Goal: Task Accomplishment & Management: Use online tool/utility

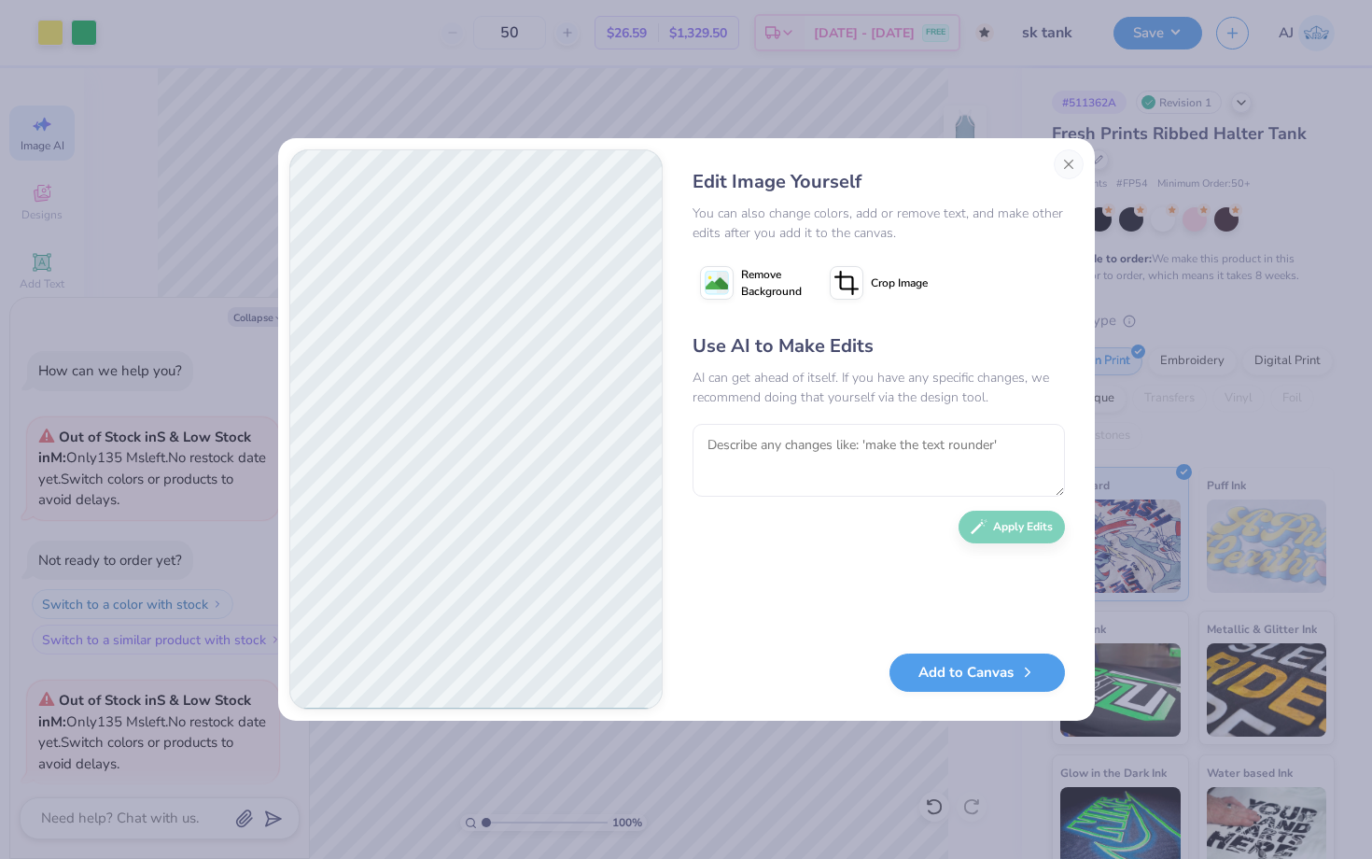
scroll to position [1805, 0]
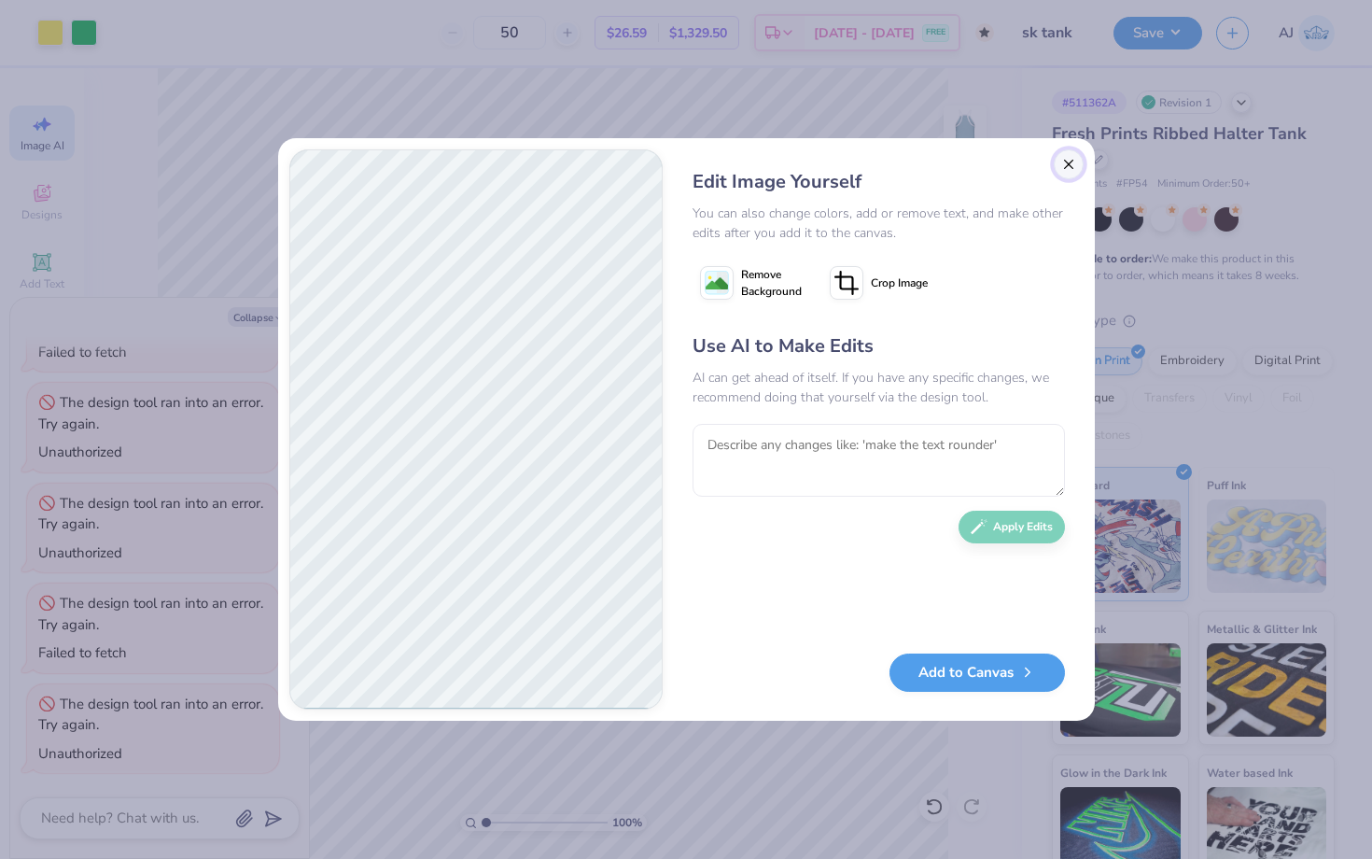
click at [1058, 161] on button "Close" at bounding box center [1069, 164] width 30 height 30
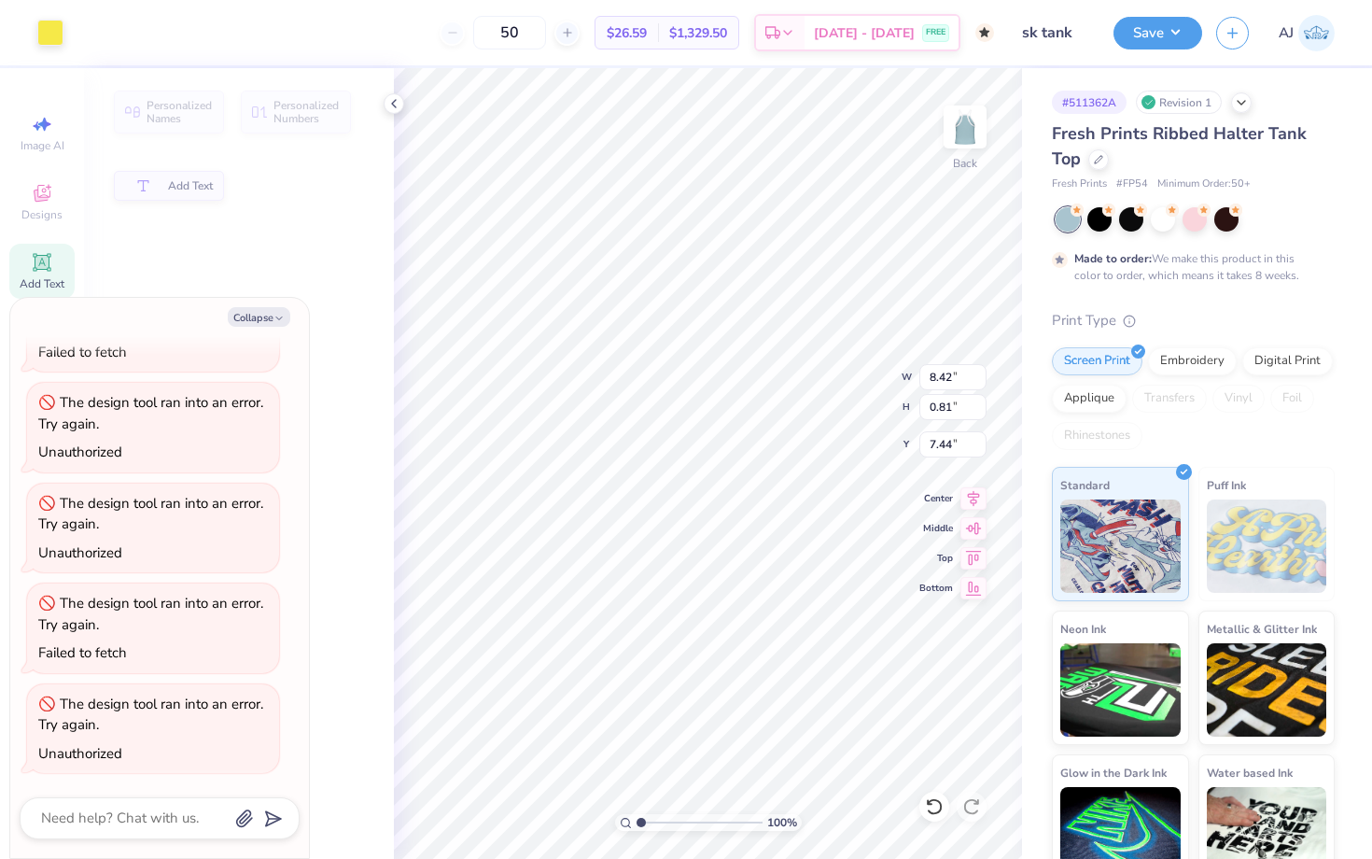
scroll to position [0, 0]
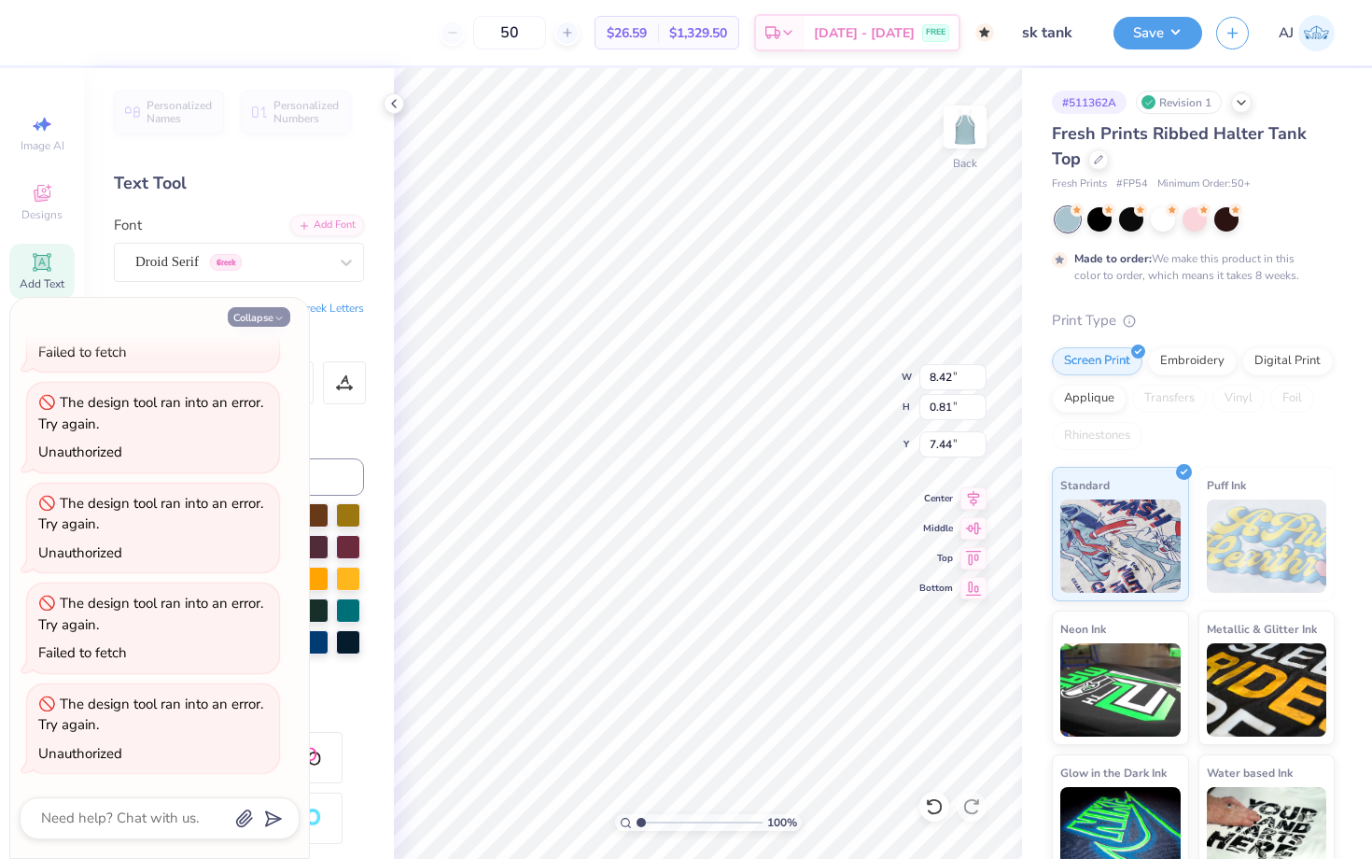
click at [269, 316] on button "Collapse" at bounding box center [259, 317] width 63 height 20
type textarea "x"
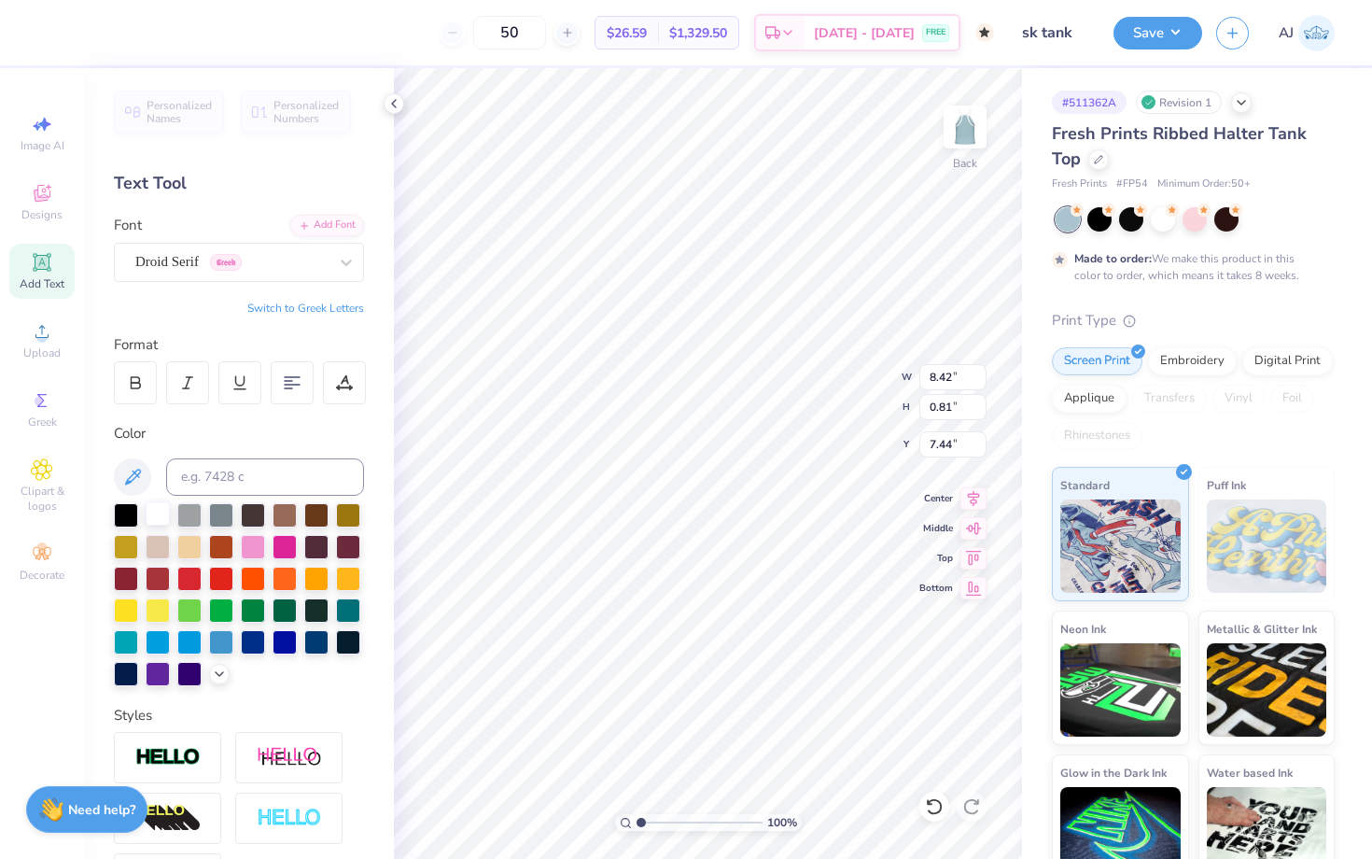
click at [159, 519] on div at bounding box center [158, 513] width 24 height 24
click at [194, 639] on div at bounding box center [189, 640] width 24 height 24
click at [156, 513] on div at bounding box center [158, 513] width 24 height 24
click at [1141, 32] on button "Save" at bounding box center [1157, 30] width 89 height 33
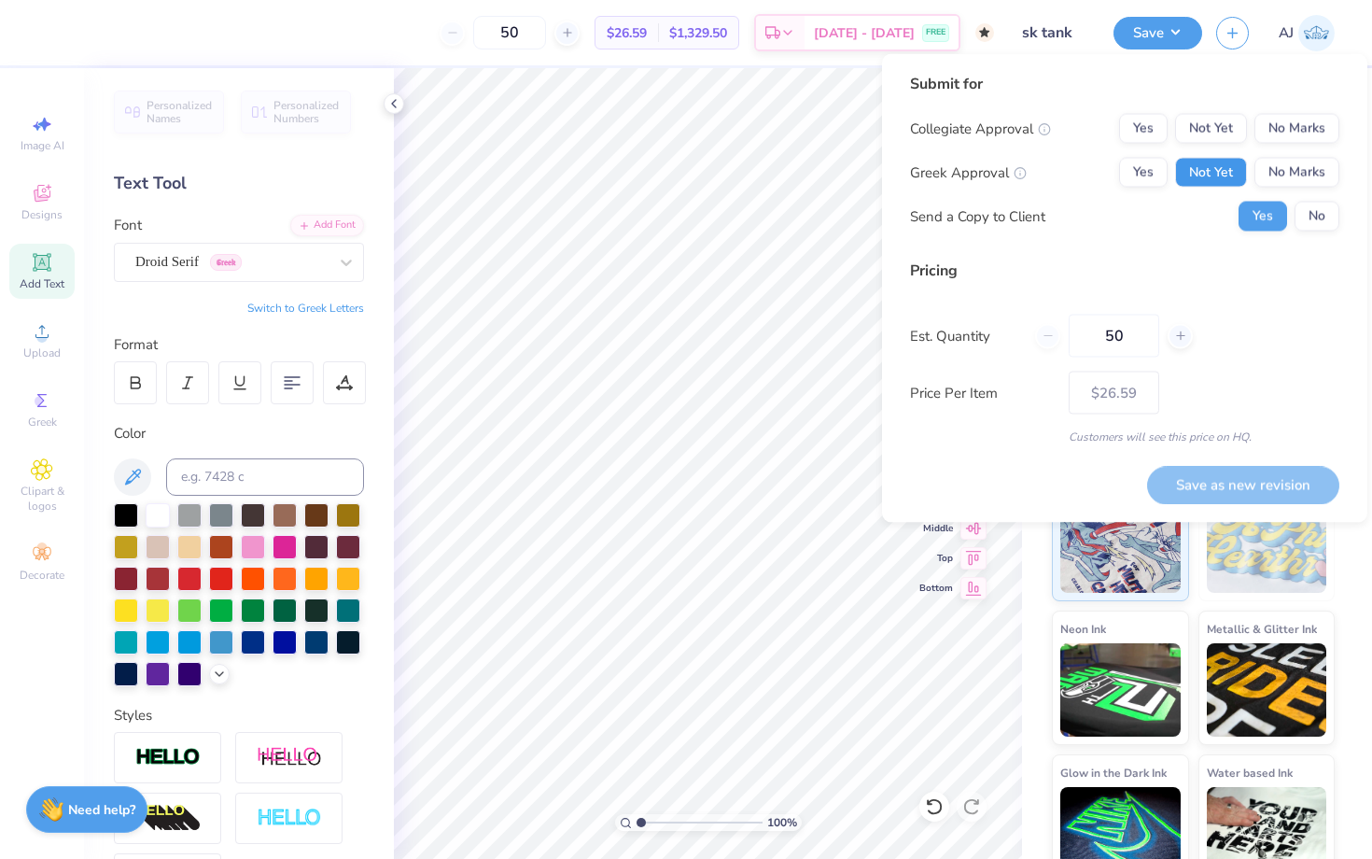
click at [1220, 168] on button "Not Yet" at bounding box center [1211, 173] width 72 height 30
click at [1219, 122] on button "Not Yet" at bounding box center [1211, 129] width 72 height 30
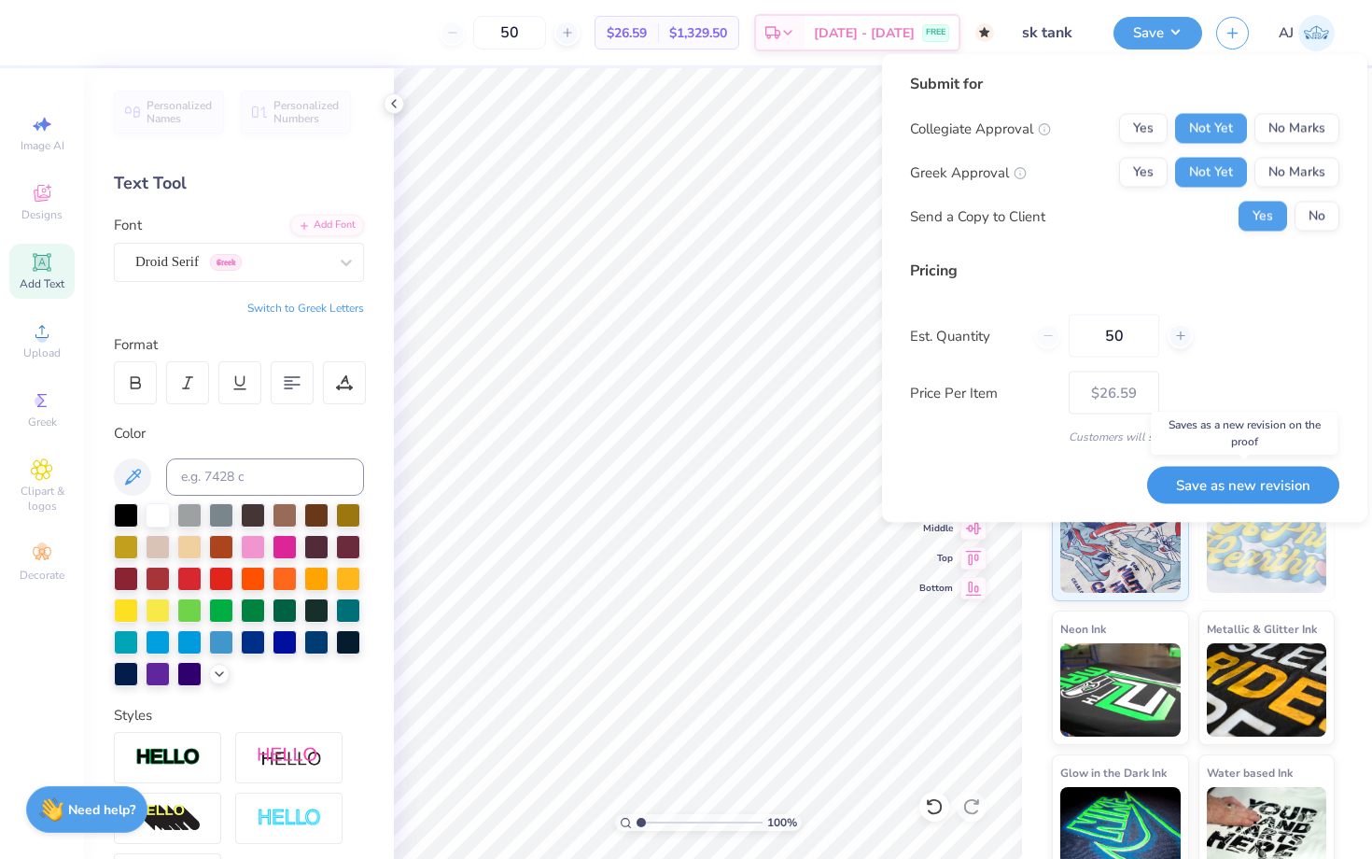
click at [1198, 491] on button "Save as new revision" at bounding box center [1243, 485] width 192 height 38
type input "$26.59"
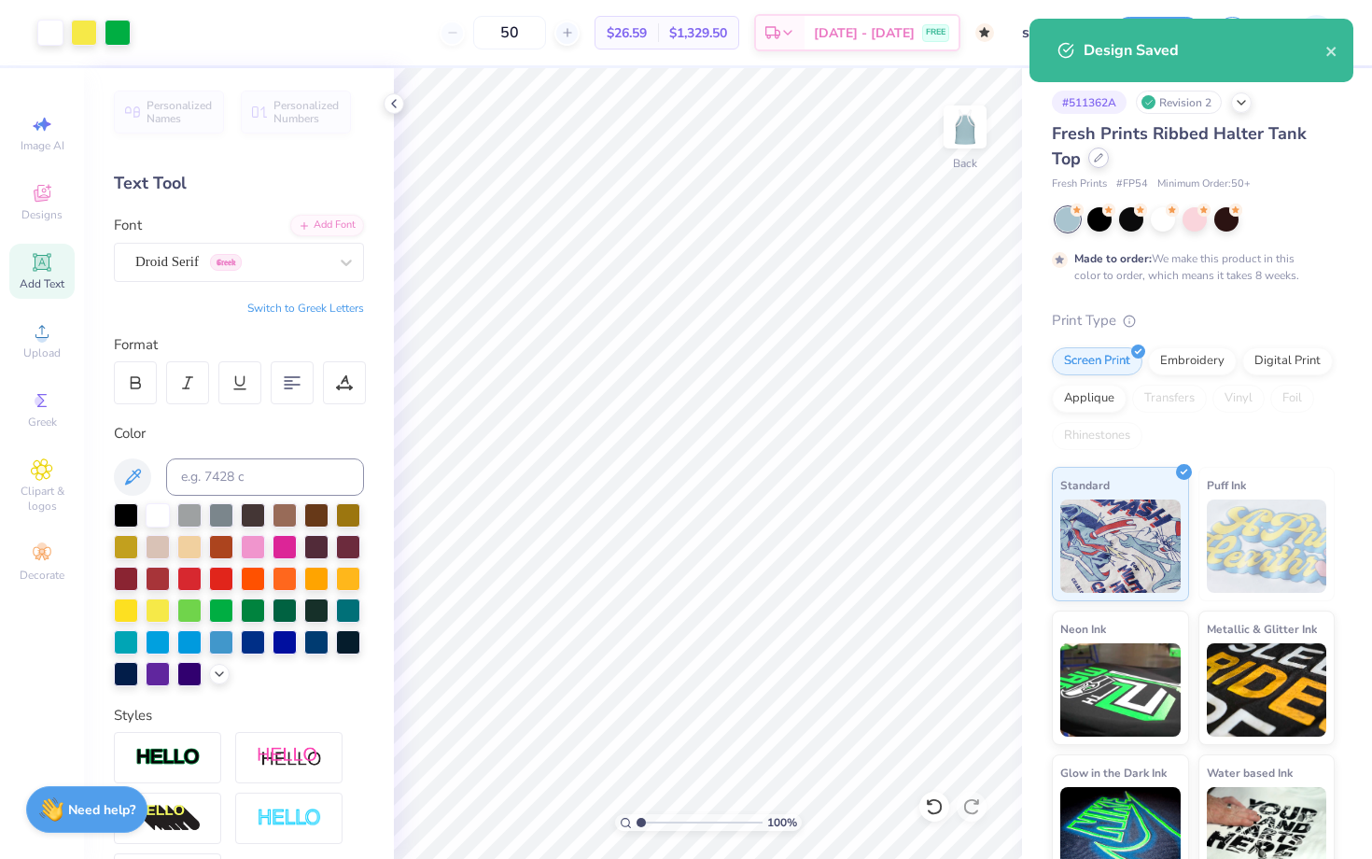
click at [1102, 159] on icon at bounding box center [1098, 157] width 9 height 9
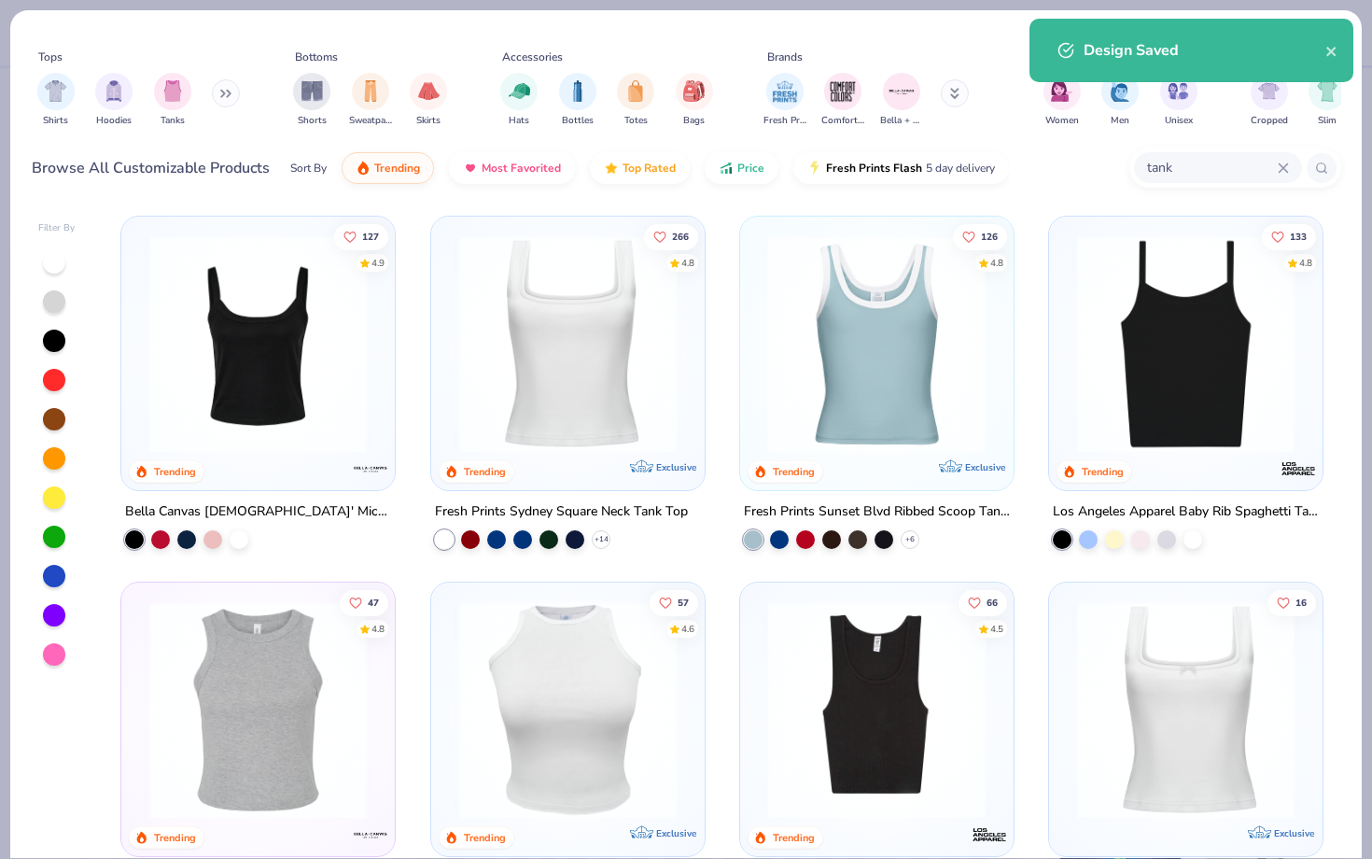
click at [302, 465] on div at bounding box center [258, 348] width 255 height 245
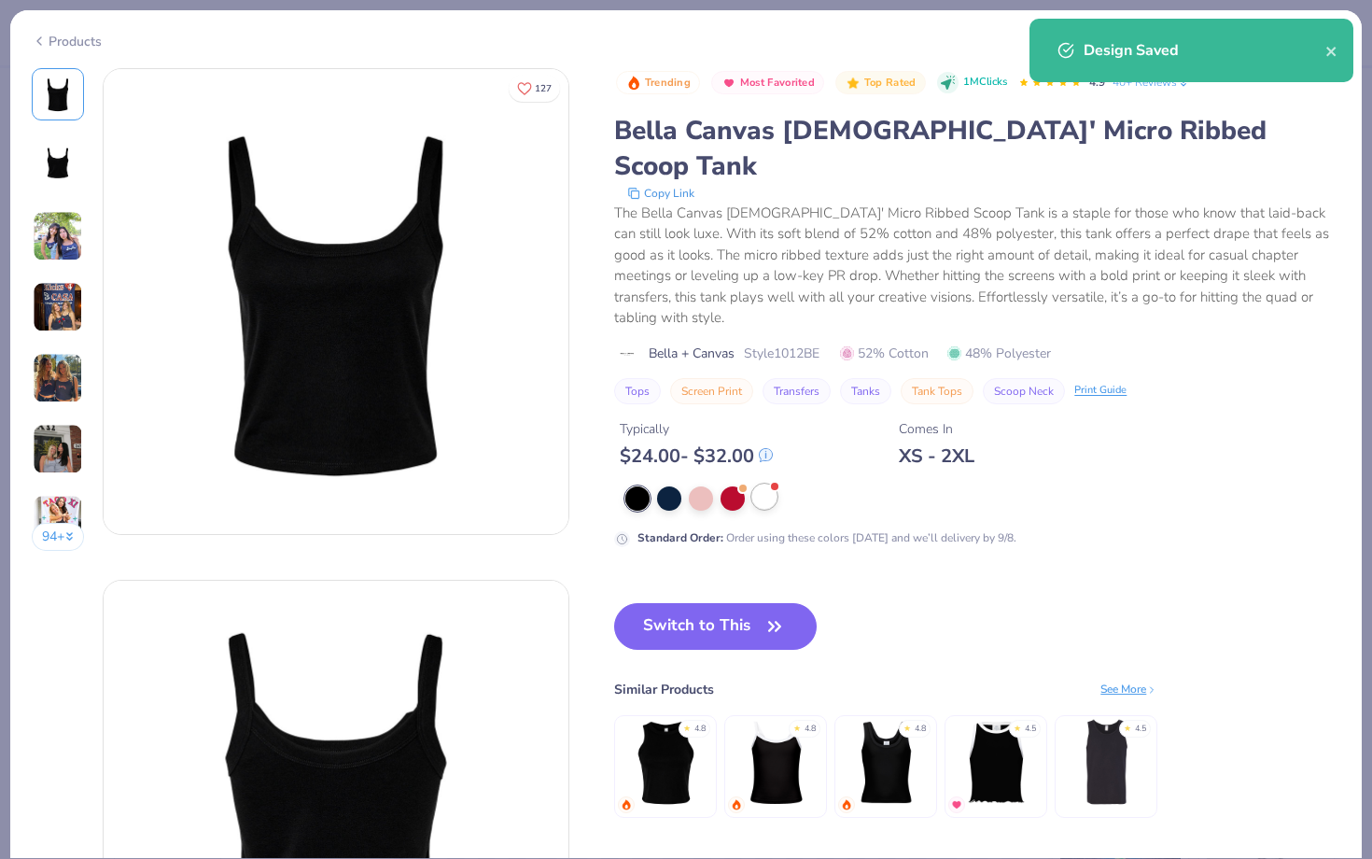
click at [761, 484] on div at bounding box center [764, 496] width 24 height 24
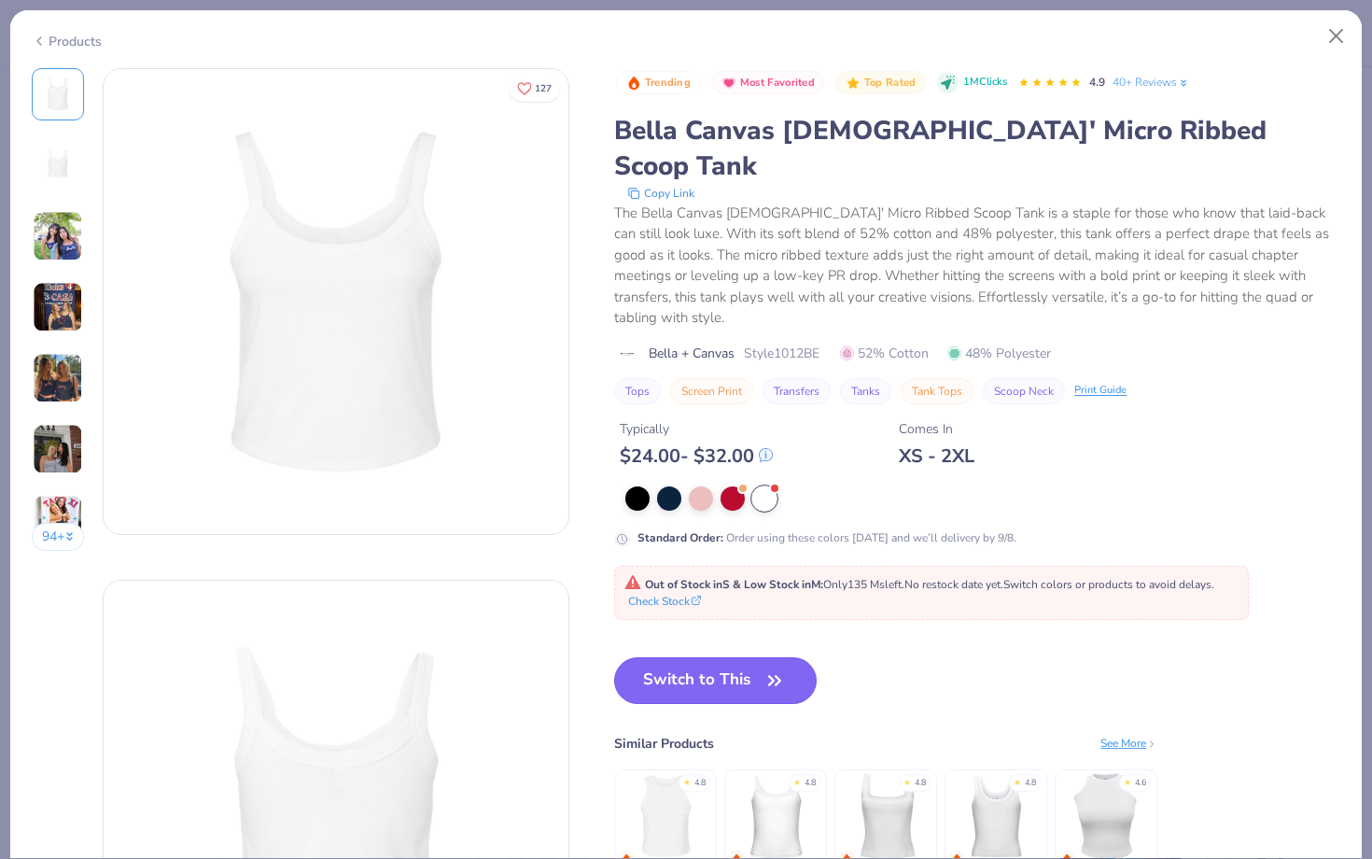
click at [747, 657] on button "Switch to This" at bounding box center [715, 680] width 202 height 47
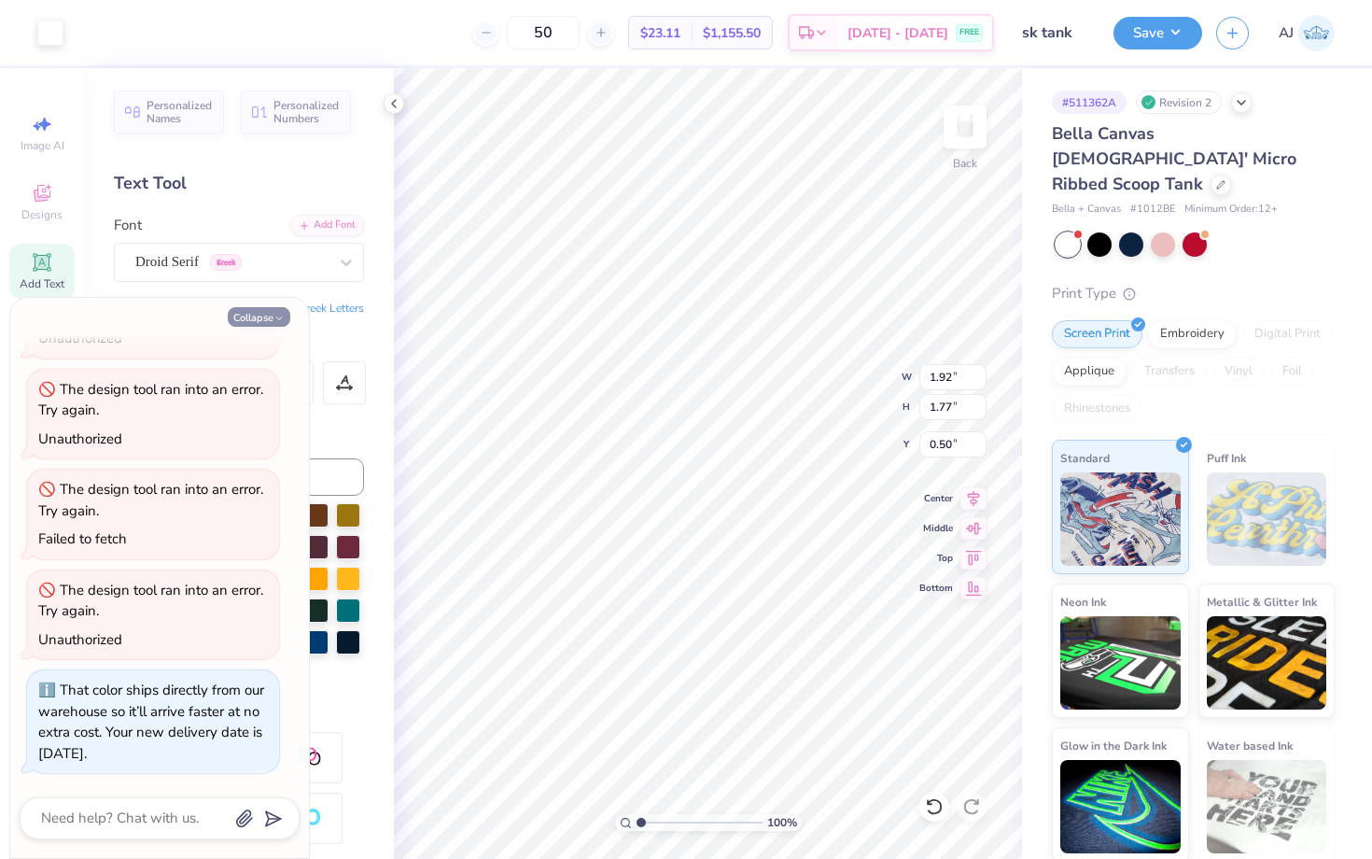
click at [276, 320] on icon "button" at bounding box center [278, 318] width 11 height 11
type textarea "x"
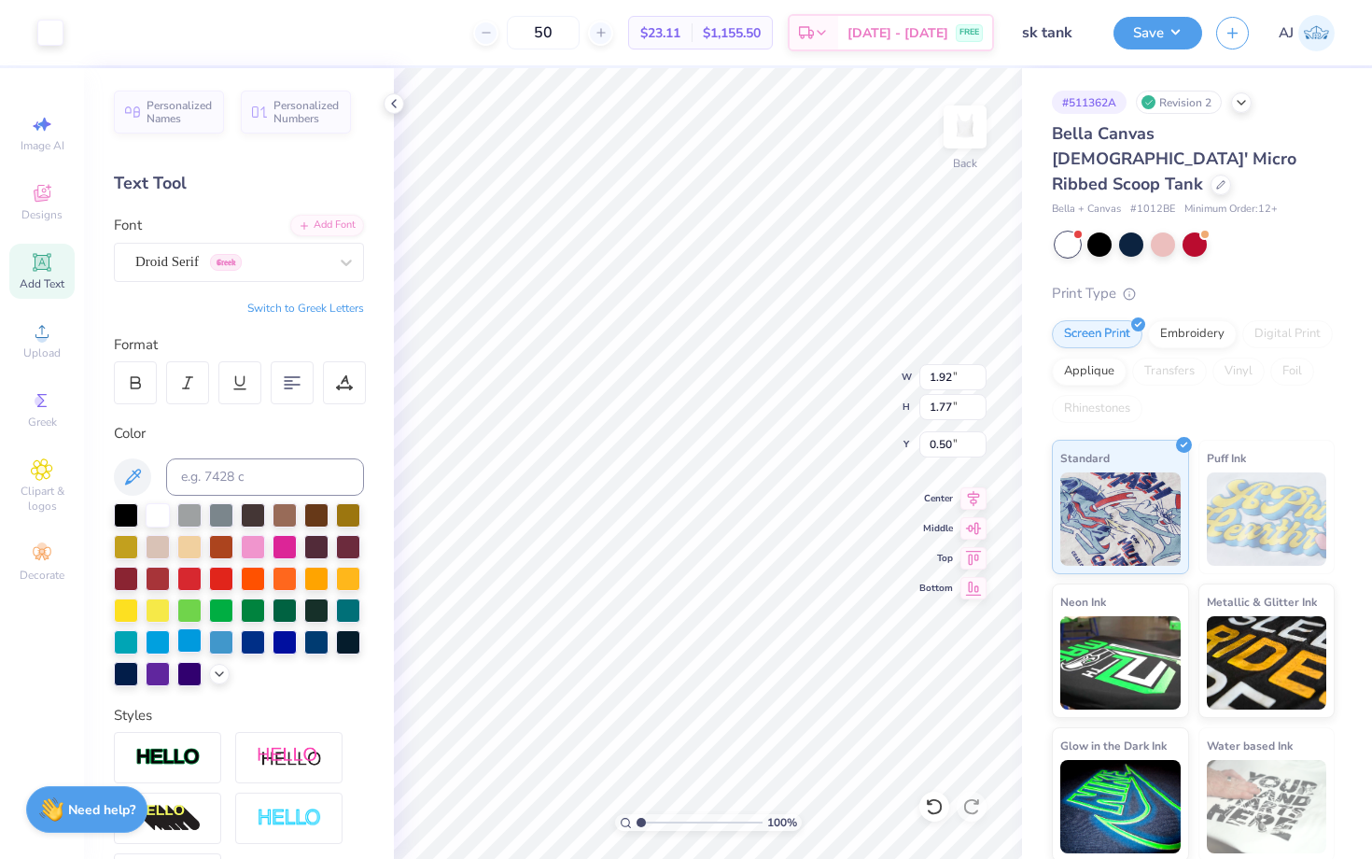
click at [183, 646] on div at bounding box center [189, 640] width 24 height 24
click at [46, 35] on div at bounding box center [50, 31] width 26 height 26
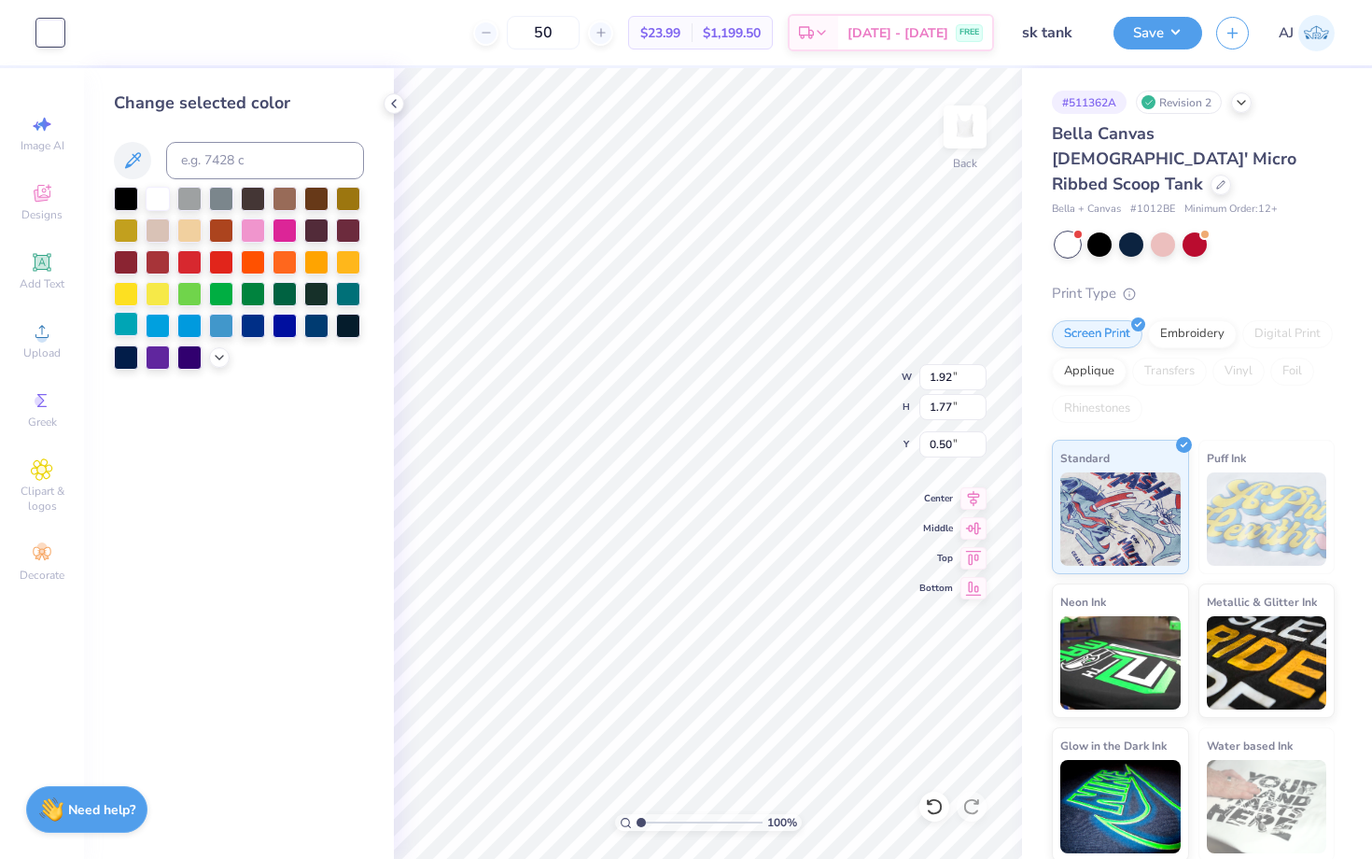
click at [133, 329] on div at bounding box center [126, 324] width 24 height 24
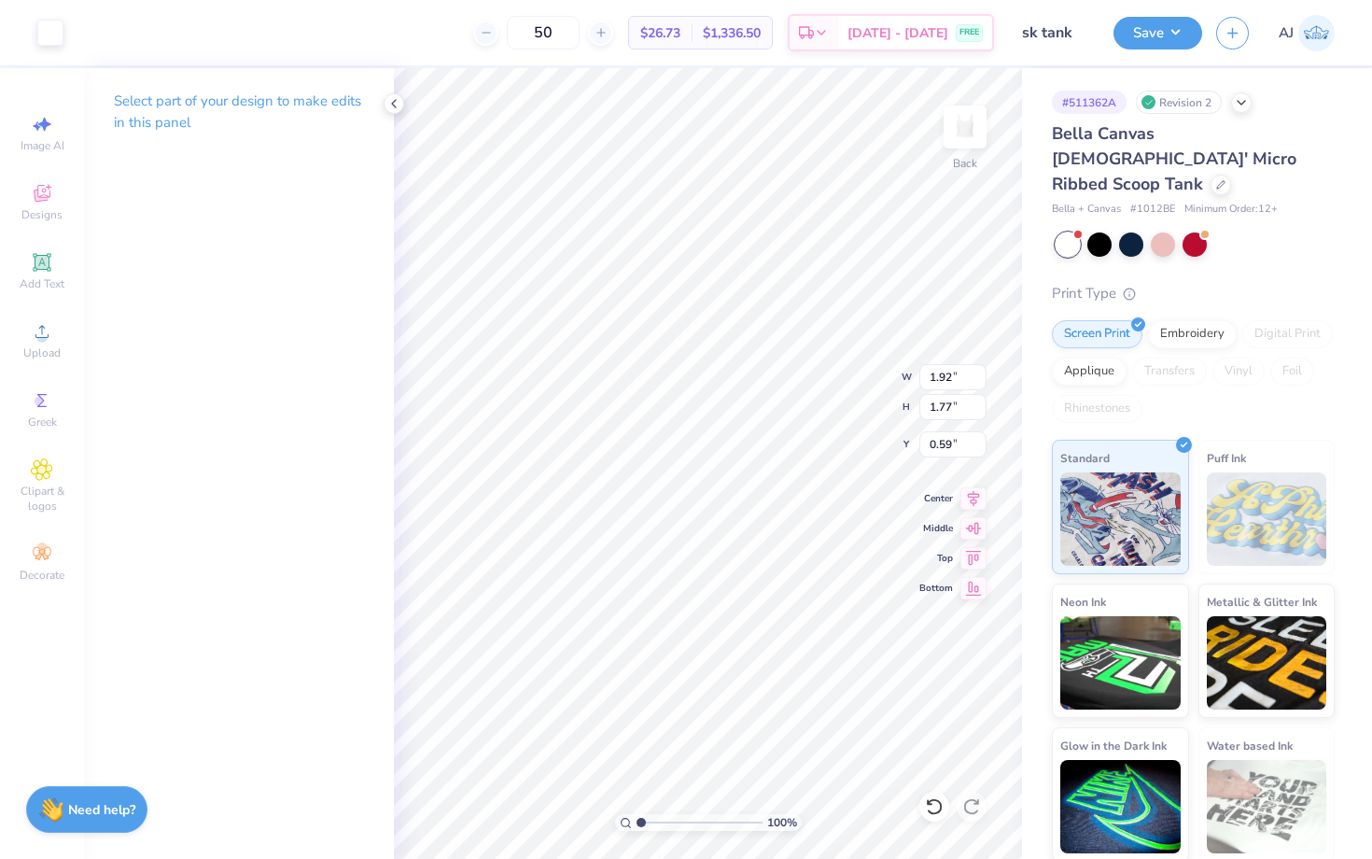
type input "0.50"
click at [55, 39] on div at bounding box center [50, 31] width 26 height 26
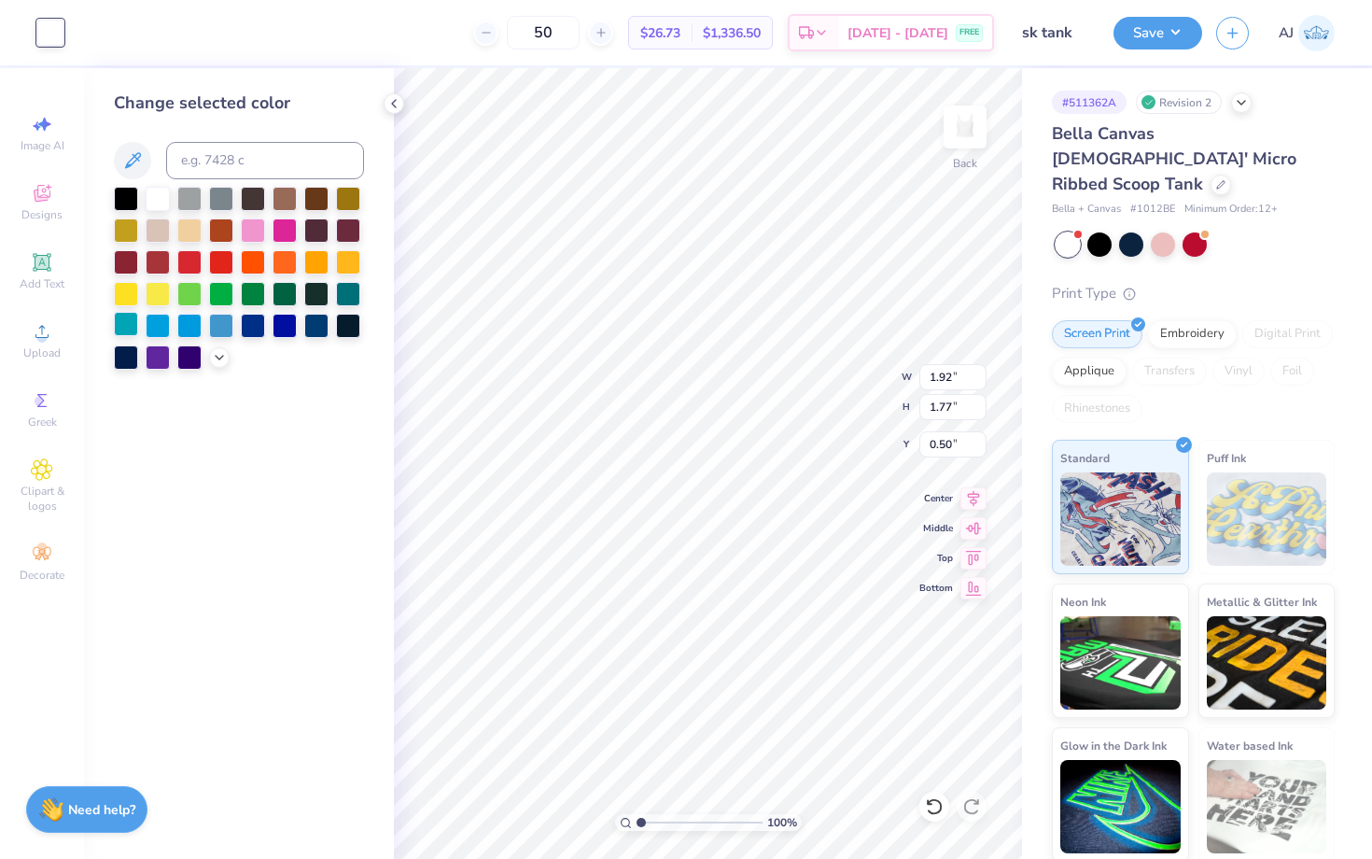
click at [126, 312] on div at bounding box center [126, 324] width 24 height 24
type input "8.54"
type input "0.82"
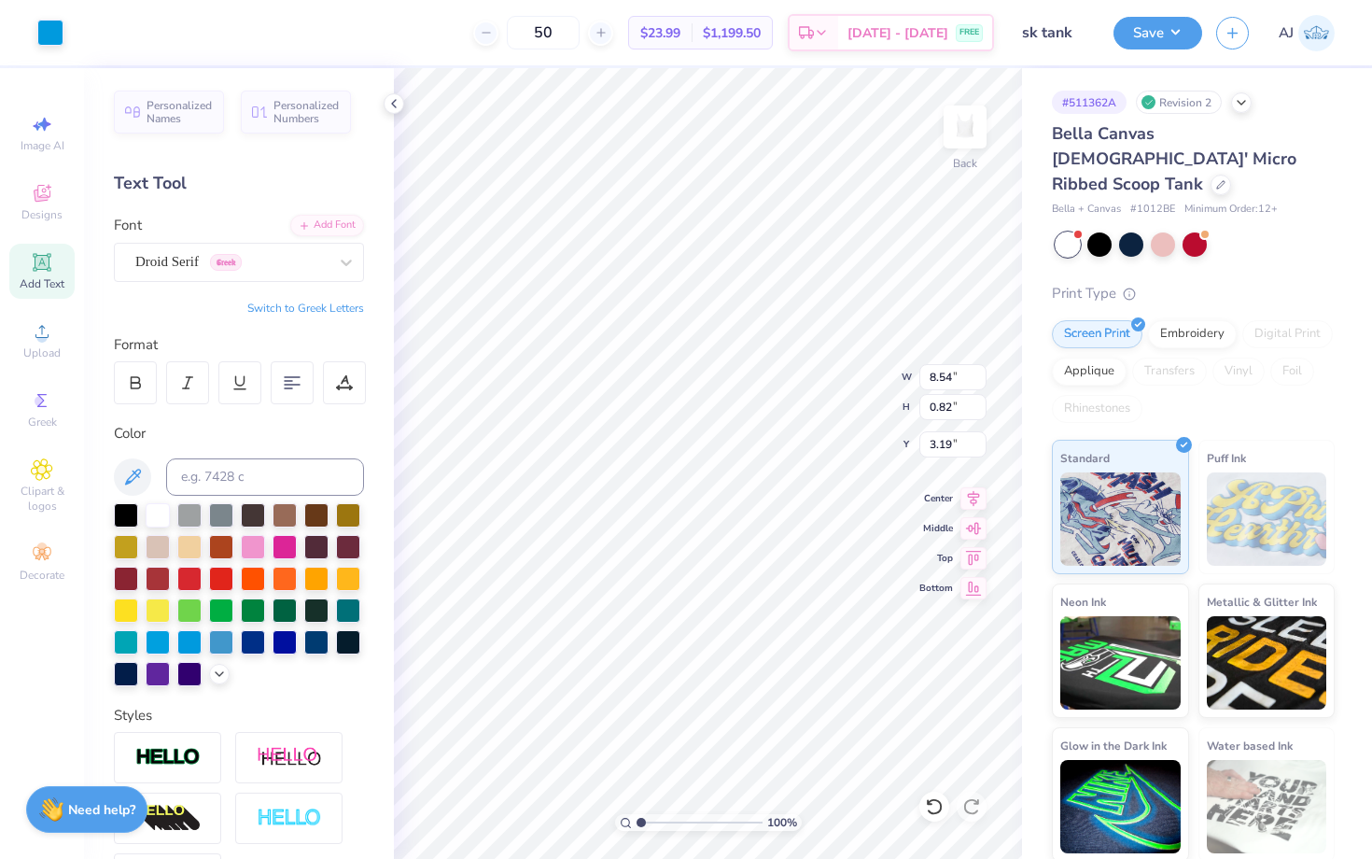
type input "3.20"
click at [125, 644] on div at bounding box center [126, 640] width 24 height 24
click at [1139, 30] on button "Save" at bounding box center [1157, 30] width 89 height 33
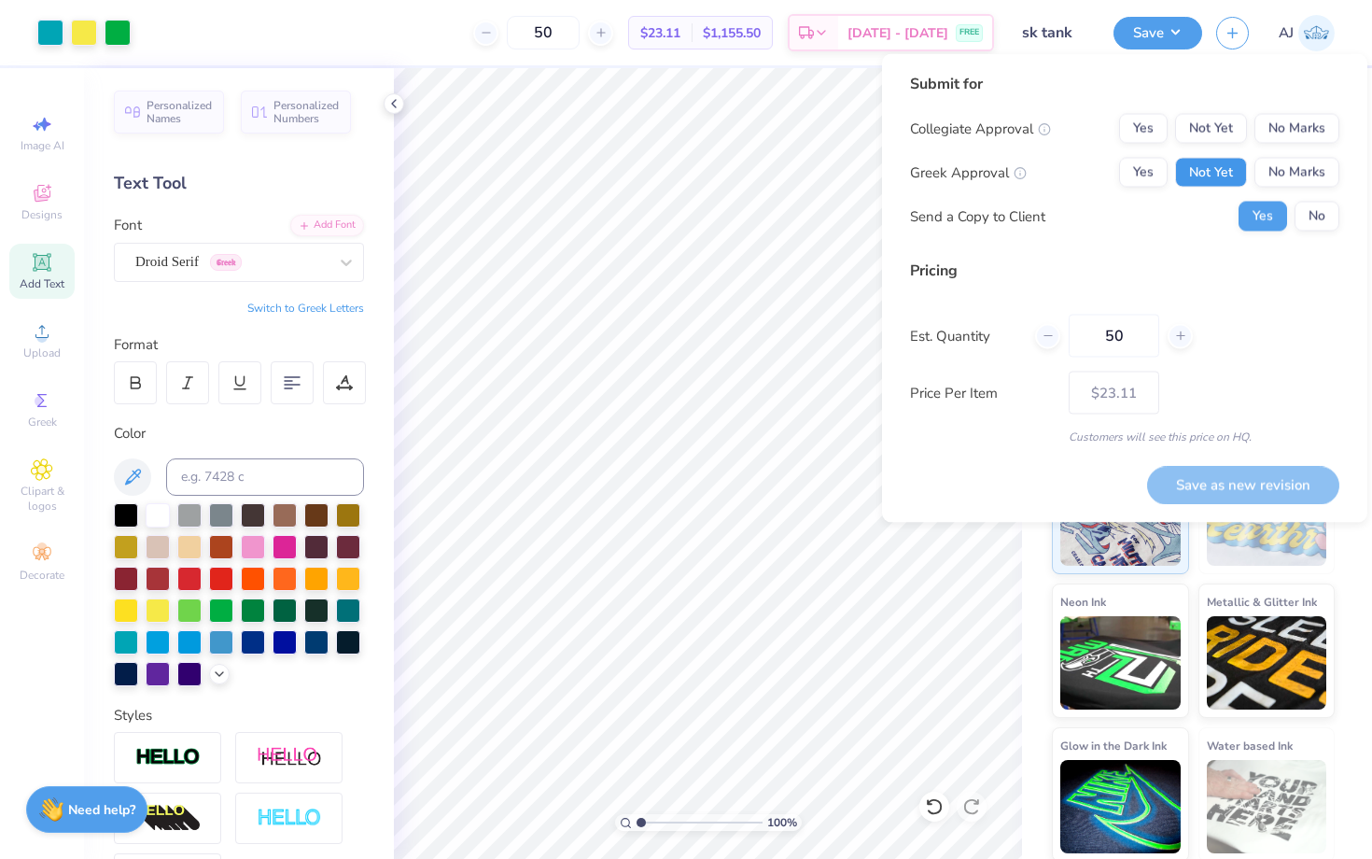
click at [1228, 163] on button "Not Yet" at bounding box center [1211, 173] width 72 height 30
click at [1220, 136] on button "Not Yet" at bounding box center [1211, 129] width 72 height 30
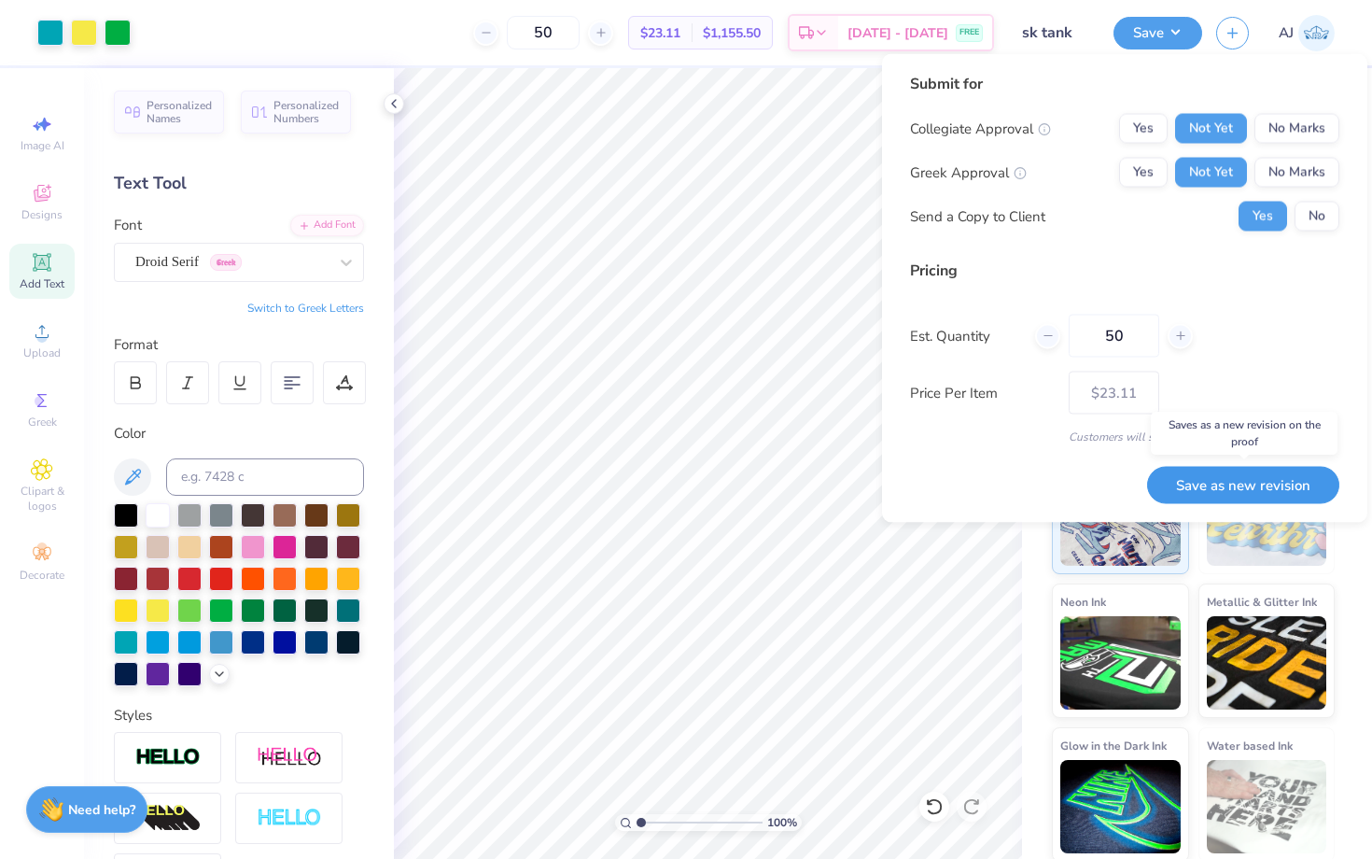
click at [1245, 482] on button "Save as new revision" at bounding box center [1243, 485] width 192 height 38
type input "$23.11"
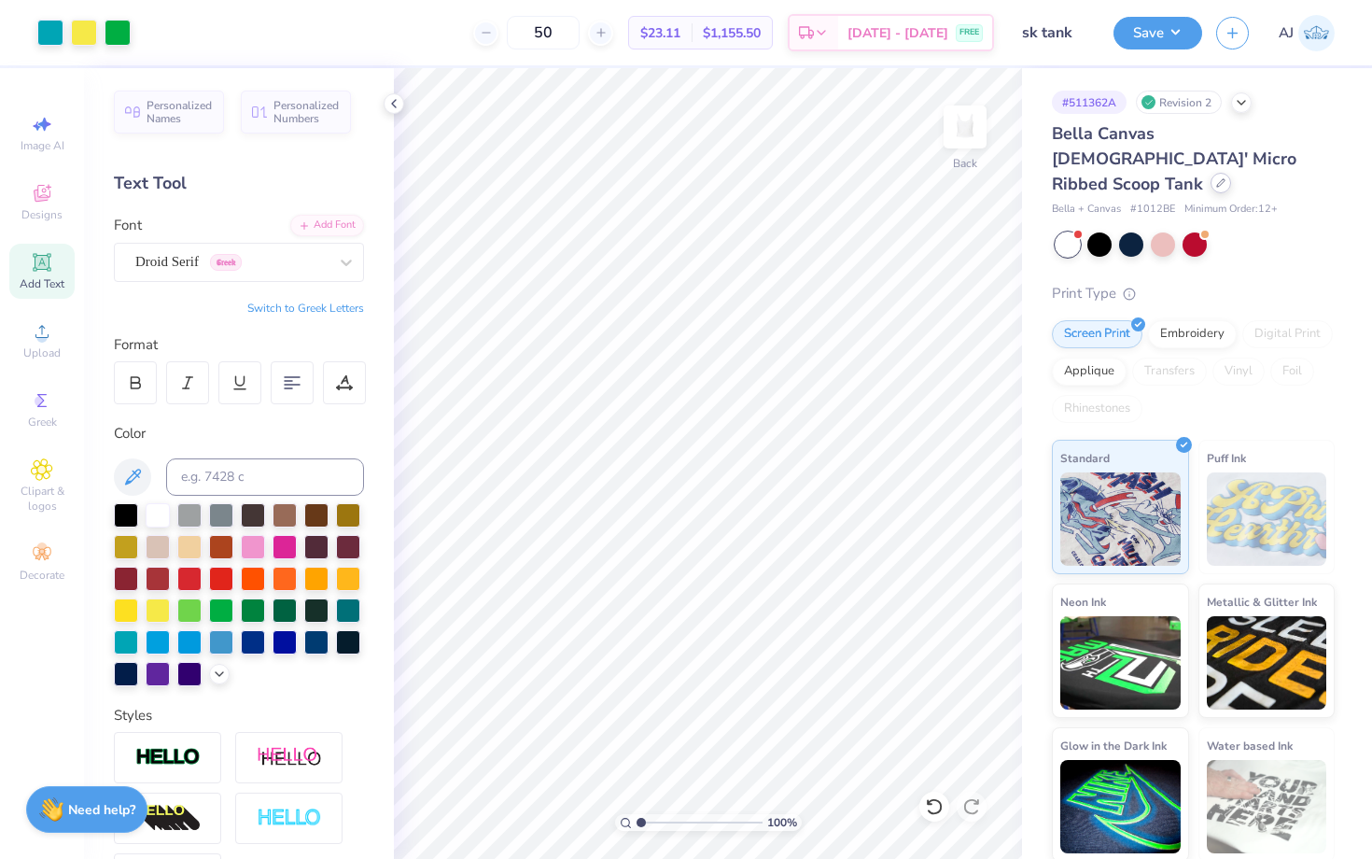
click at [1216, 178] on icon at bounding box center [1220, 182] width 9 height 9
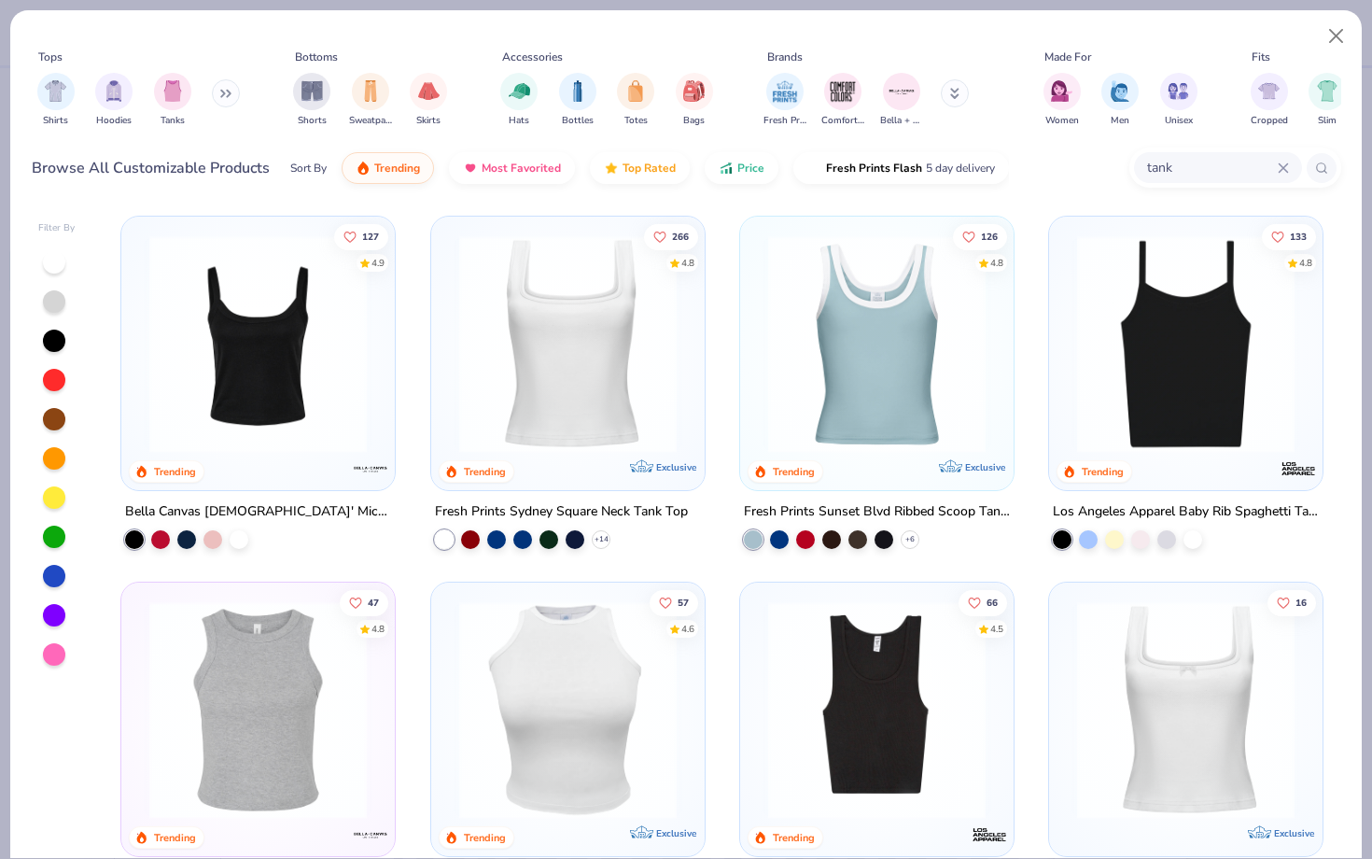
scroll to position [28, 0]
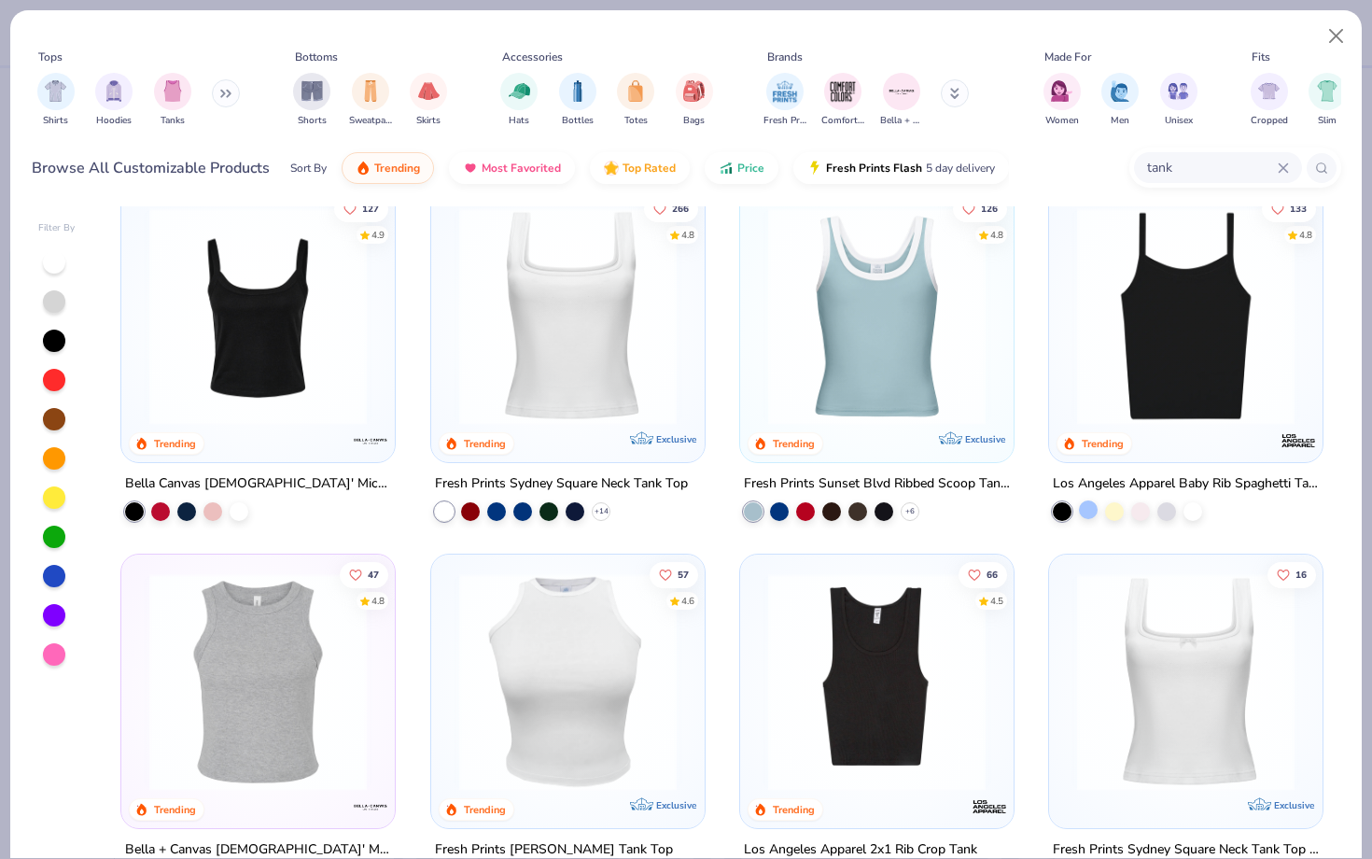
click at [1089, 514] on div at bounding box center [1088, 509] width 19 height 19
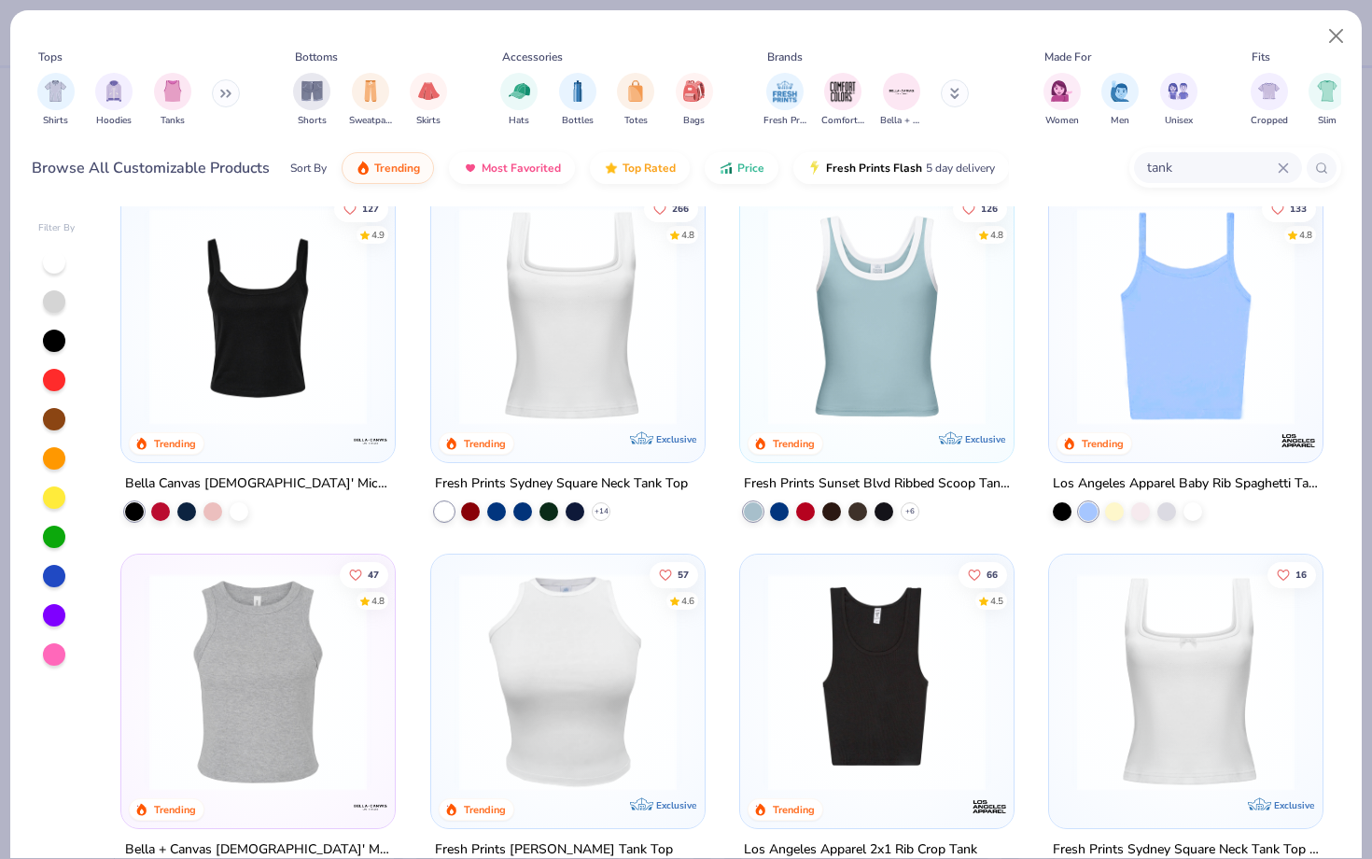
click at [1110, 384] on img at bounding box center [1186, 315] width 236 height 217
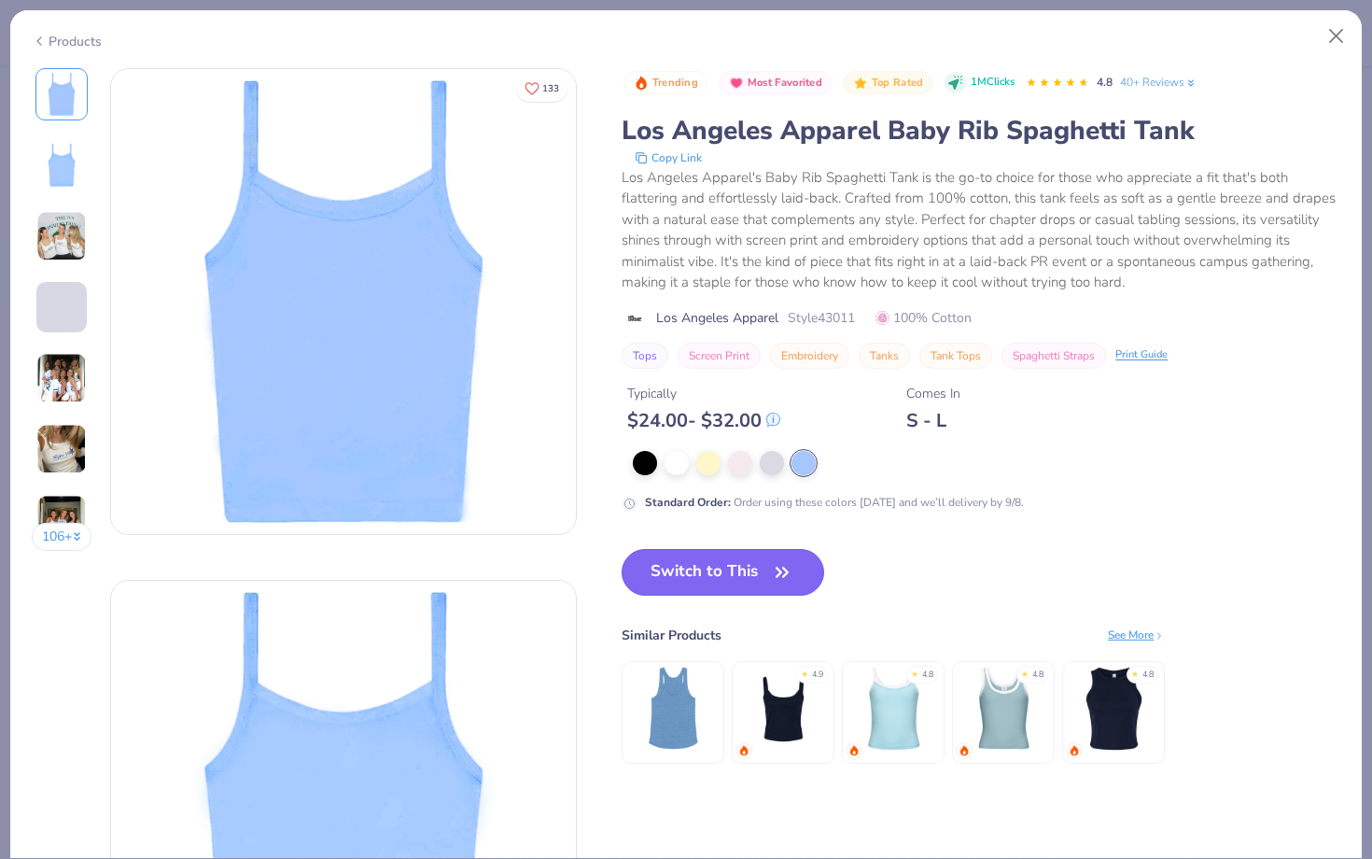
click at [689, 568] on button "Switch to This" at bounding box center [722, 572] width 202 height 47
click at [684, 573] on button "Switch to This" at bounding box center [722, 572] width 202 height 47
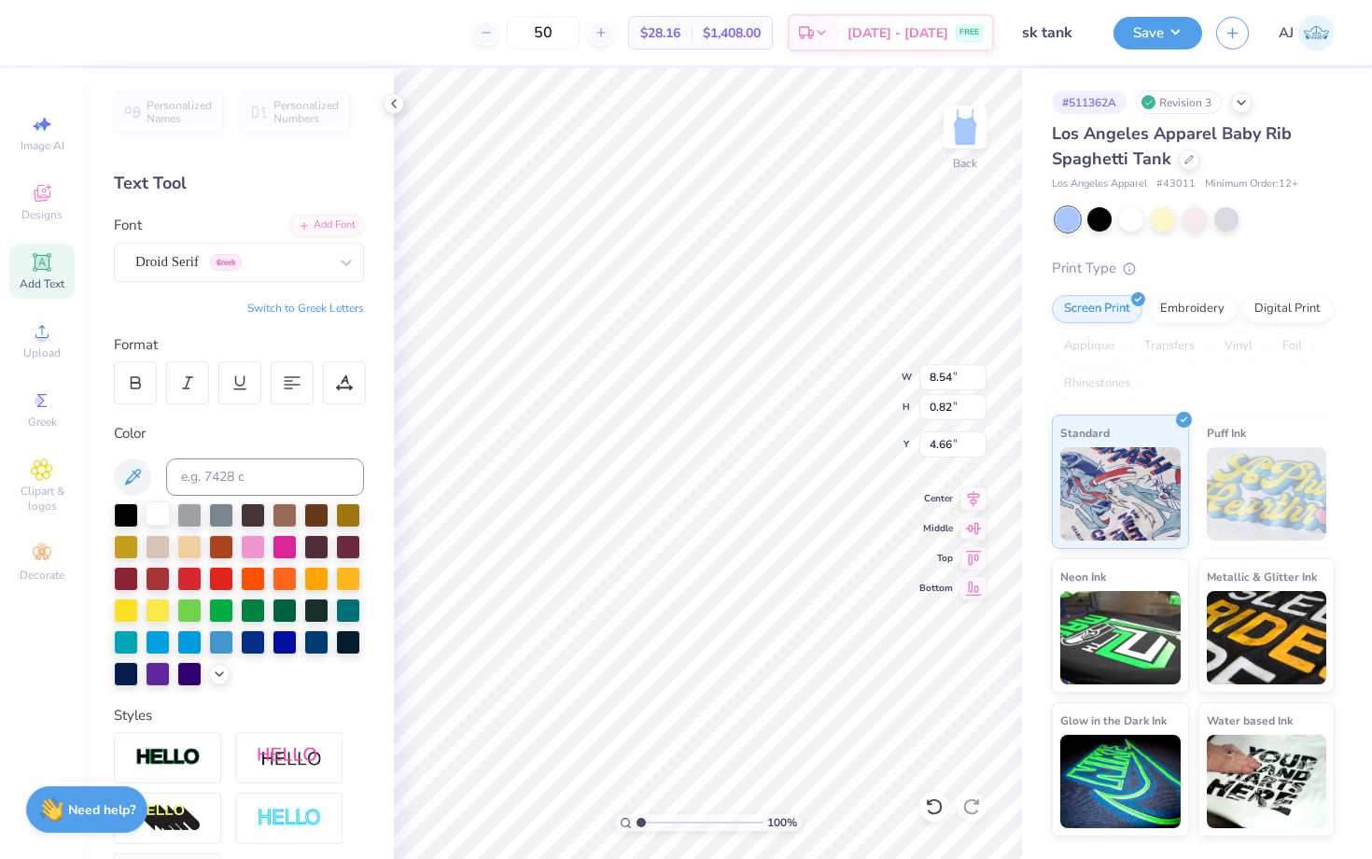
click at [156, 509] on div at bounding box center [158, 513] width 24 height 24
type input "1.92"
type input "1.77"
click at [161, 517] on div at bounding box center [158, 513] width 24 height 24
click at [156, 518] on div at bounding box center [158, 513] width 24 height 24
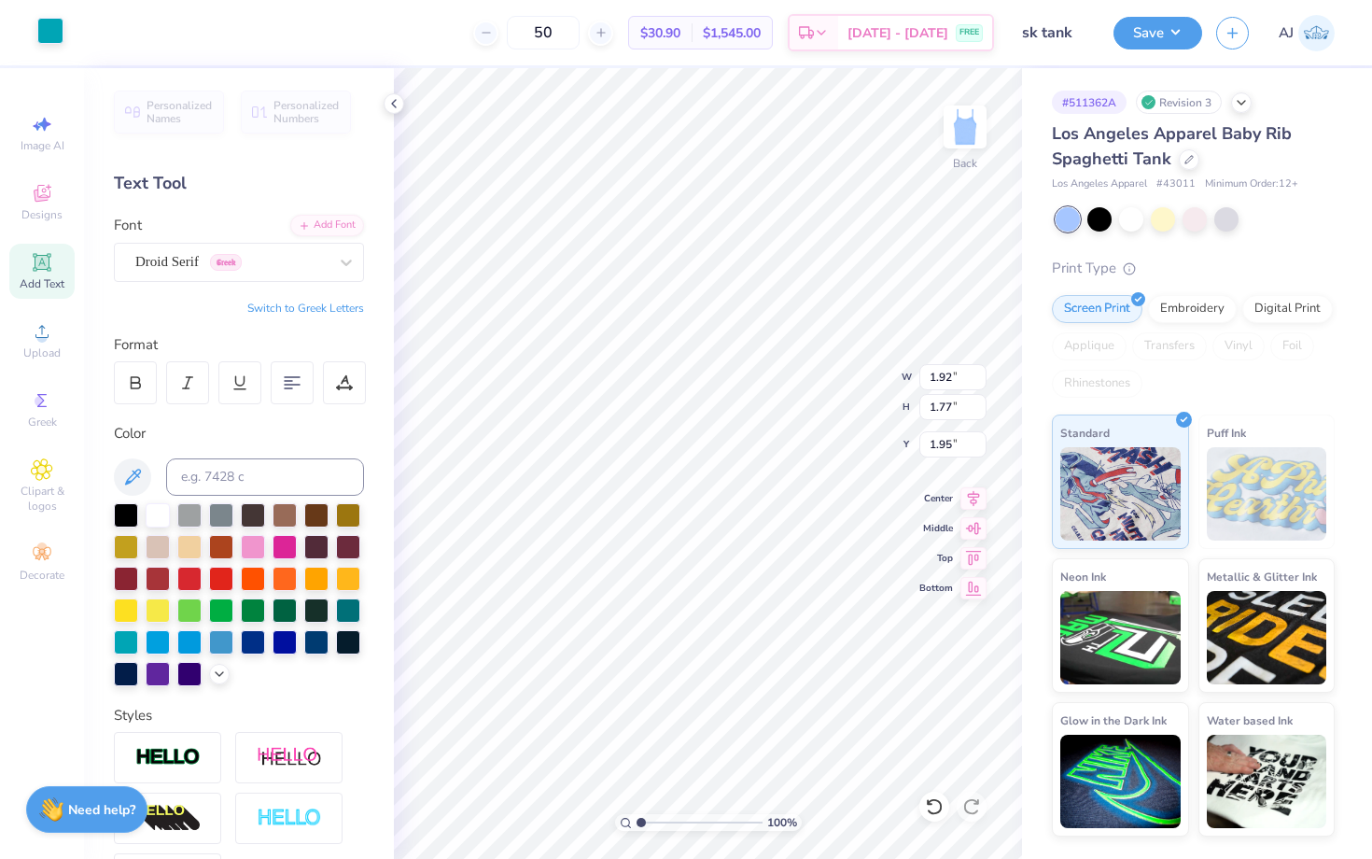
click at [44, 32] on div at bounding box center [50, 31] width 26 height 26
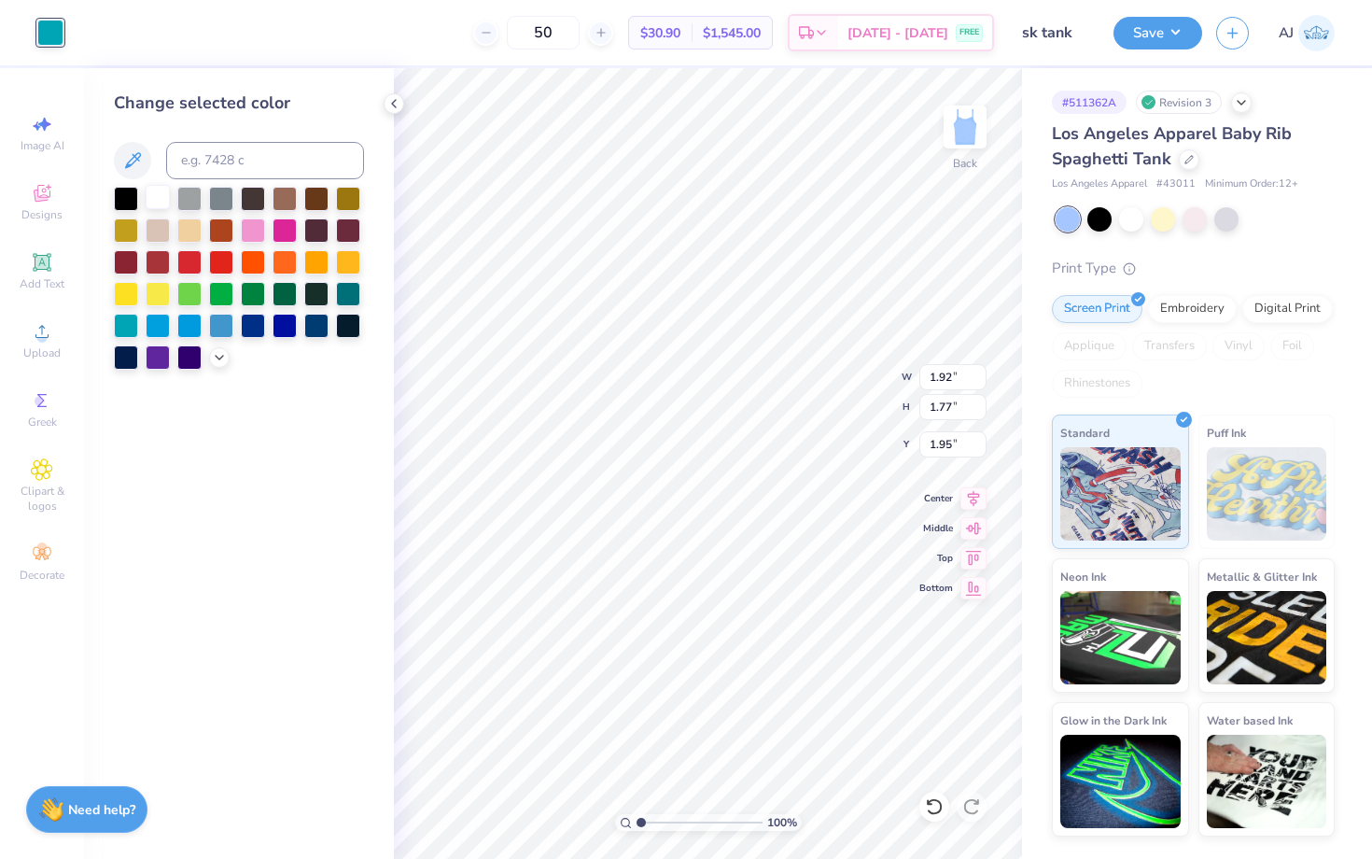
click at [158, 185] on div at bounding box center [158, 197] width 24 height 24
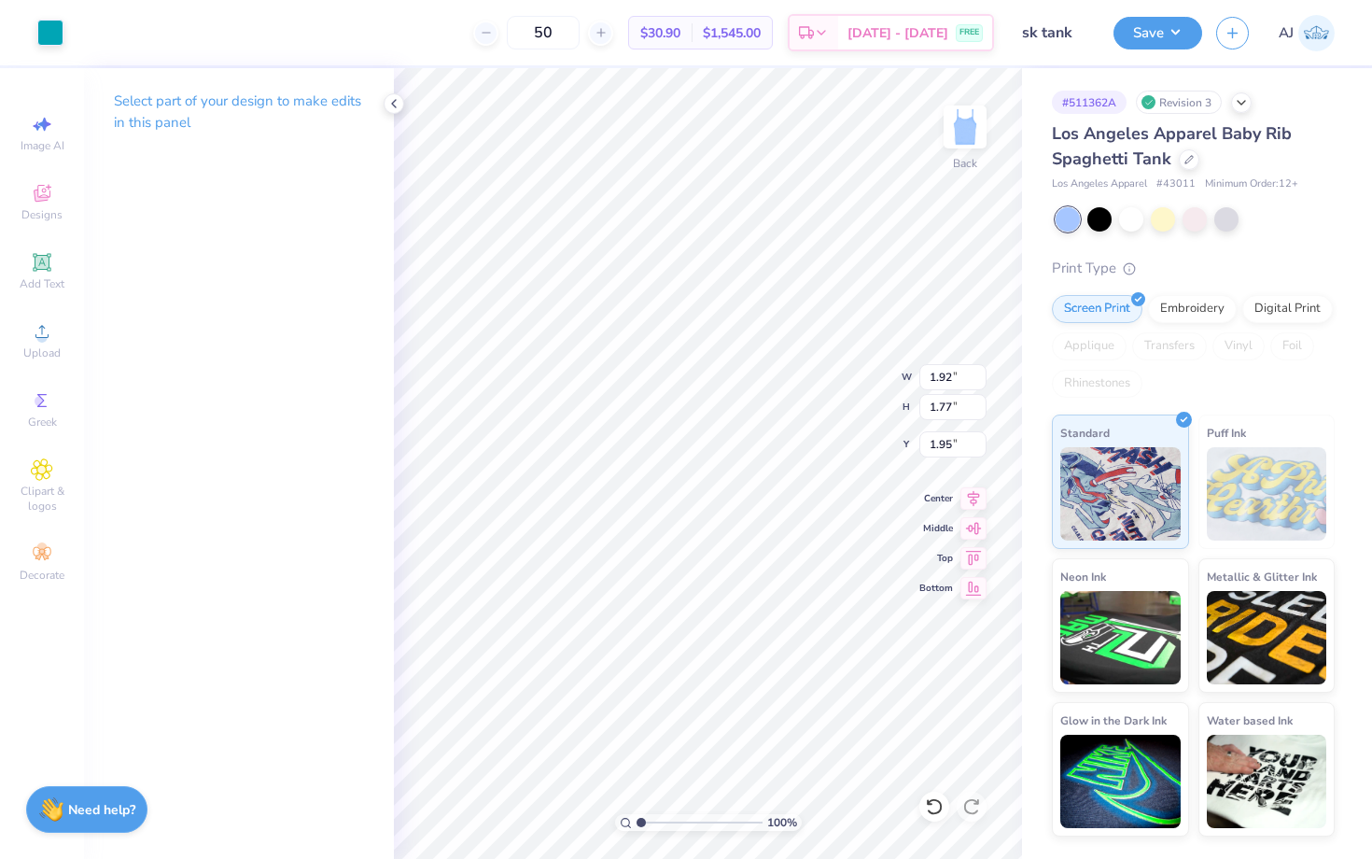
type input "2.04"
click at [59, 33] on div at bounding box center [50, 31] width 26 height 26
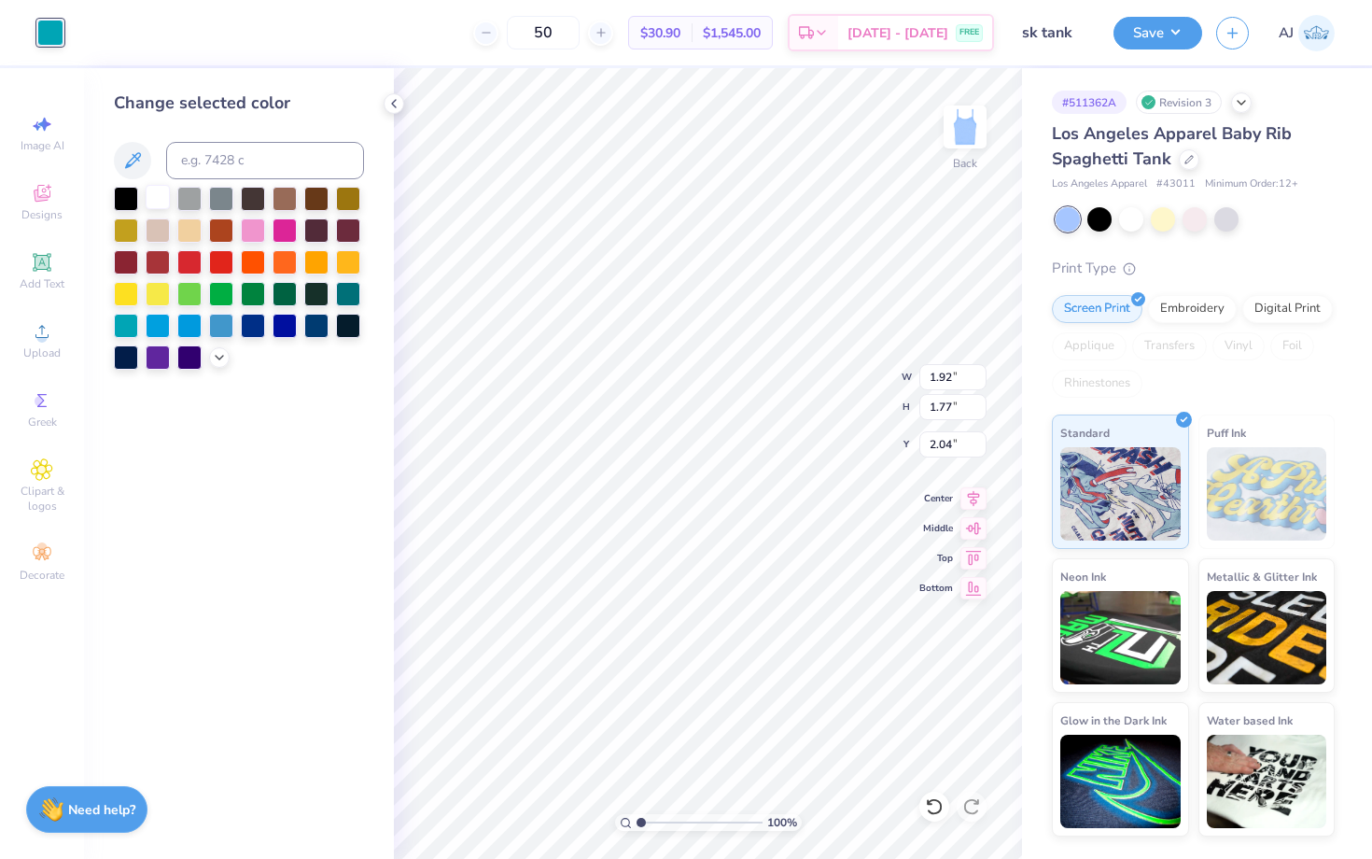
click at [161, 198] on div at bounding box center [158, 197] width 24 height 24
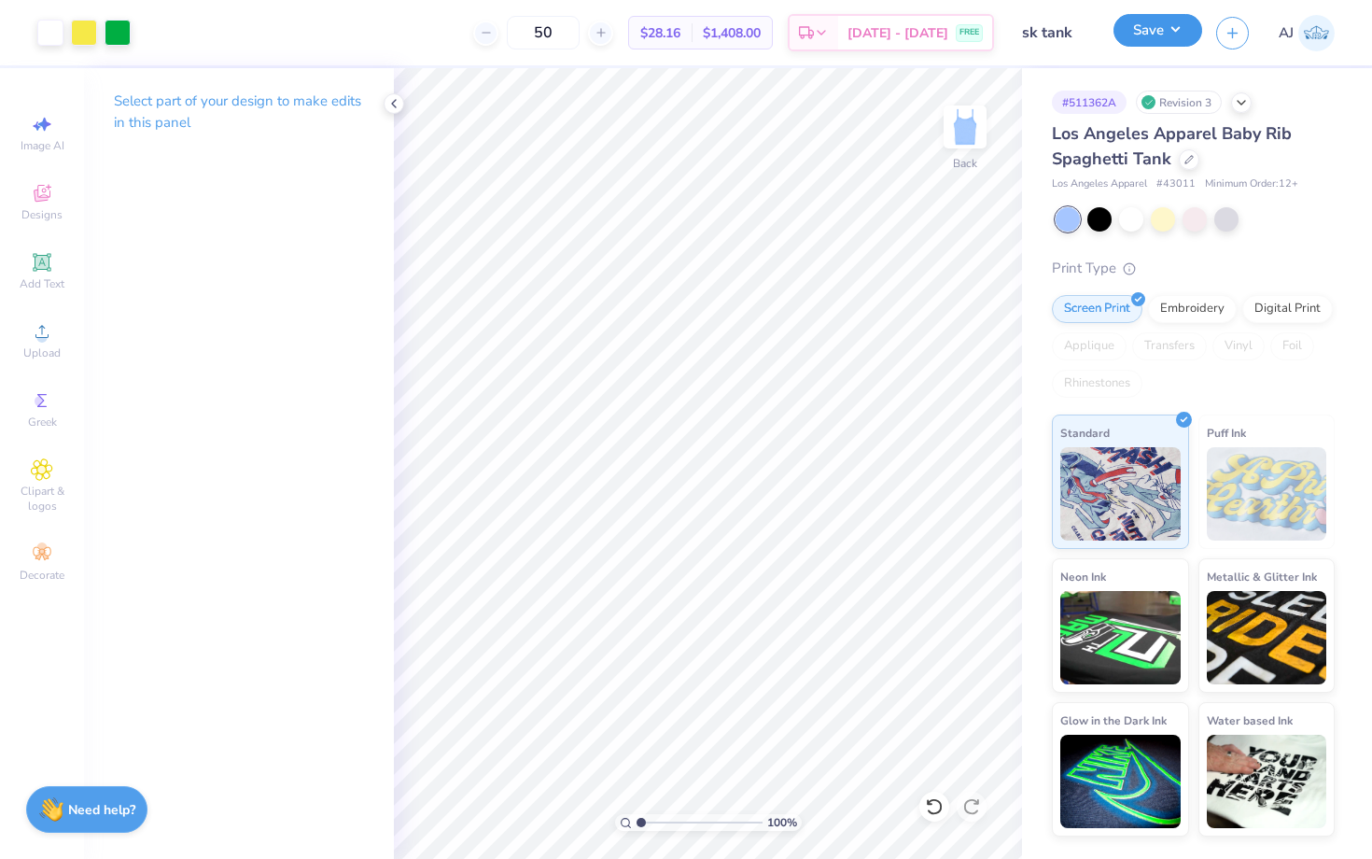
click at [1143, 46] on button "Save" at bounding box center [1157, 30] width 89 height 33
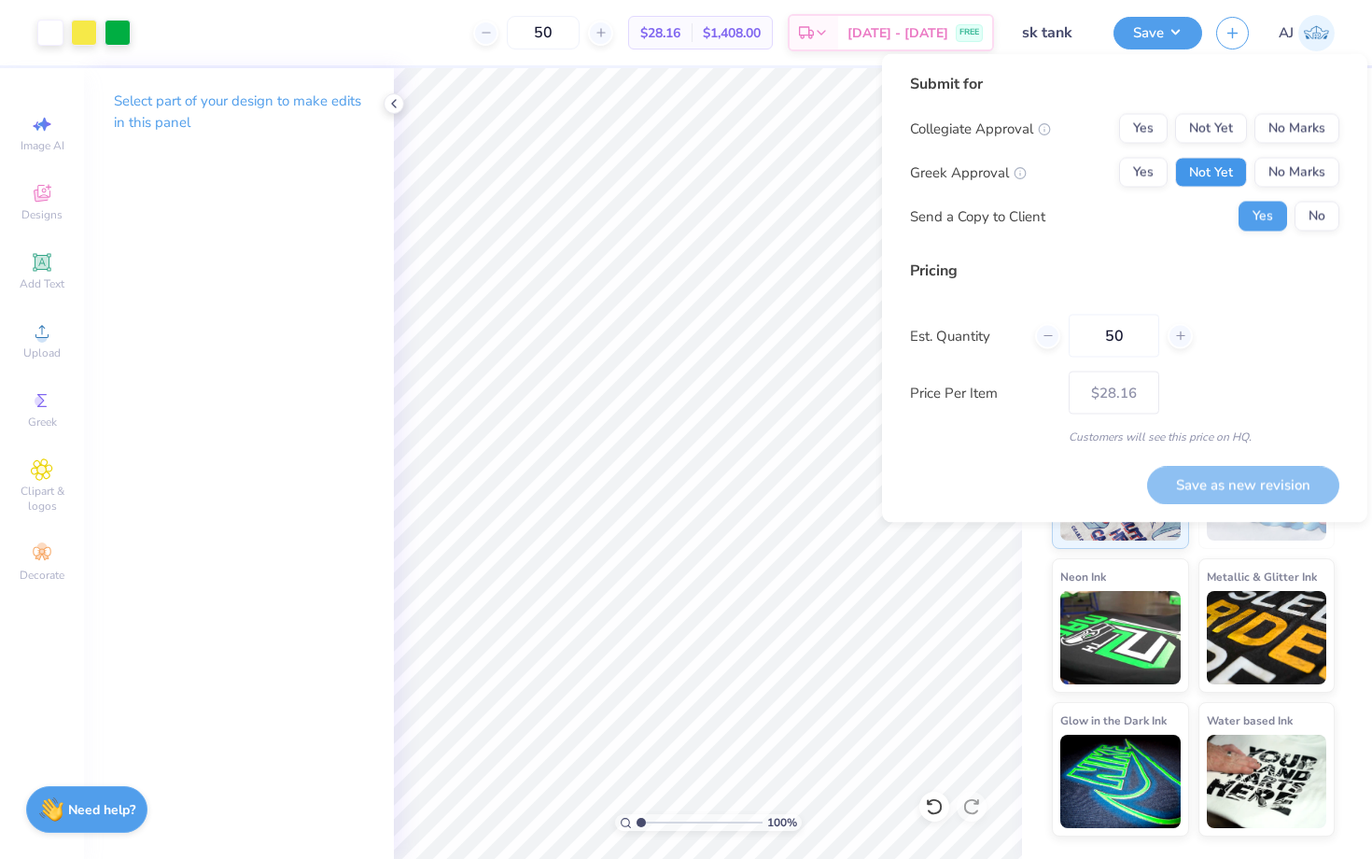
click at [1218, 185] on button "Not Yet" at bounding box center [1211, 173] width 72 height 30
click at [1219, 114] on button "Not Yet" at bounding box center [1211, 129] width 72 height 30
click at [1235, 494] on button "Save as new revision" at bounding box center [1243, 485] width 192 height 38
type input "$28.16"
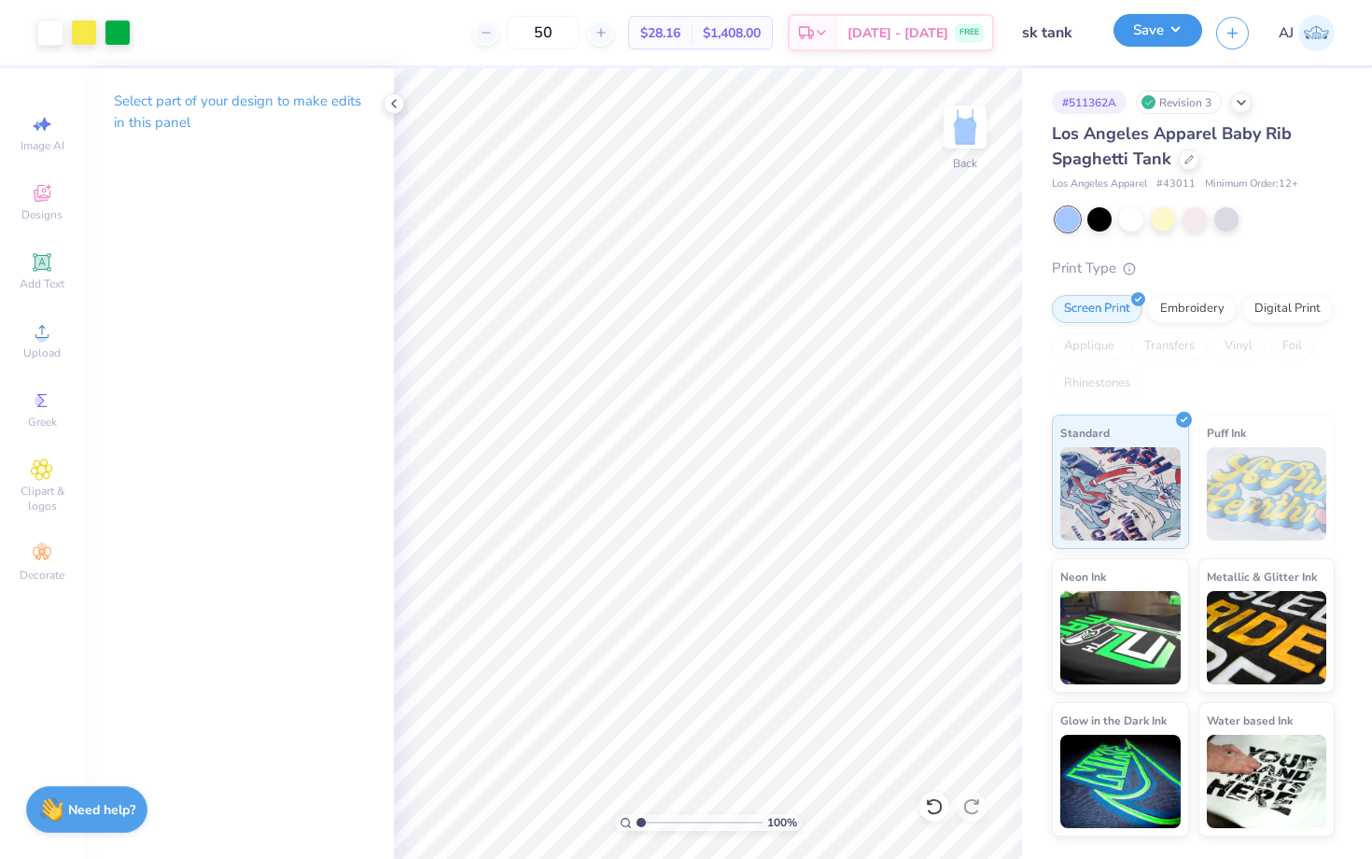
click at [1157, 42] on button "Save" at bounding box center [1157, 30] width 89 height 33
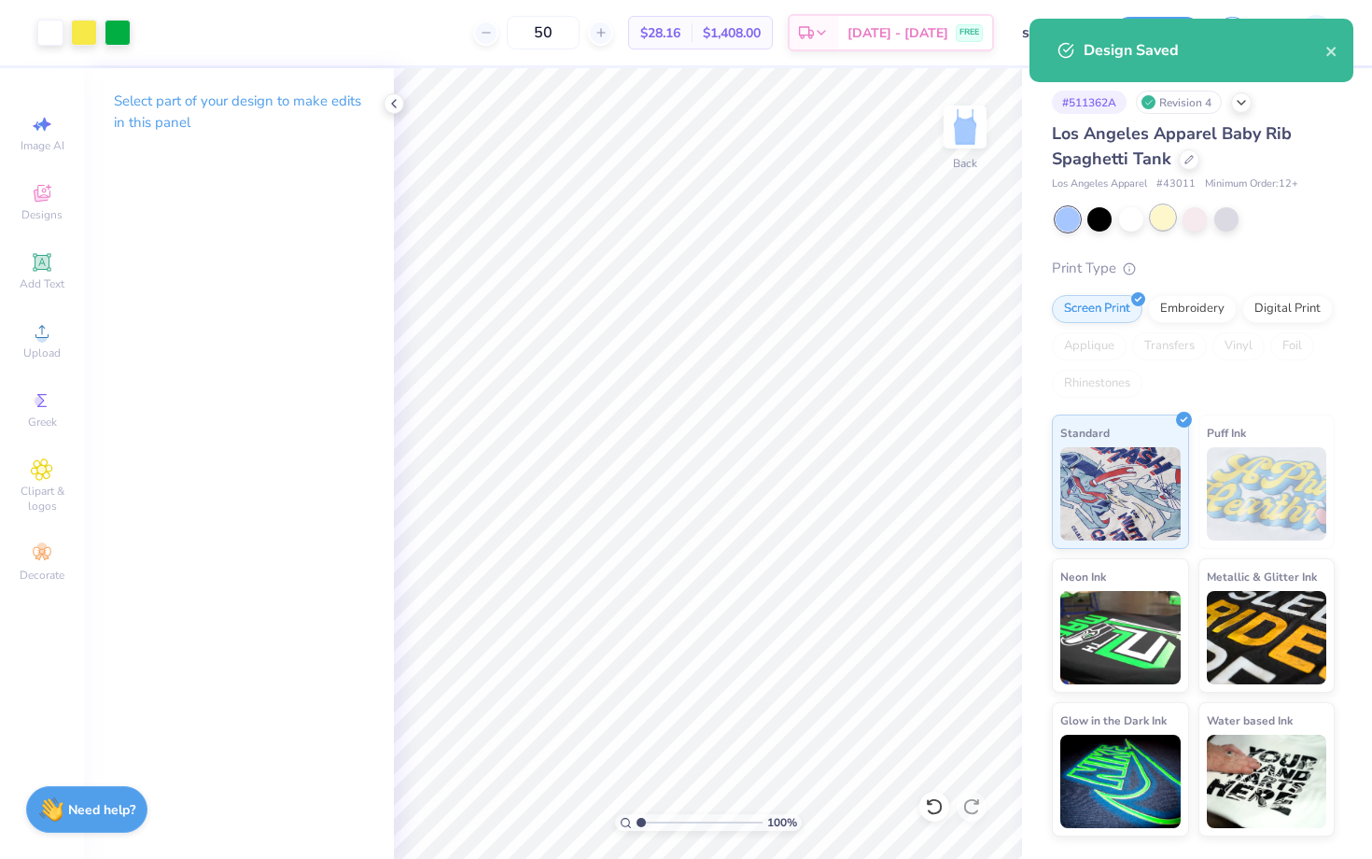
click at [1163, 222] on div at bounding box center [1163, 217] width 24 height 24
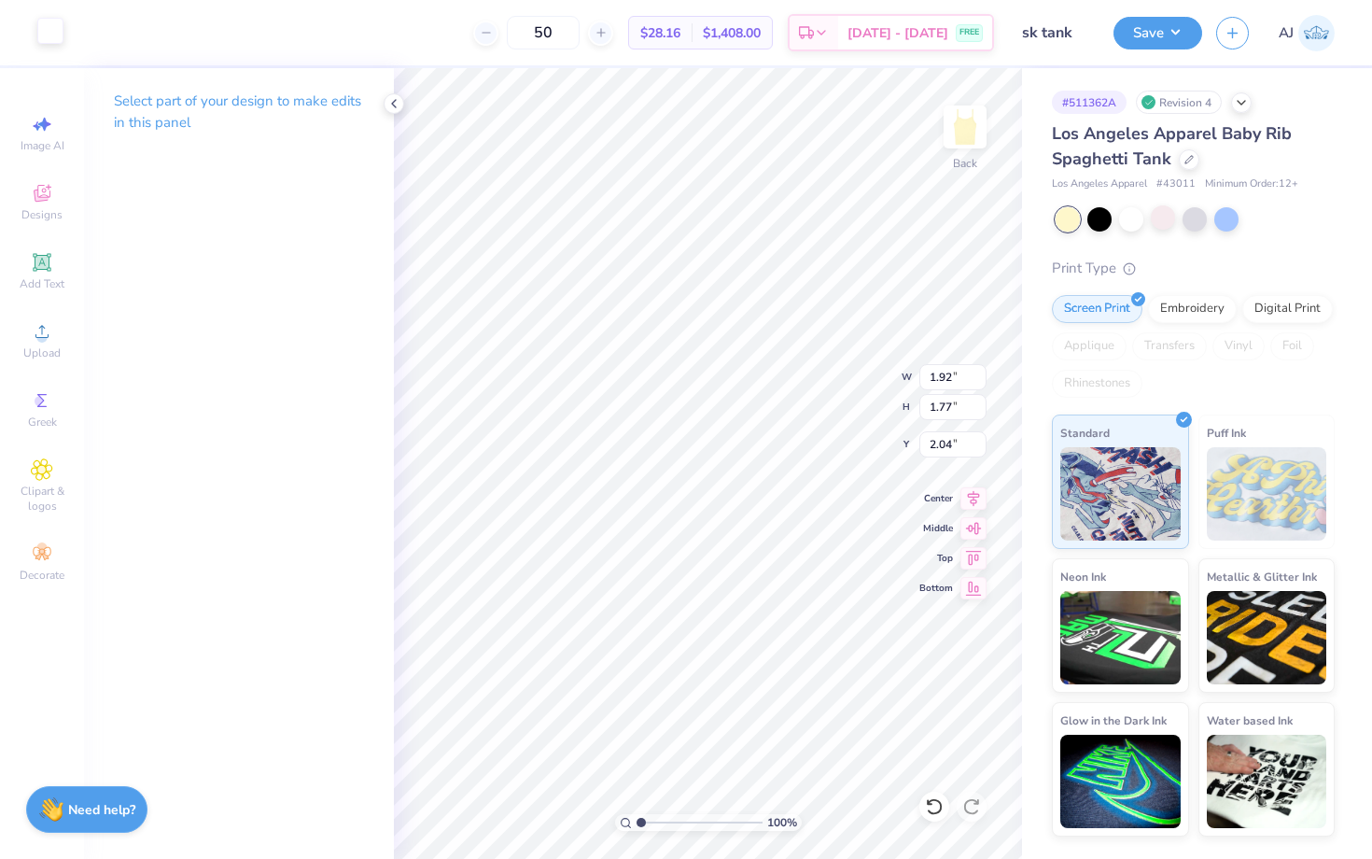
click at [52, 29] on div at bounding box center [50, 31] width 26 height 26
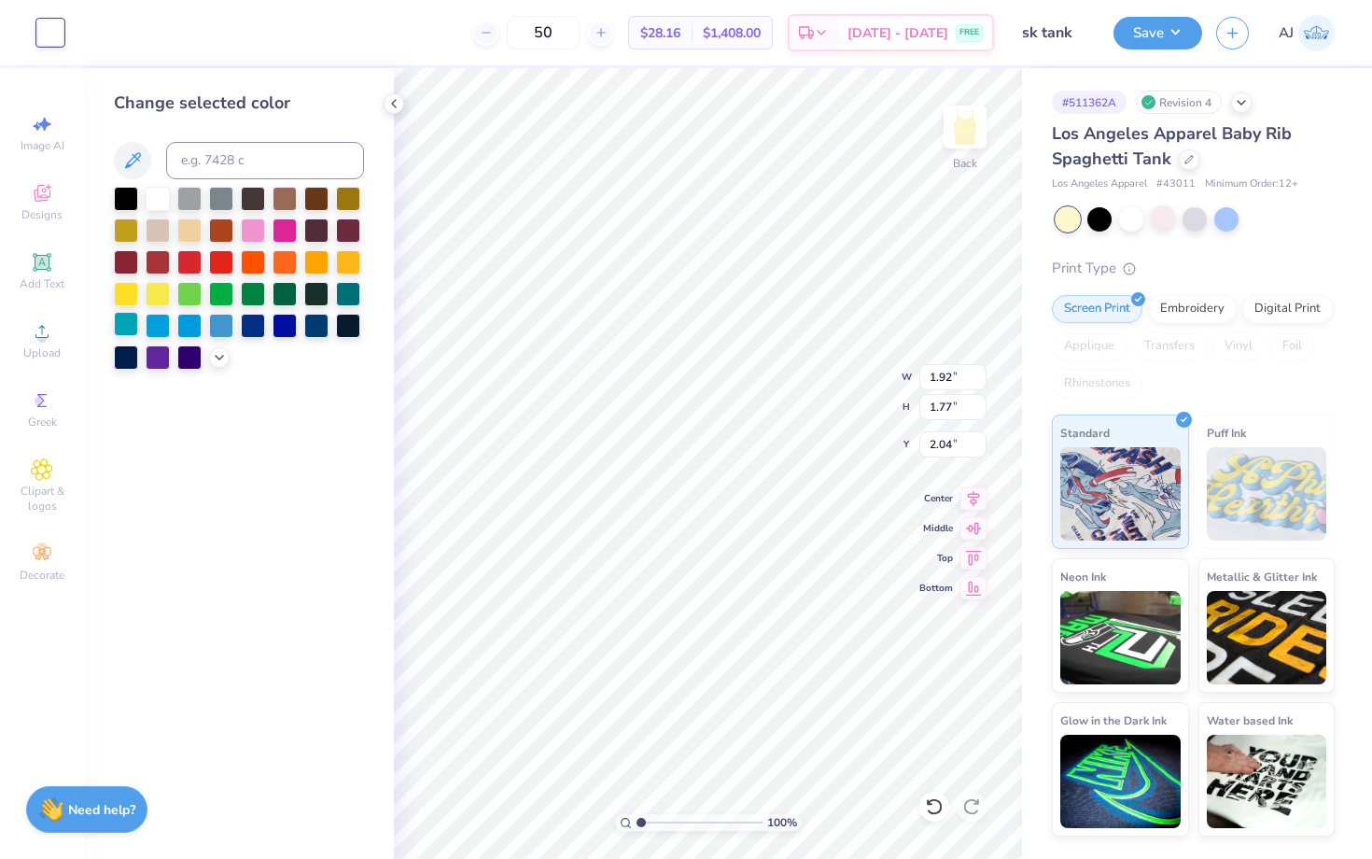
click at [138, 325] on div at bounding box center [126, 324] width 24 height 24
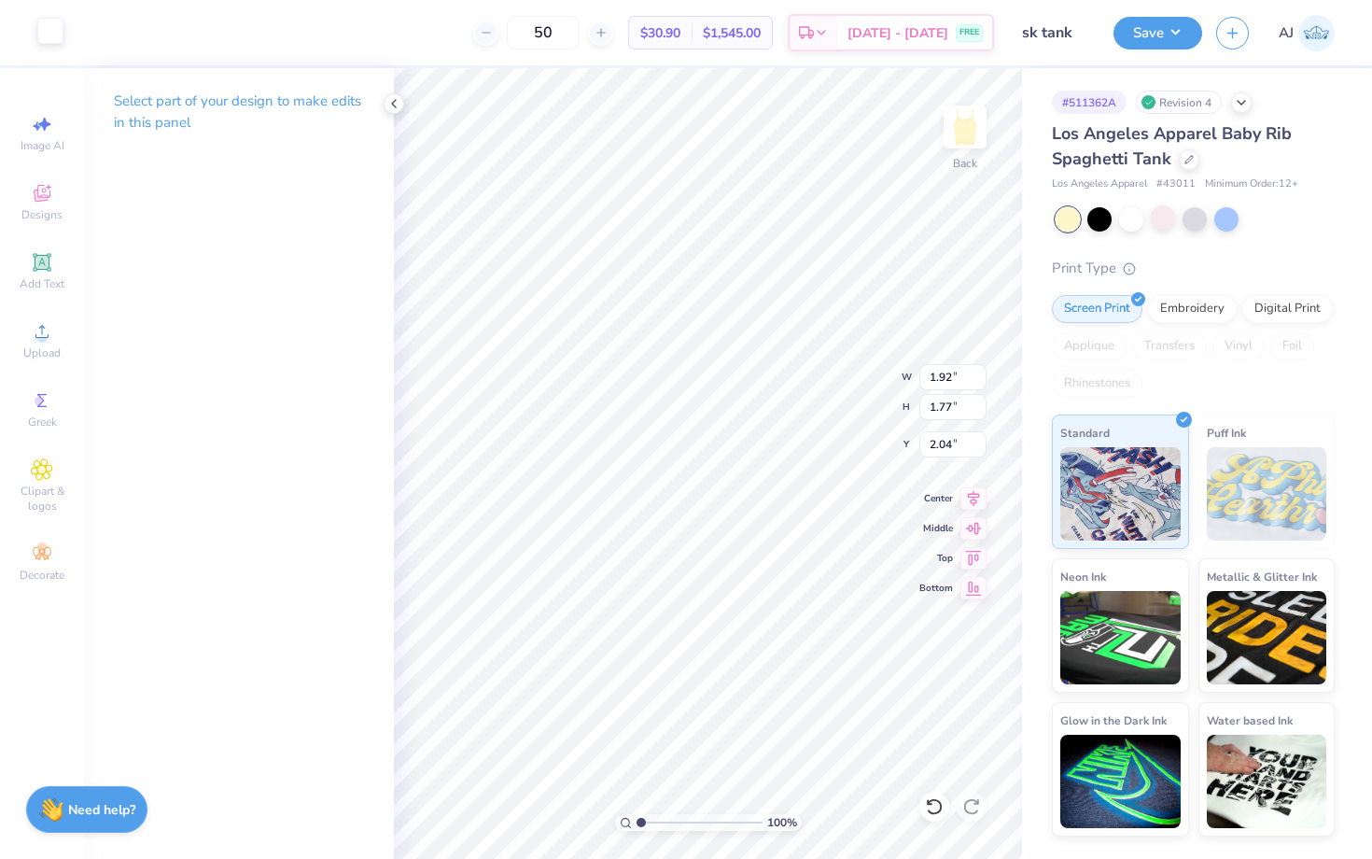
click at [51, 42] on div at bounding box center [50, 31] width 26 height 26
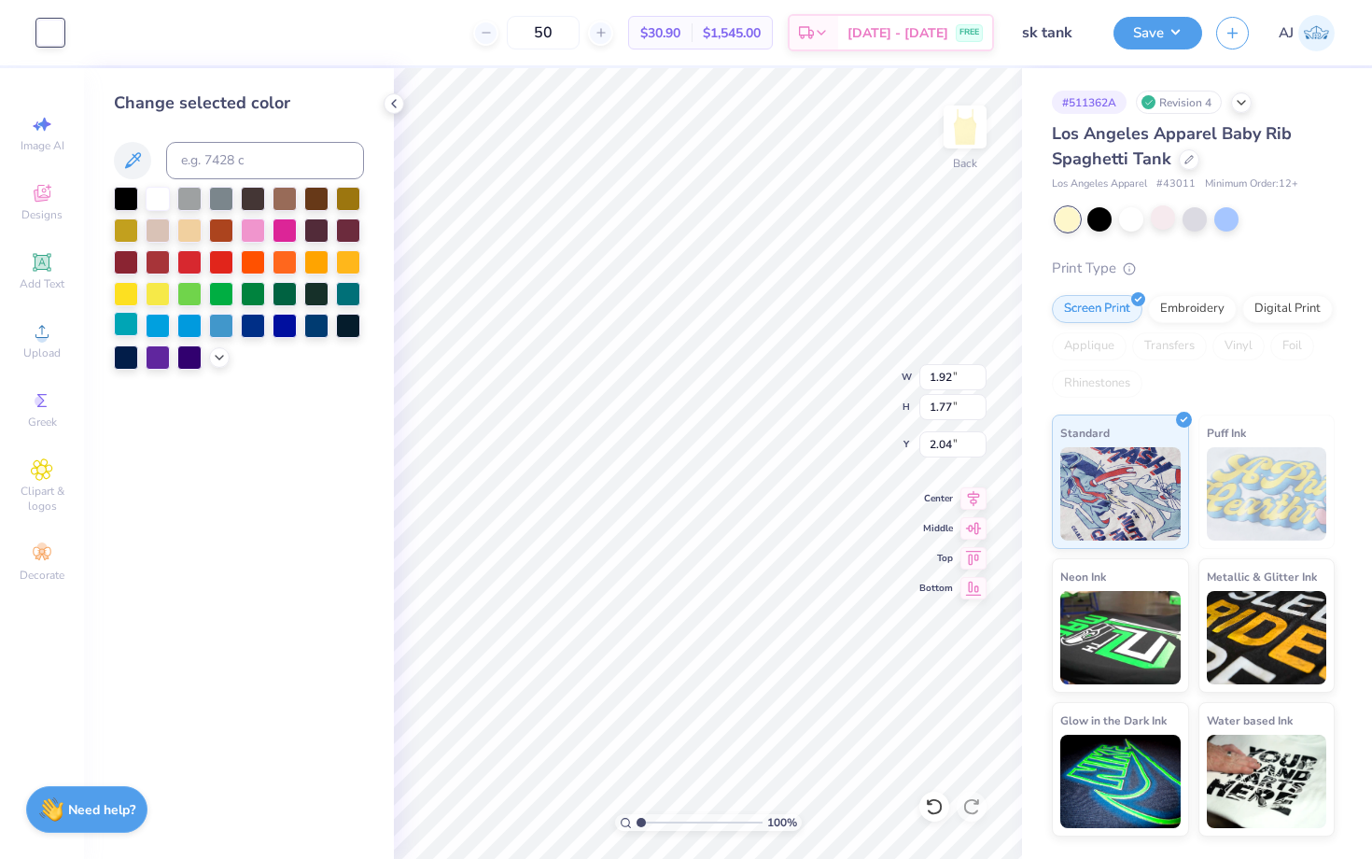
click at [124, 331] on div at bounding box center [126, 324] width 24 height 24
type input "8.54"
type input "0.82"
type input "4.66"
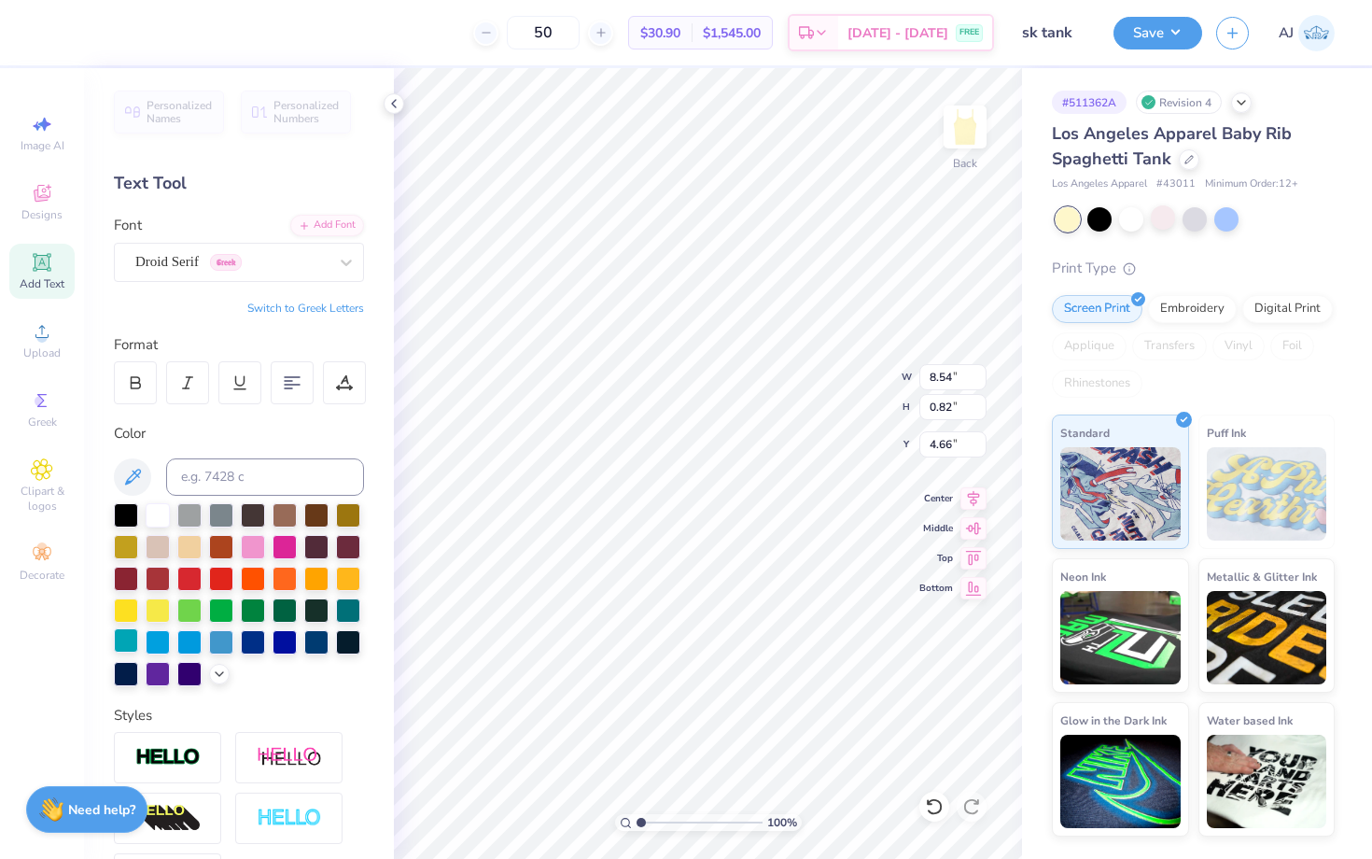
click at [129, 634] on div at bounding box center [126, 640] width 24 height 24
click at [187, 641] on div at bounding box center [189, 640] width 24 height 24
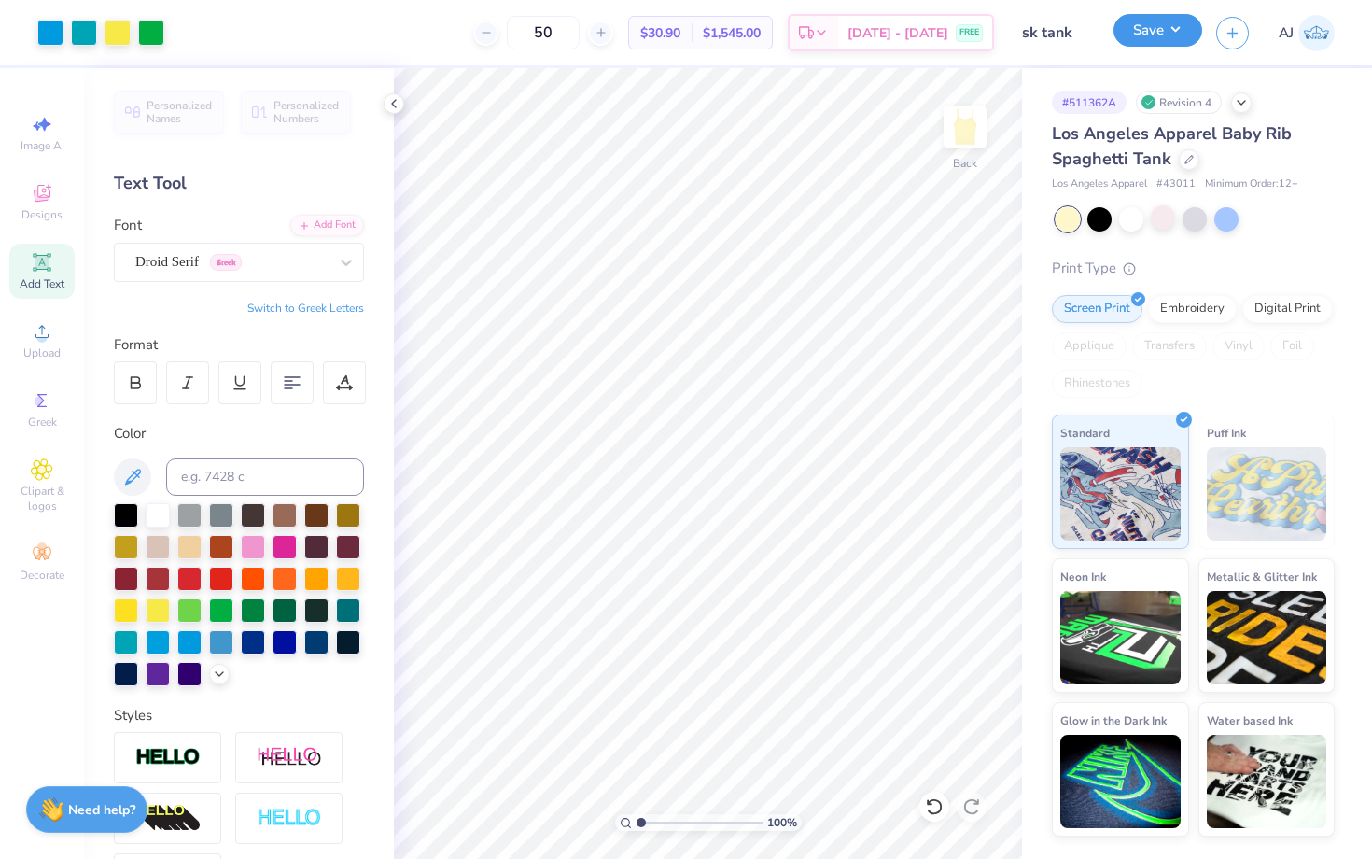
click at [1166, 35] on button "Save" at bounding box center [1157, 30] width 89 height 33
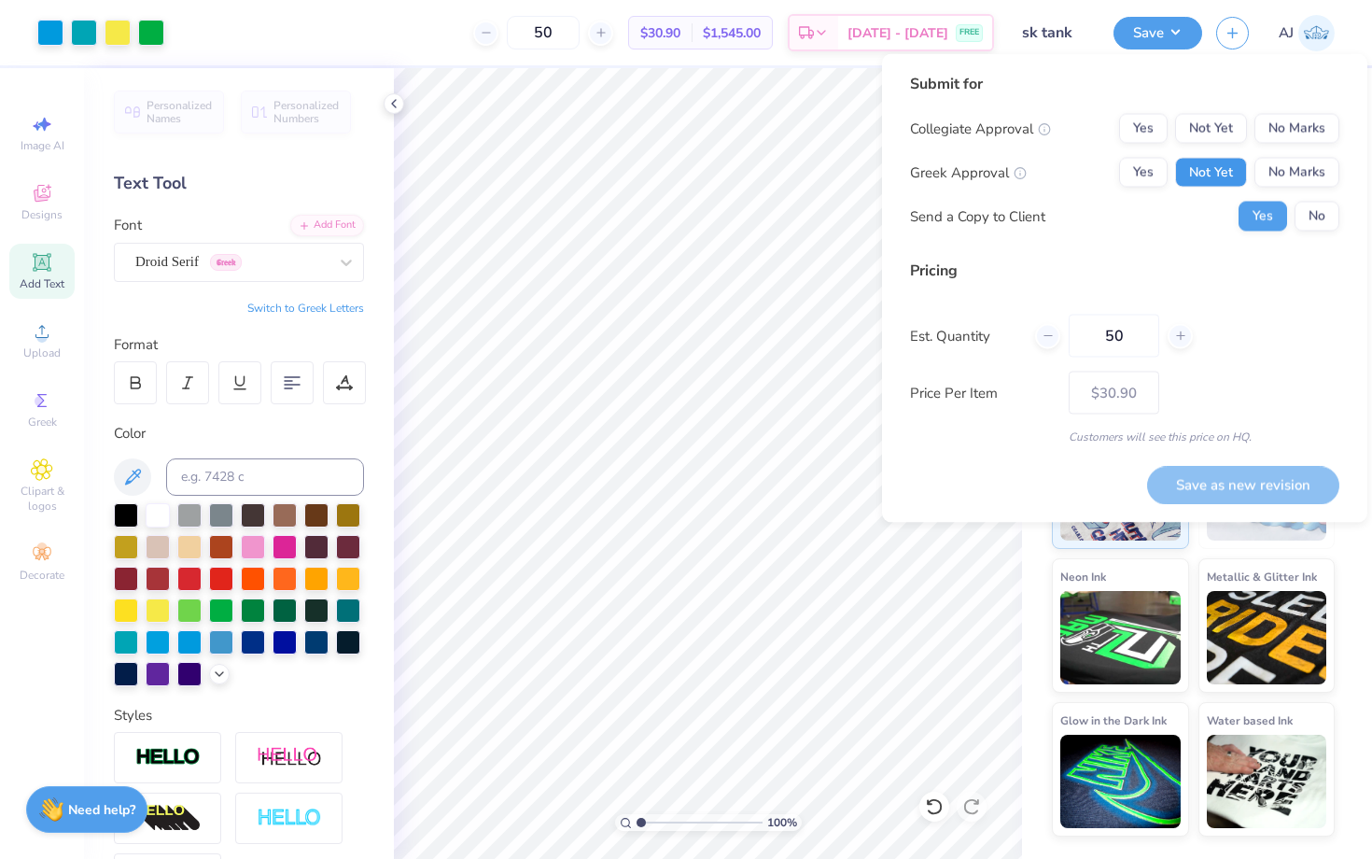
click at [1216, 161] on button "Not Yet" at bounding box center [1211, 173] width 72 height 30
click at [1214, 132] on button "Not Yet" at bounding box center [1211, 129] width 72 height 30
click at [1226, 488] on button "Save as new revision" at bounding box center [1243, 485] width 192 height 38
type input "$30.90"
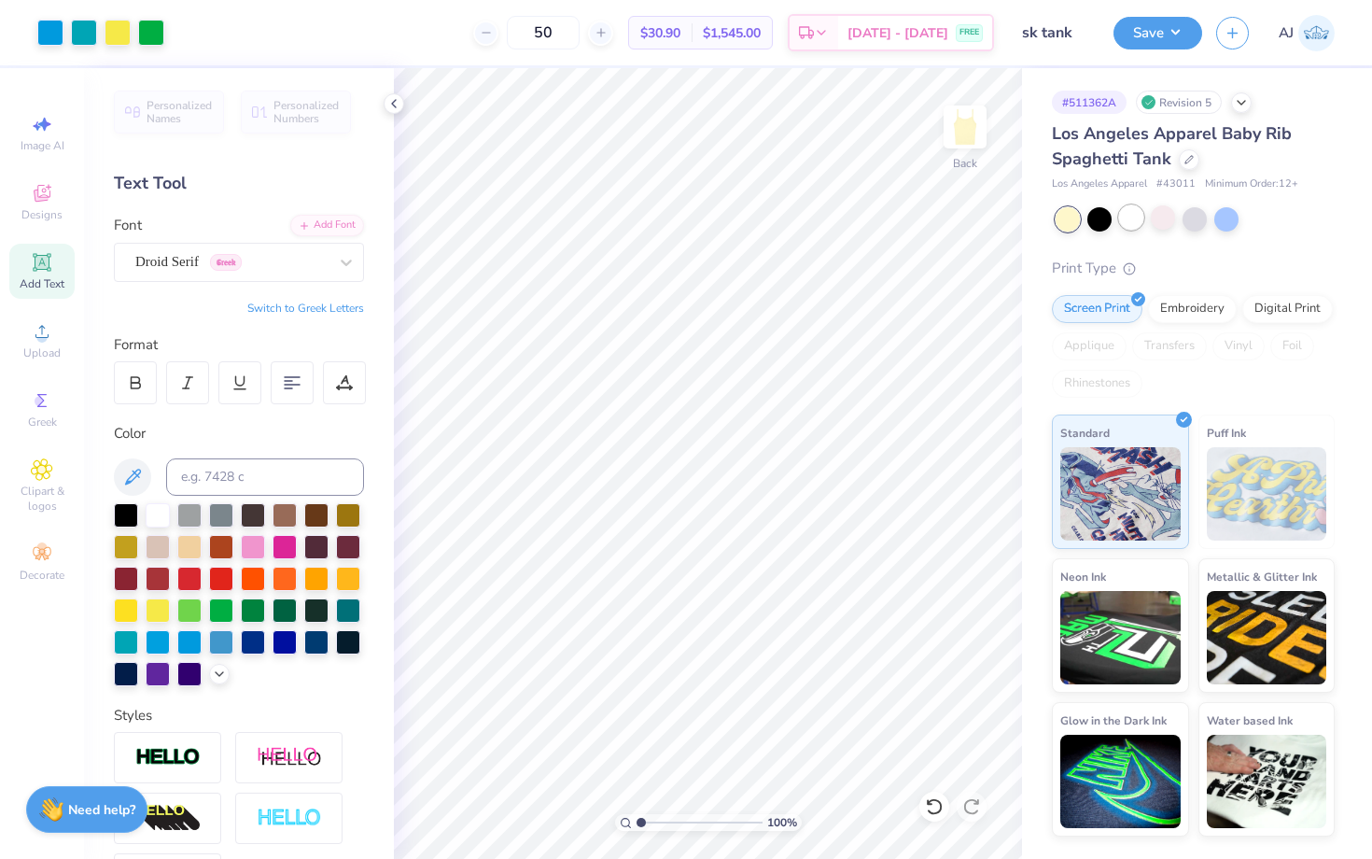
click at [1129, 212] on div at bounding box center [1131, 217] width 24 height 24
click at [38, 143] on span "Image AI" at bounding box center [43, 145] width 44 height 15
select select "4"
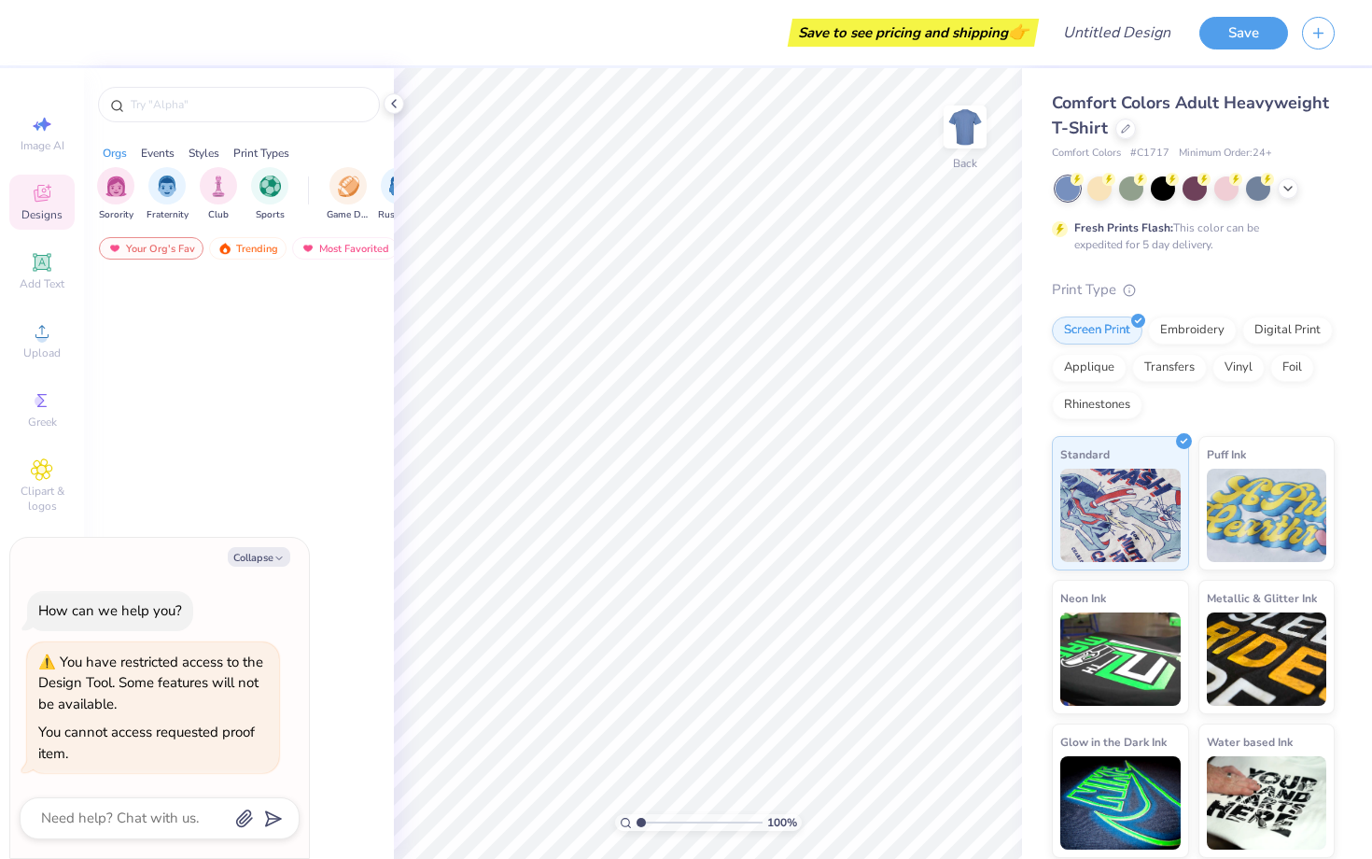
type textarea "x"
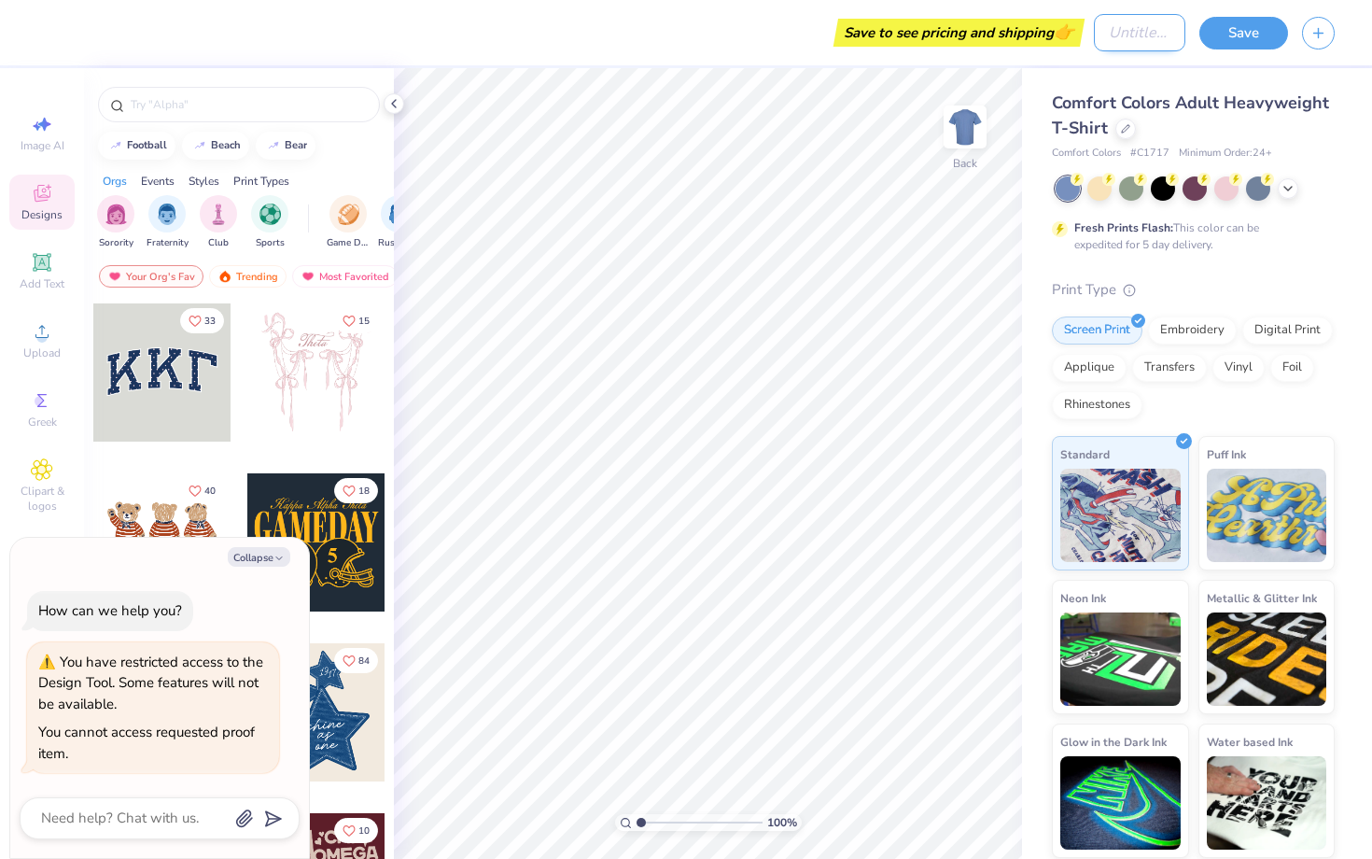
click at [1108, 35] on input "Design Title" at bounding box center [1139, 32] width 91 height 37
type input "sk tank"
click at [392, 104] on polyline at bounding box center [394, 103] width 4 height 7
type textarea "x"
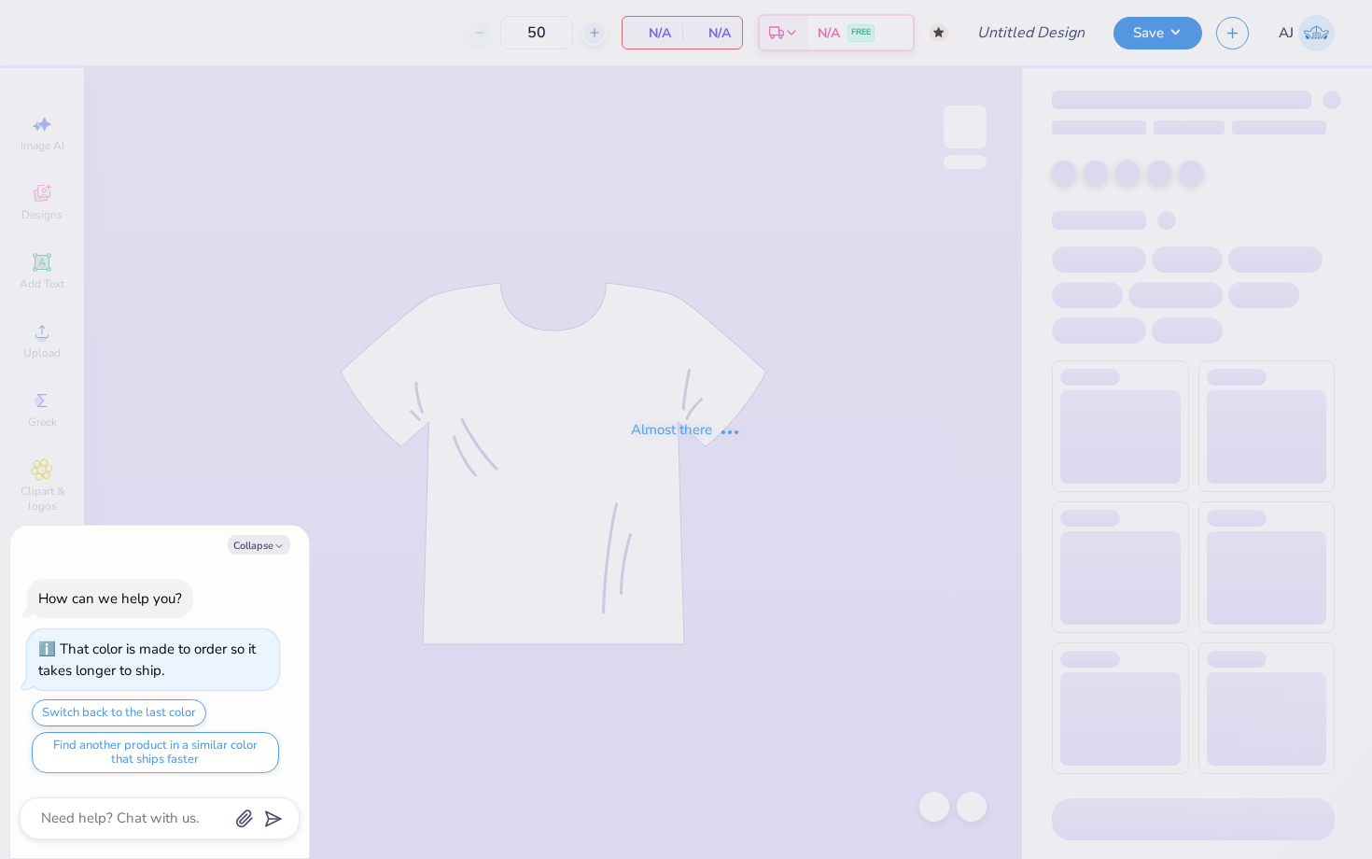
type textarea "x"
type input "sk tank"
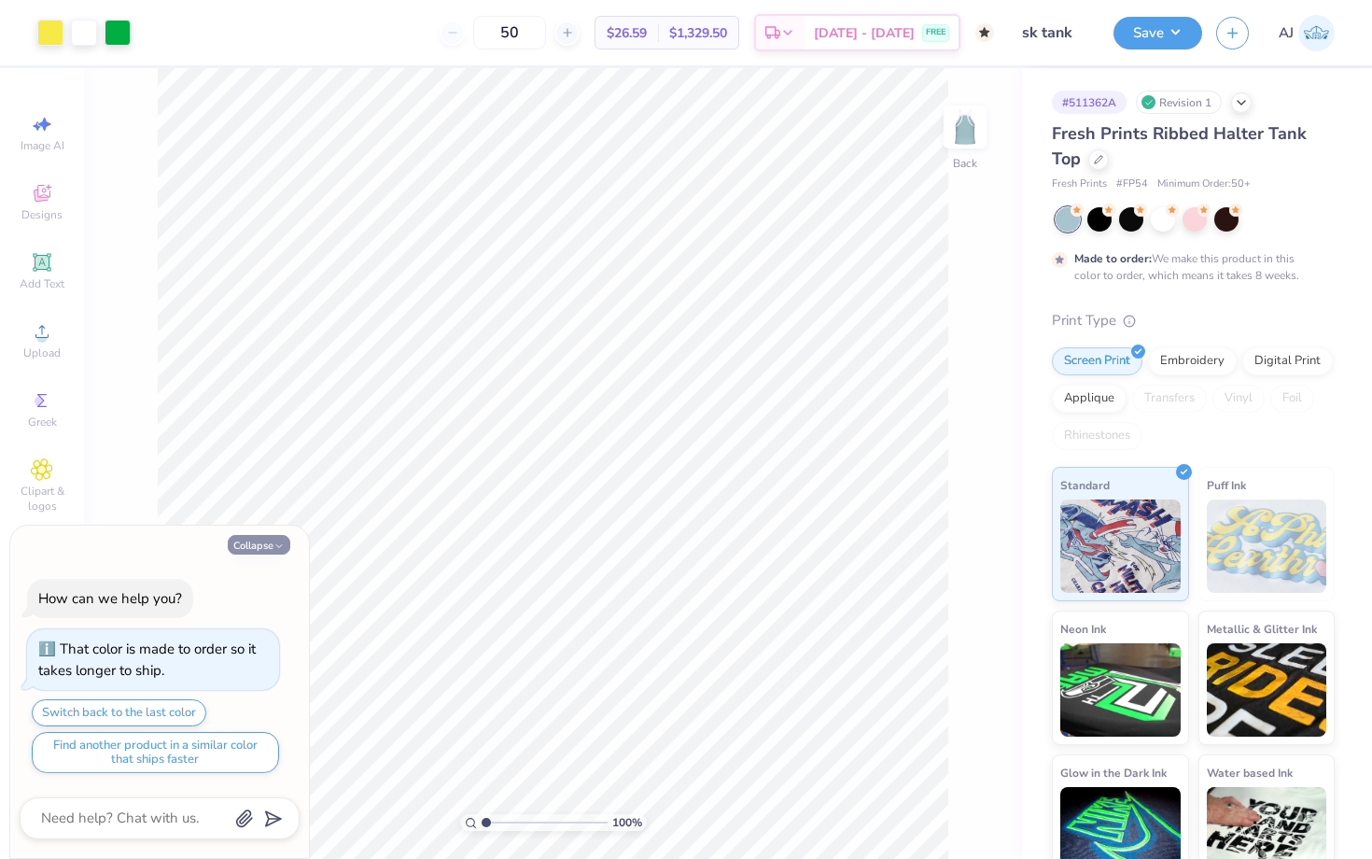
click at [273, 540] on icon "button" at bounding box center [278, 545] width 11 height 11
type textarea "x"
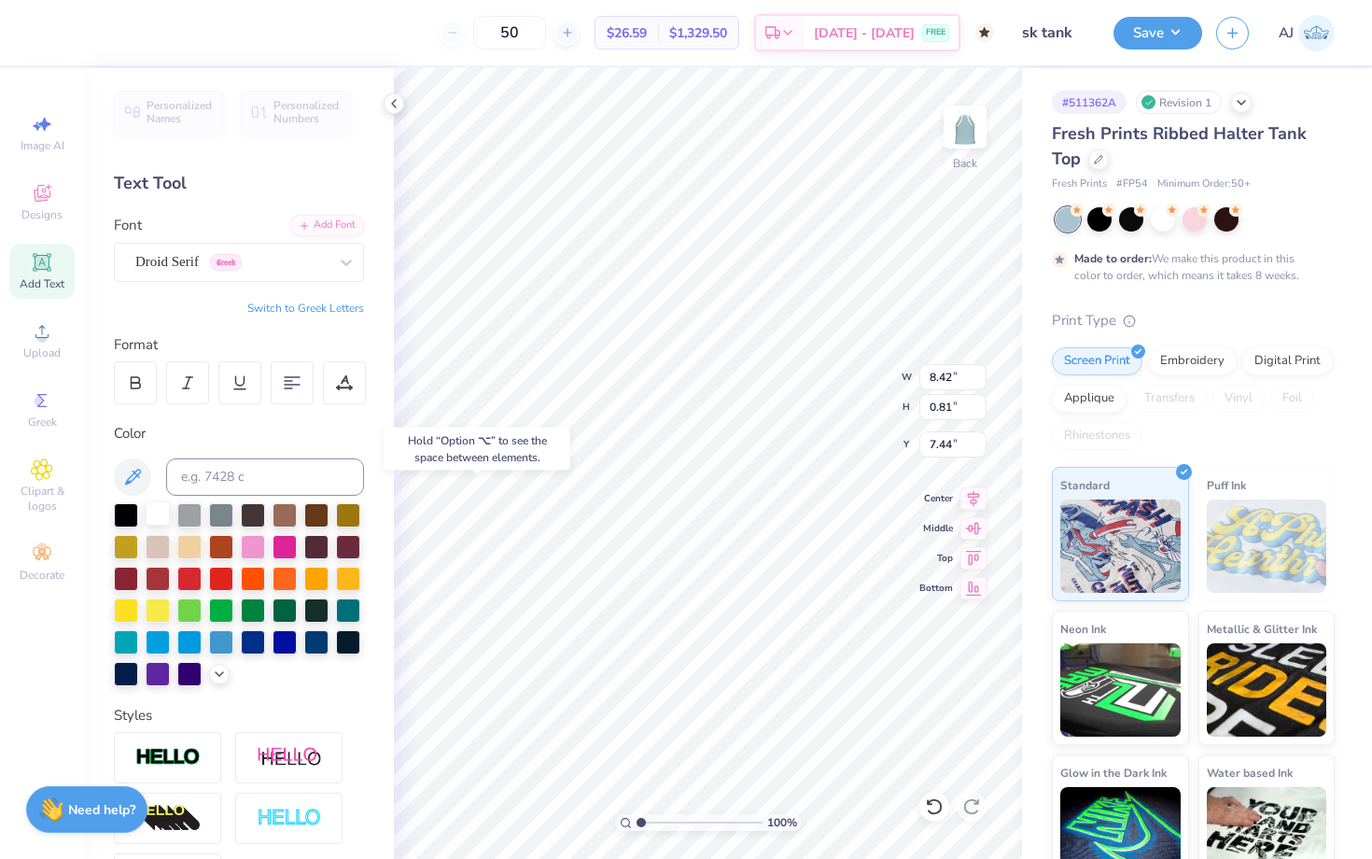
click at [160, 513] on div at bounding box center [158, 513] width 24 height 24
type input "5.87"
type input "1.77"
type input "4.85"
click at [59, 38] on div at bounding box center [50, 31] width 26 height 26
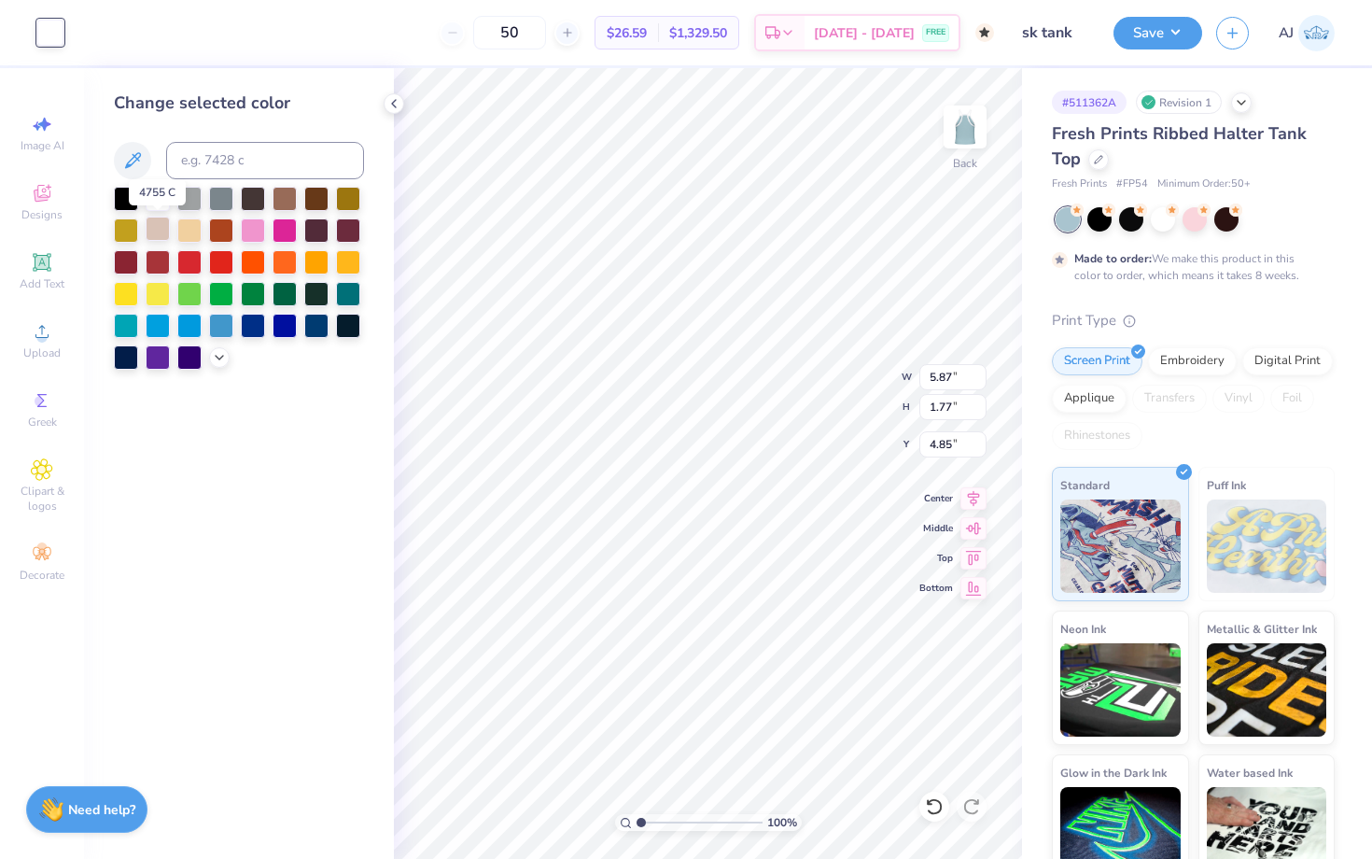
click at [157, 226] on div at bounding box center [158, 228] width 24 height 24
click at [195, 233] on div at bounding box center [189, 228] width 24 height 24
click at [158, 297] on div at bounding box center [158, 292] width 24 height 24
type input "8.42"
type input "0.81"
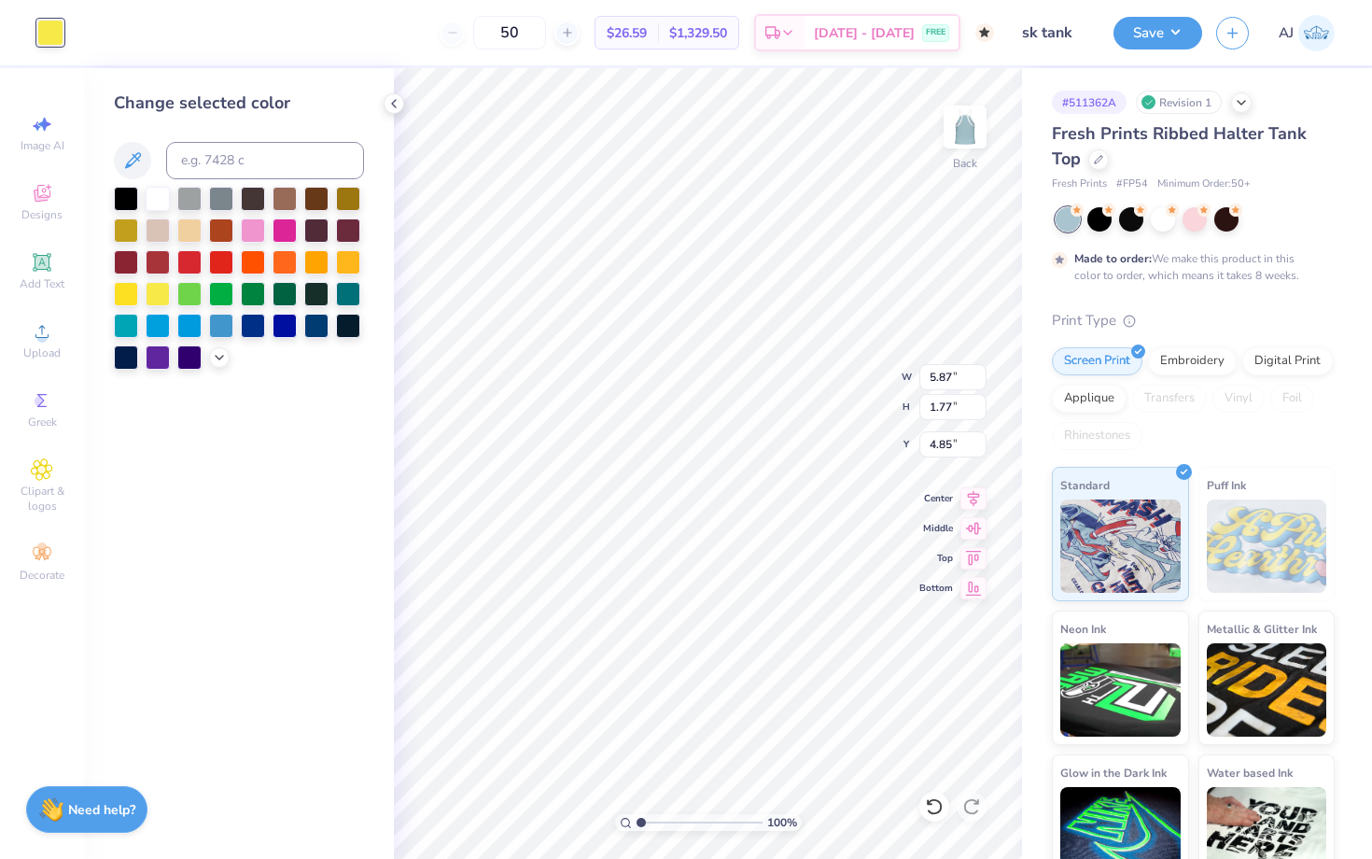
type input "7.44"
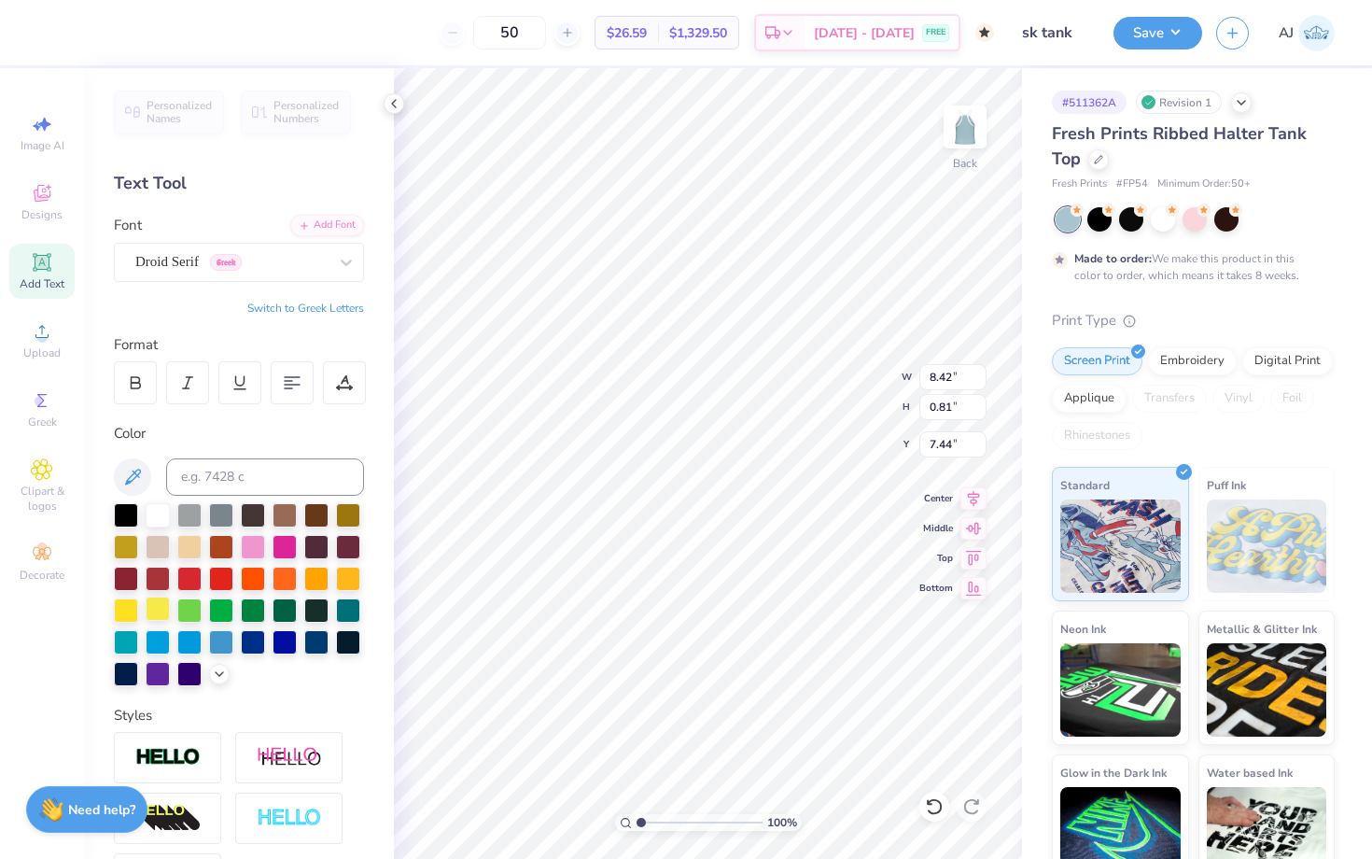
click at [159, 610] on div at bounding box center [158, 608] width 24 height 24
click at [160, 513] on div at bounding box center [158, 513] width 24 height 24
click at [1164, 37] on button "Save" at bounding box center [1157, 30] width 89 height 33
click at [56, 133] on div "Image AI" at bounding box center [41, 132] width 65 height 55
select select "4"
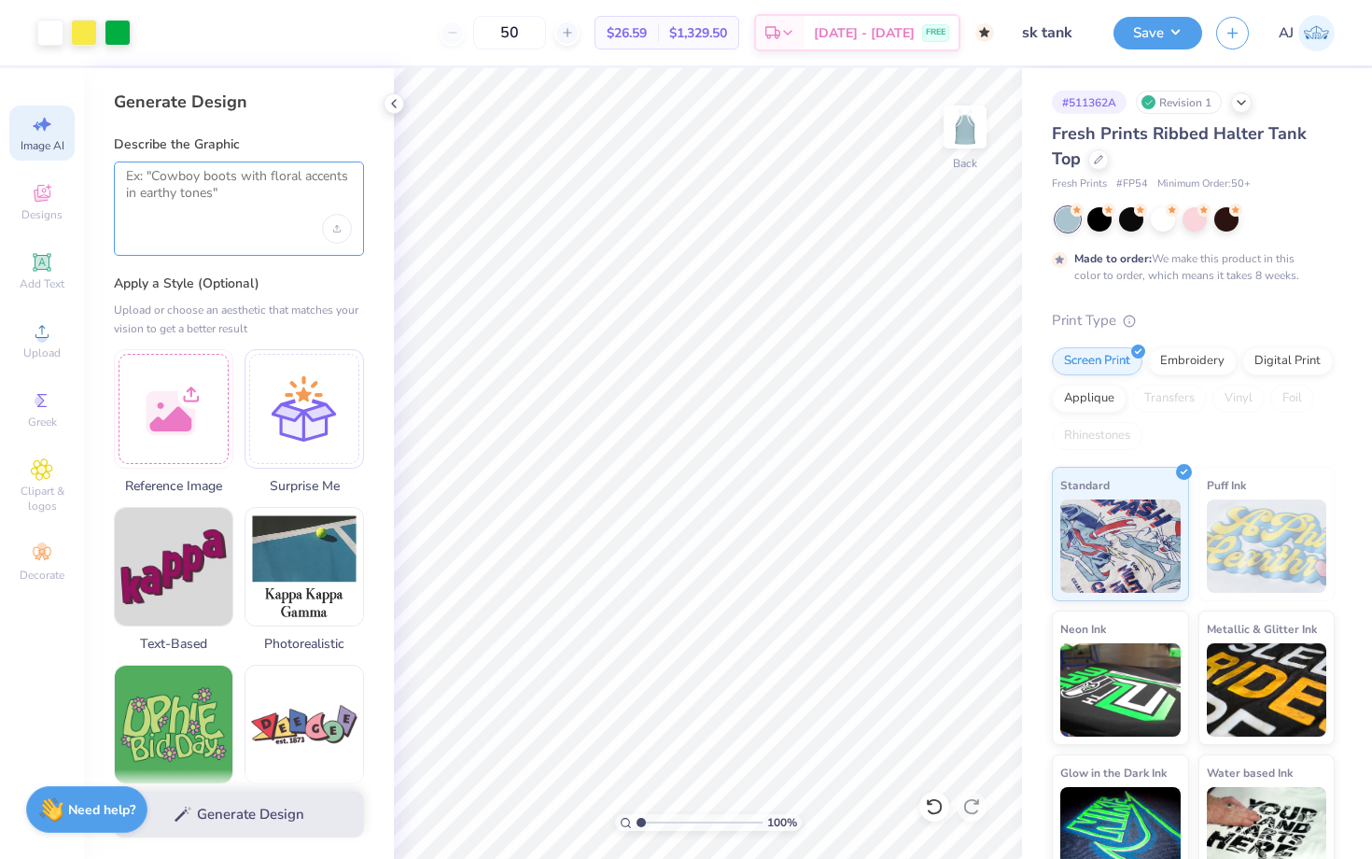
click at [164, 208] on textarea at bounding box center [239, 191] width 226 height 47
click at [58, 522] on div "Image AI Designs Add Text Upload Greek Clipart & logos Decorate" at bounding box center [41, 347] width 65 height 484
click at [58, 515] on div "Clipart & logos" at bounding box center [41, 486] width 65 height 70
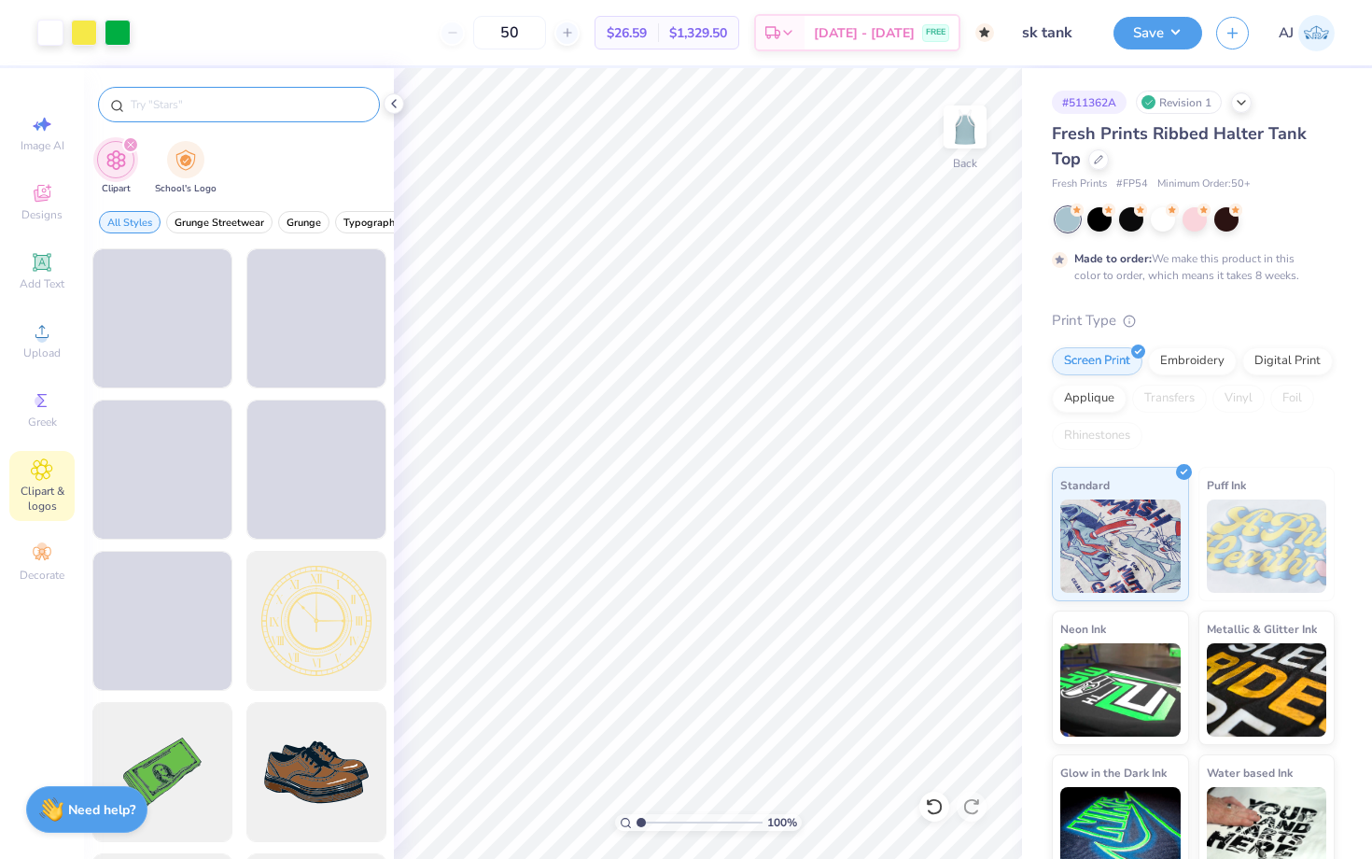
click at [205, 111] on input "text" at bounding box center [248, 104] width 239 height 19
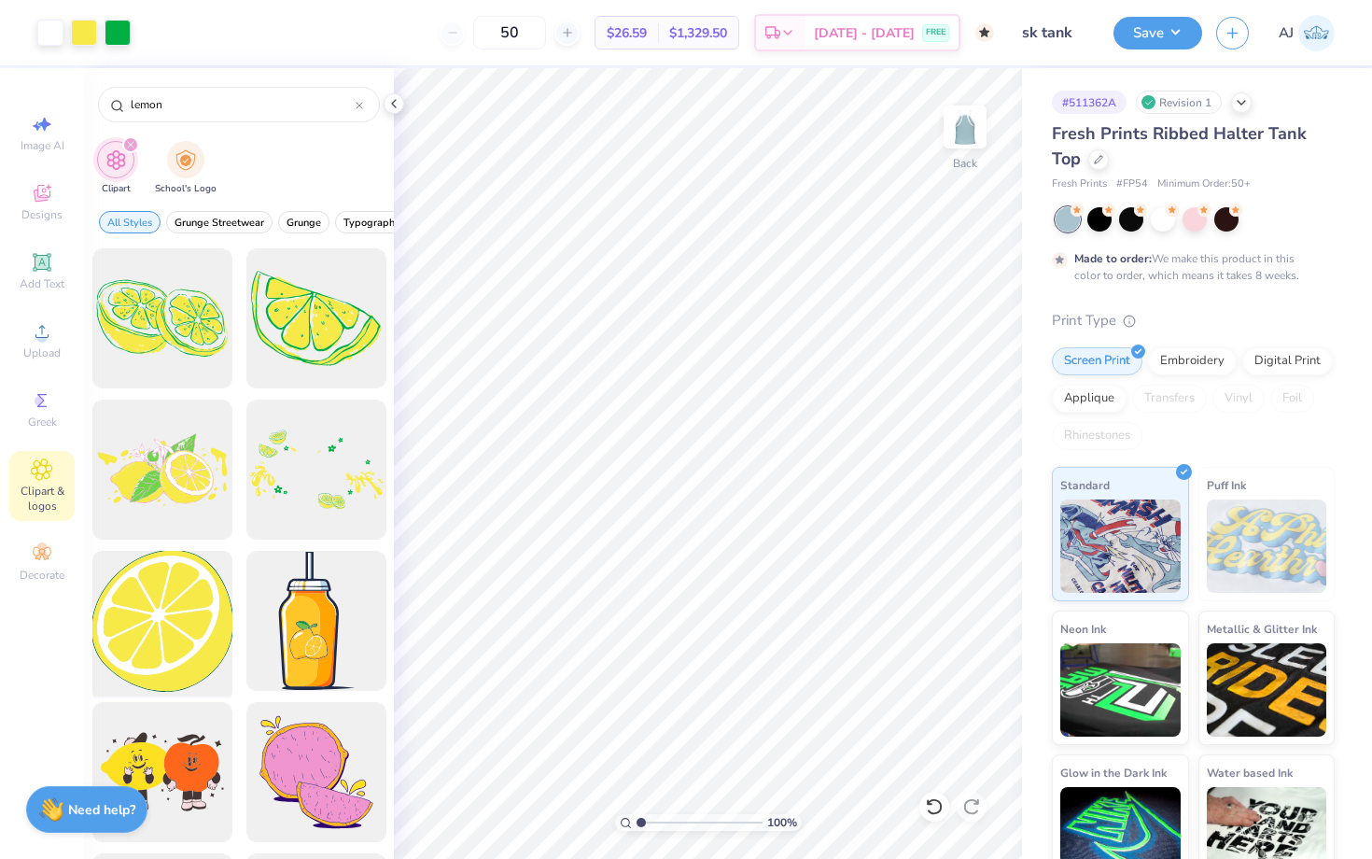
type input "lemon"
click at [180, 626] on div at bounding box center [162, 621] width 154 height 154
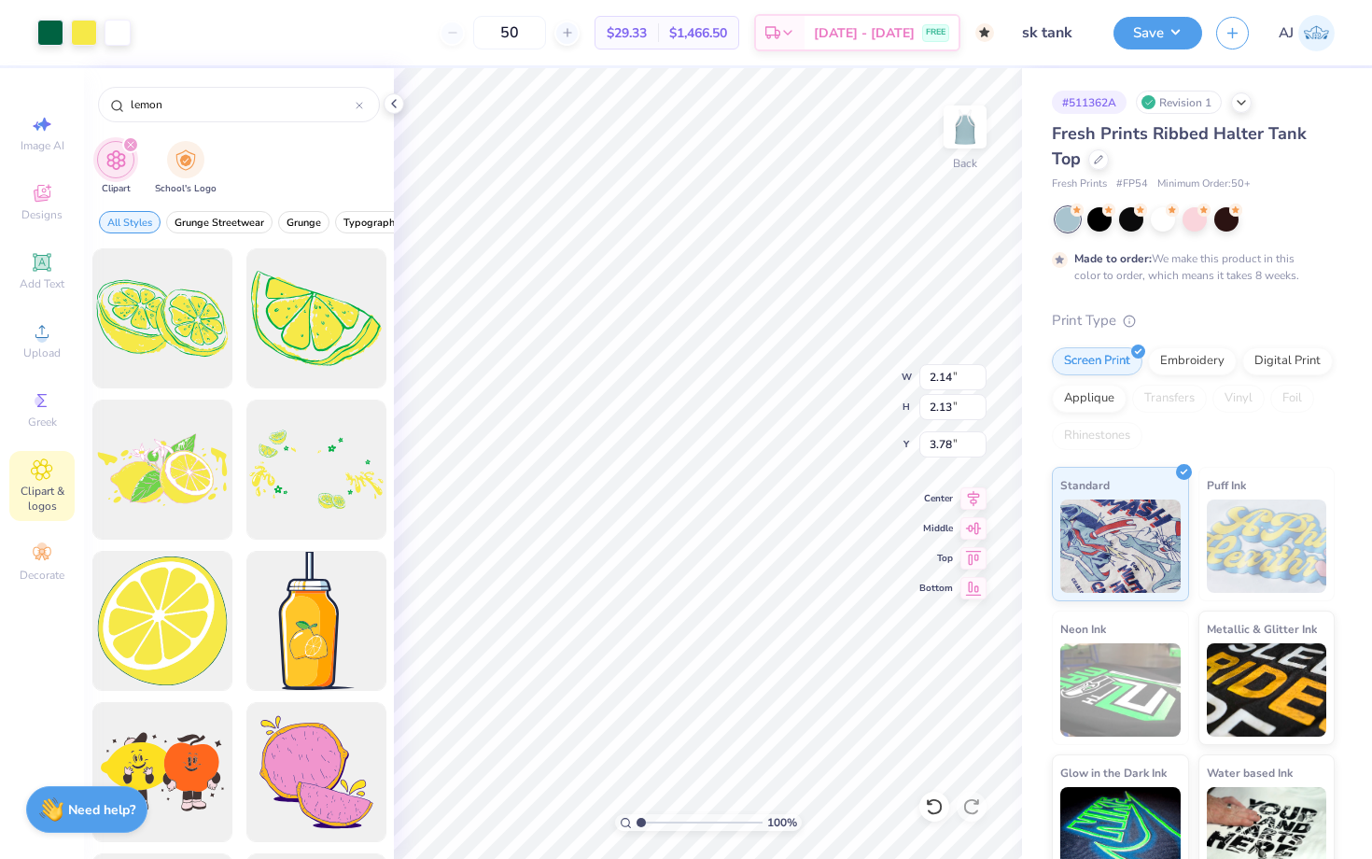
type input "2.14"
type input "2.13"
type input "4.72"
type input "2.12"
type input "2.14"
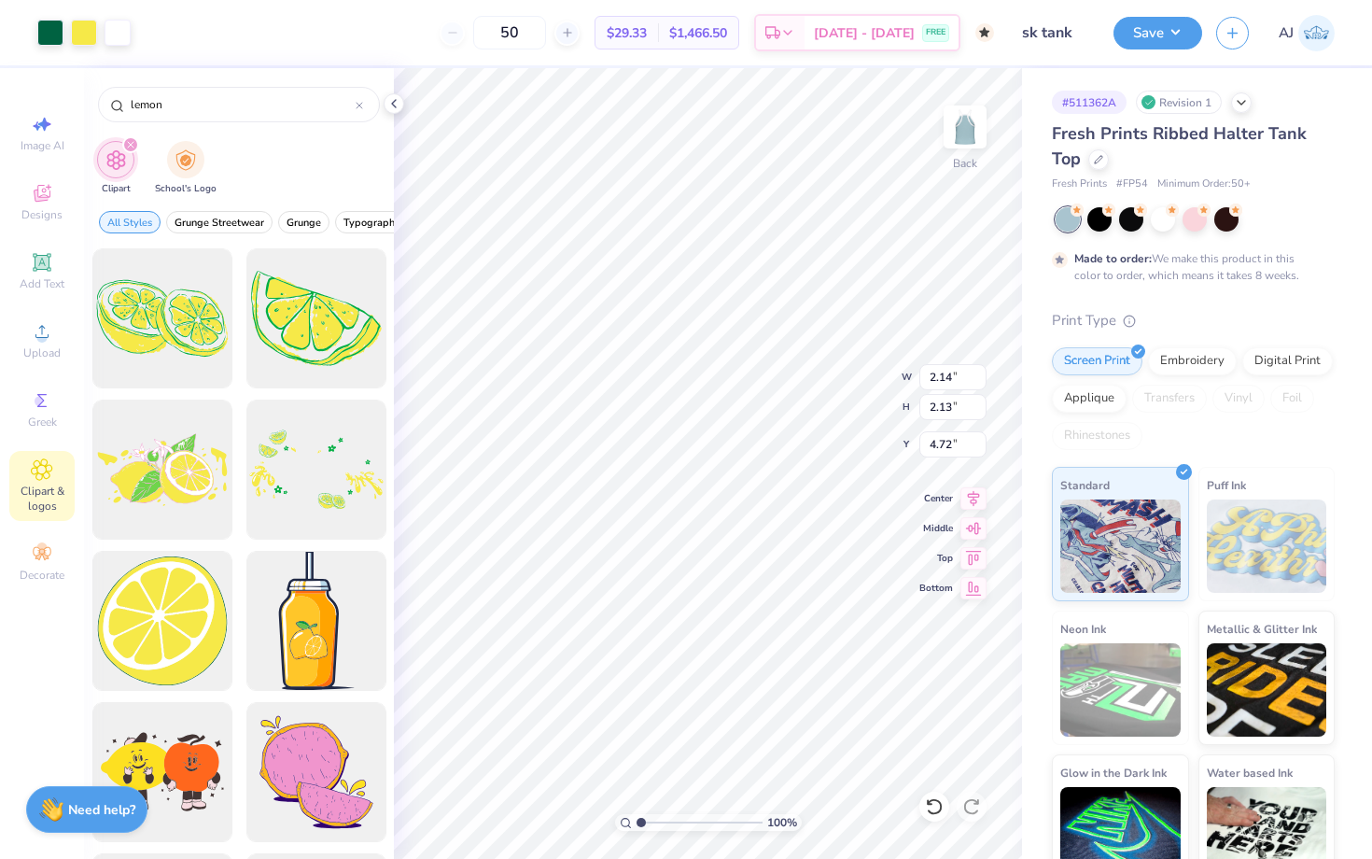
type input "4.71"
type input "1.74"
type input "1.75"
type input "4.96"
type input "1.89"
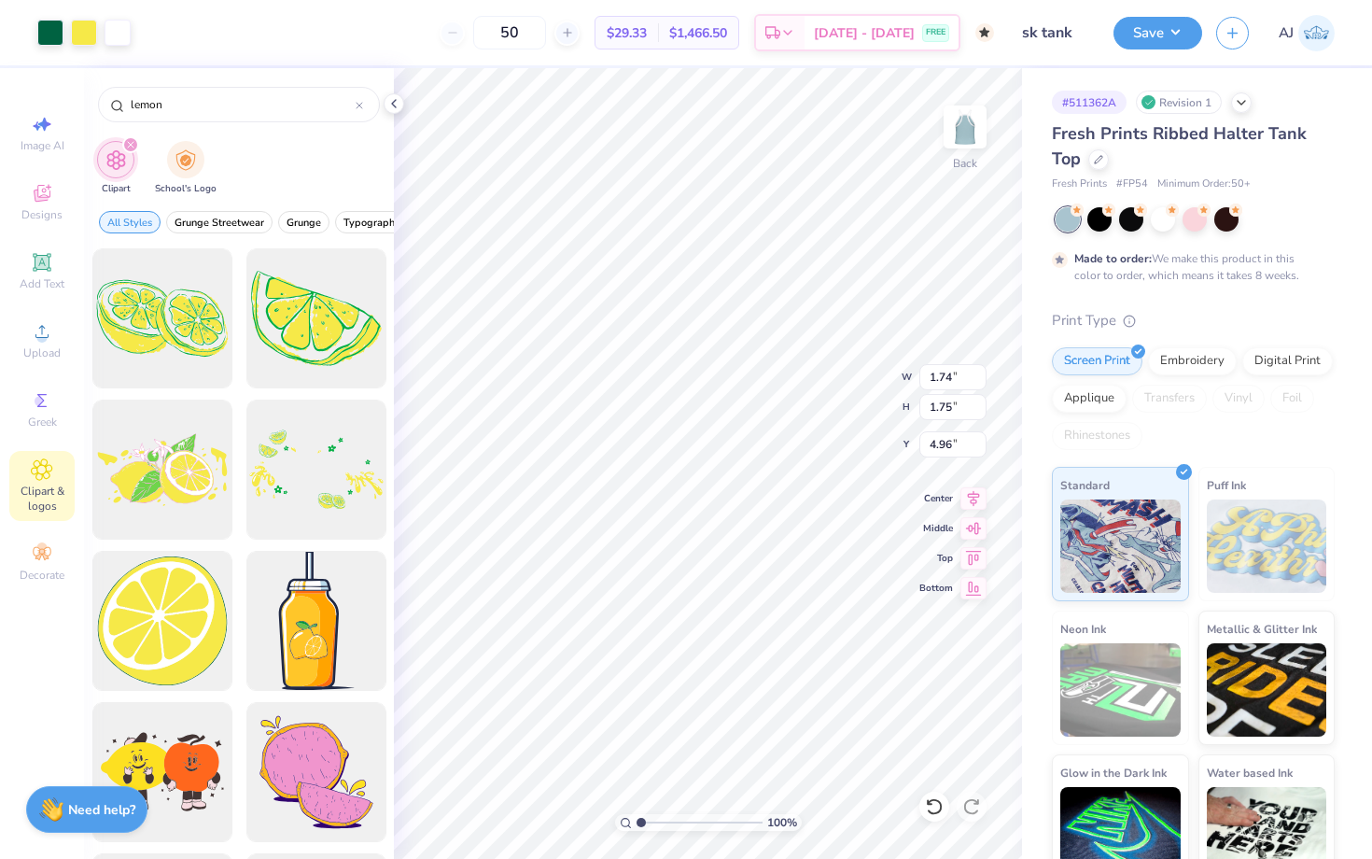
type input "1.66"
type input "5.87"
type input "1.77"
type input "4.94"
click at [45, 147] on span "Image AI" at bounding box center [43, 145] width 44 height 15
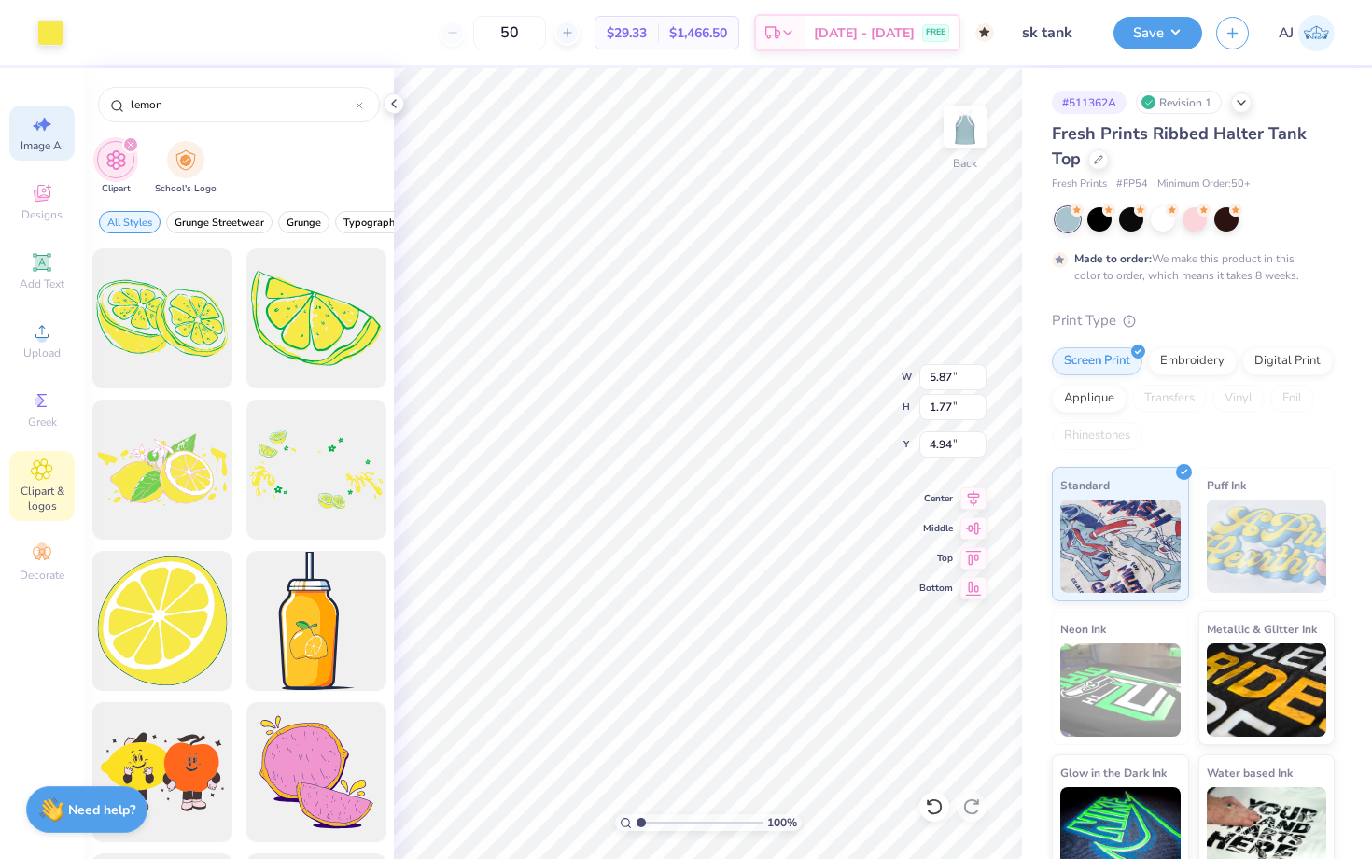
select select "4"
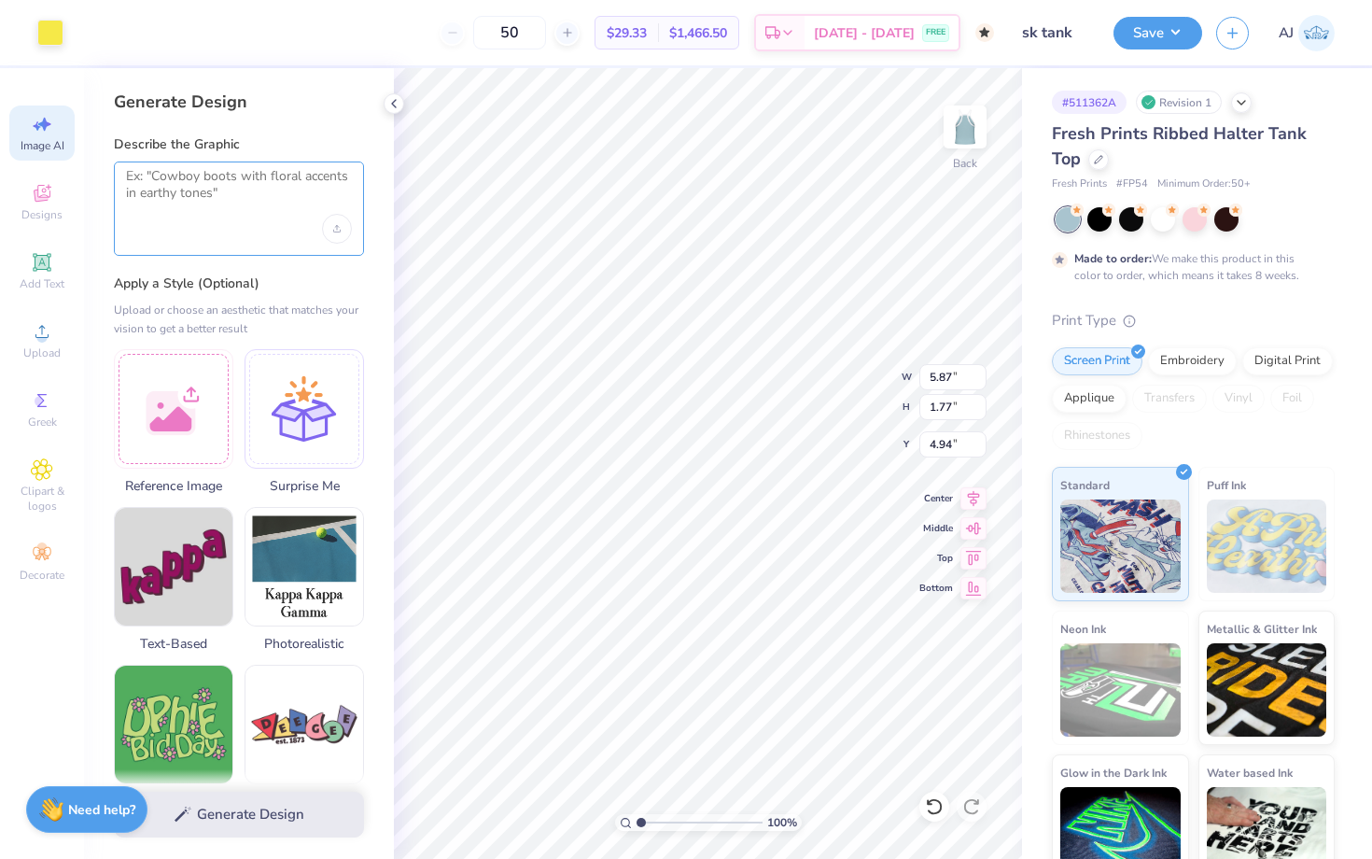
click at [191, 192] on textarea at bounding box center [239, 191] width 226 height 47
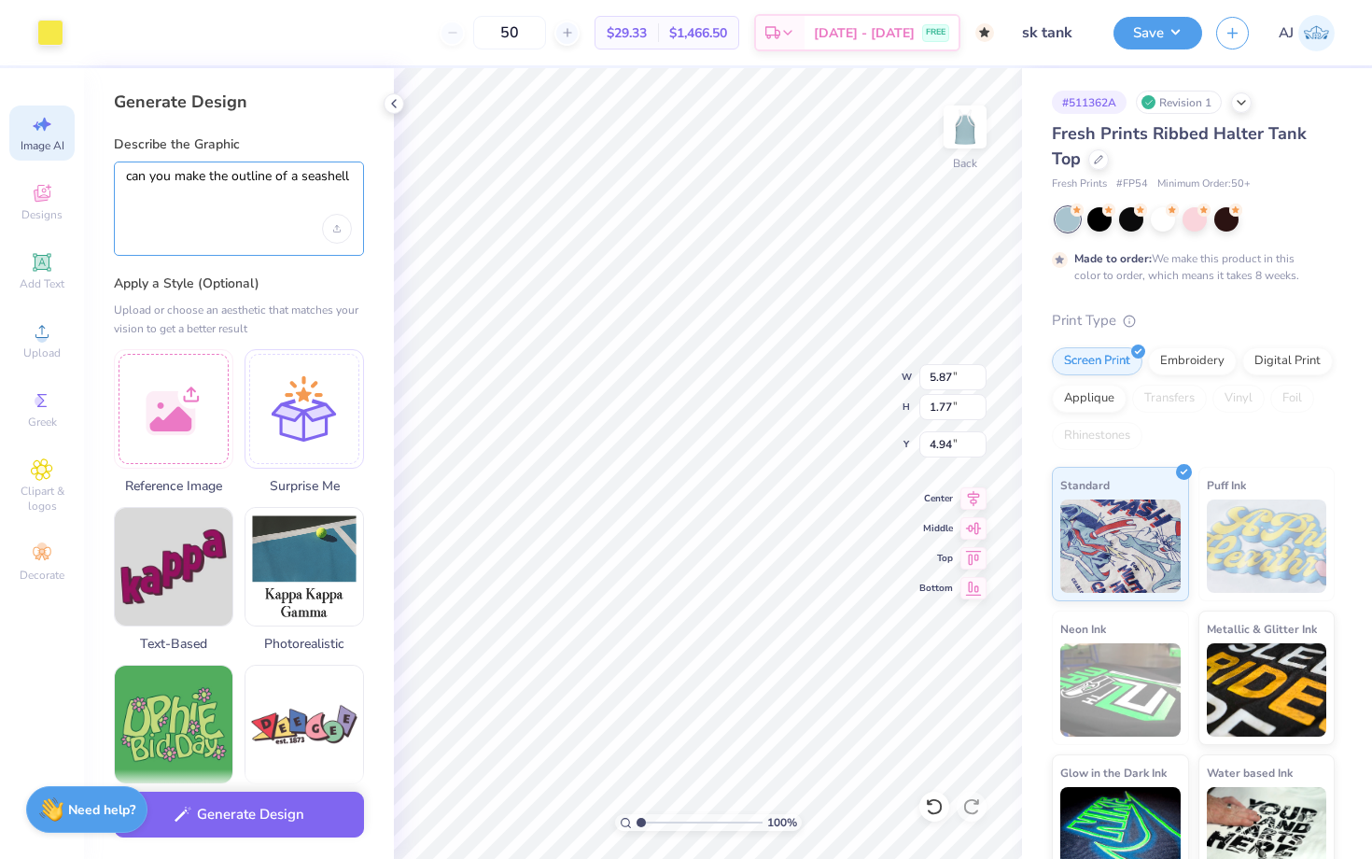
type textarea "can you make the outline of a seashell"
type input "8.42"
type input "0.81"
type input "7.44"
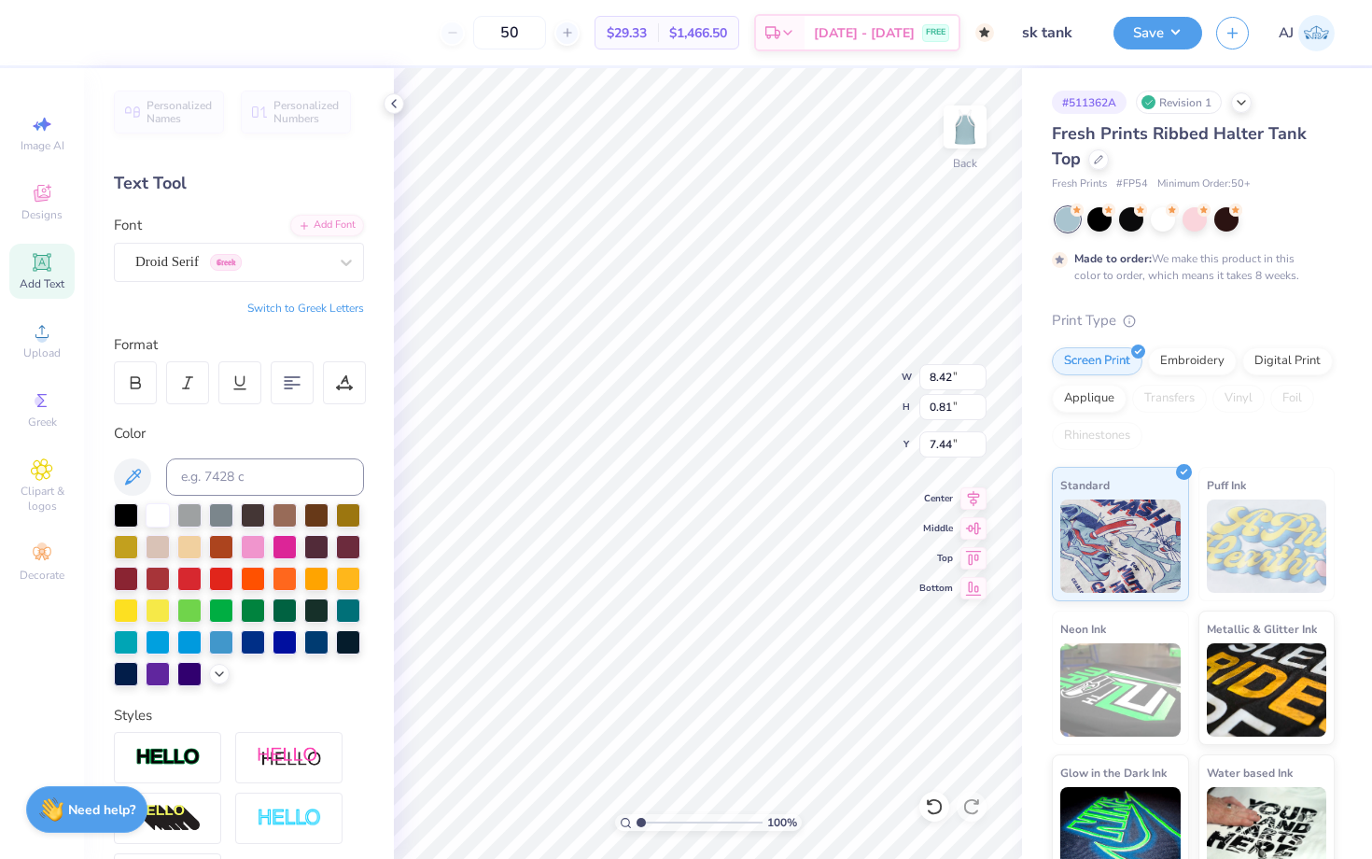
scroll to position [0, 8]
type textarea "SK HERE WE GO AGAIN!"
click at [201, 257] on div "Droid Serif Greek" at bounding box center [231, 261] width 196 height 29
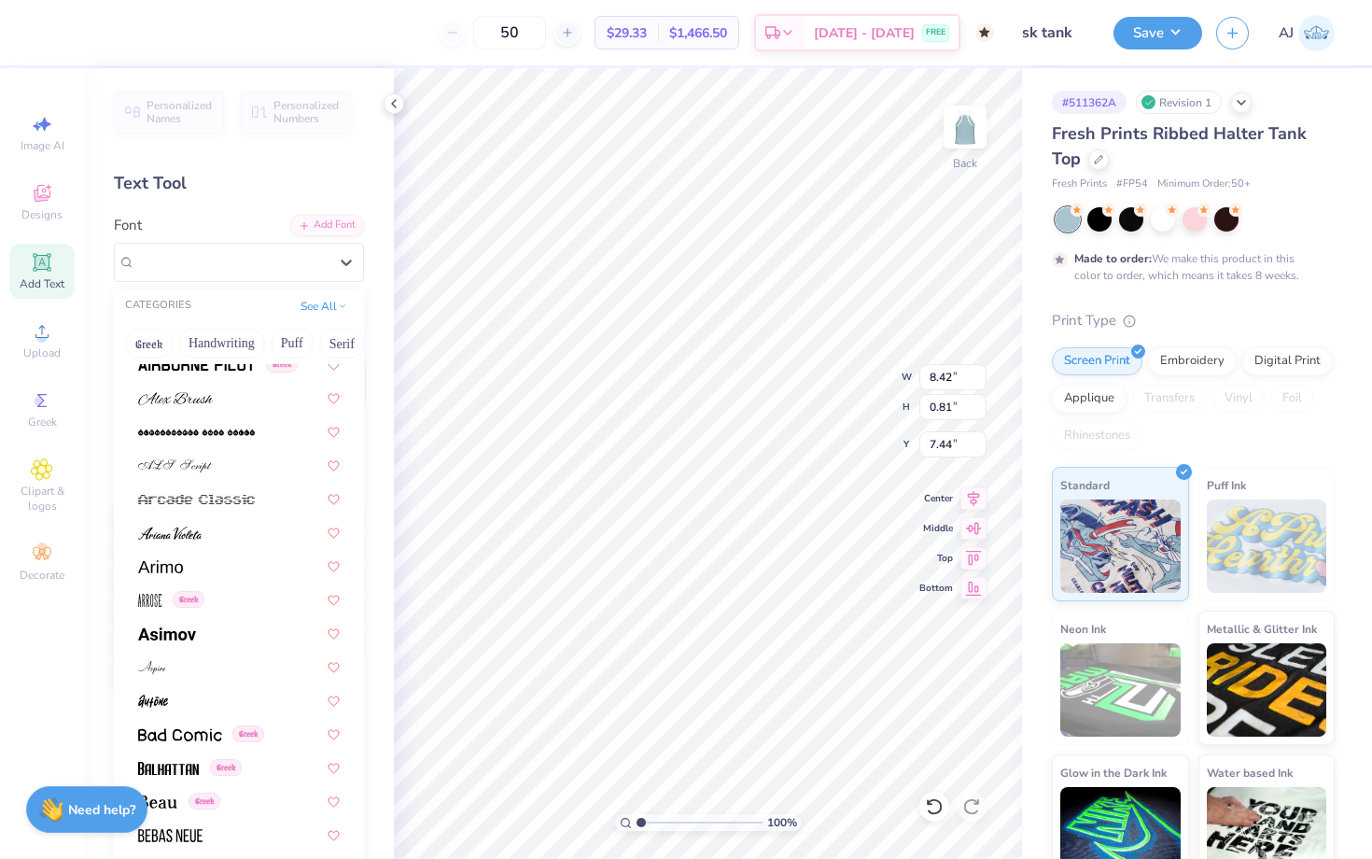
scroll to position [532, 0]
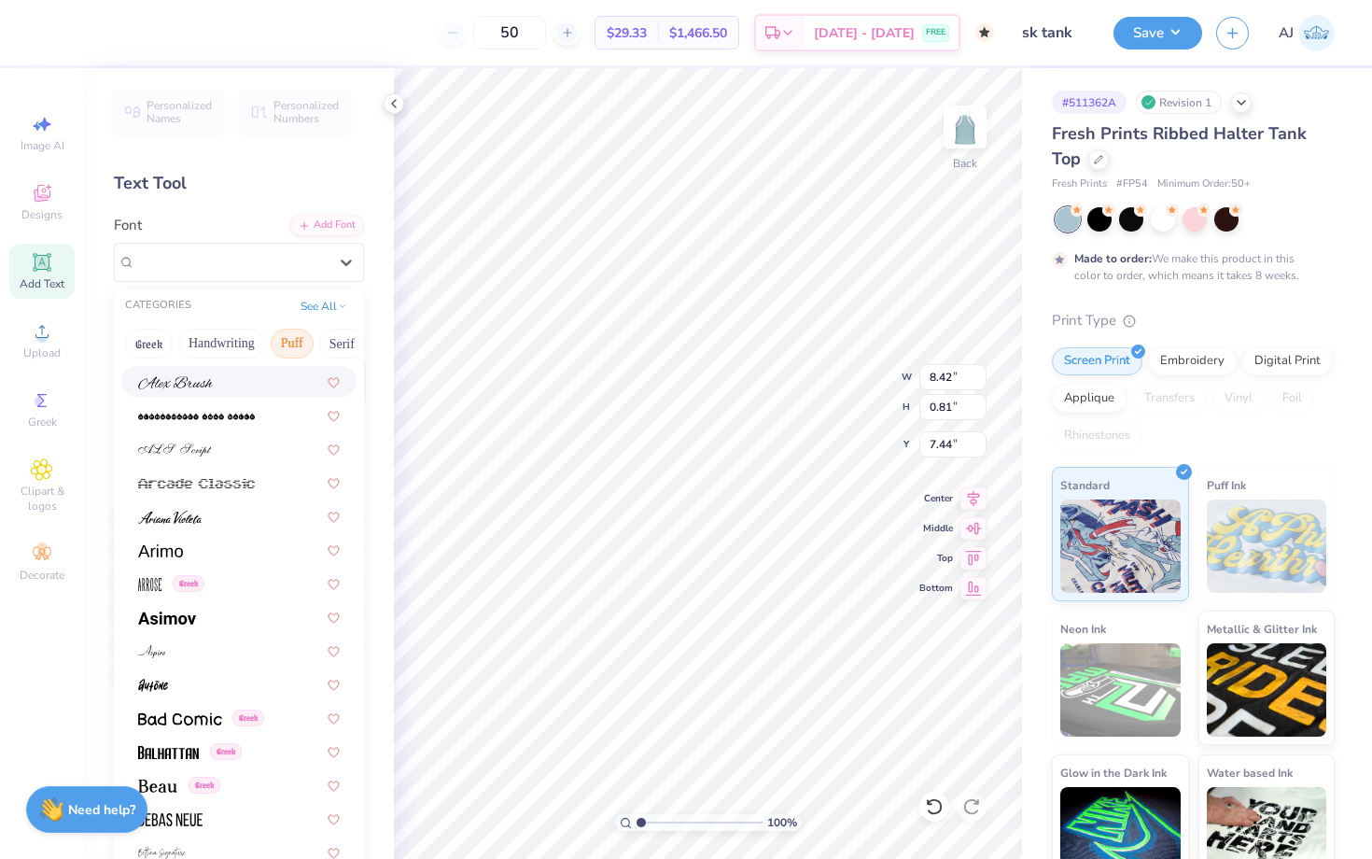
click at [301, 341] on button "Puff" at bounding box center [292, 343] width 43 height 30
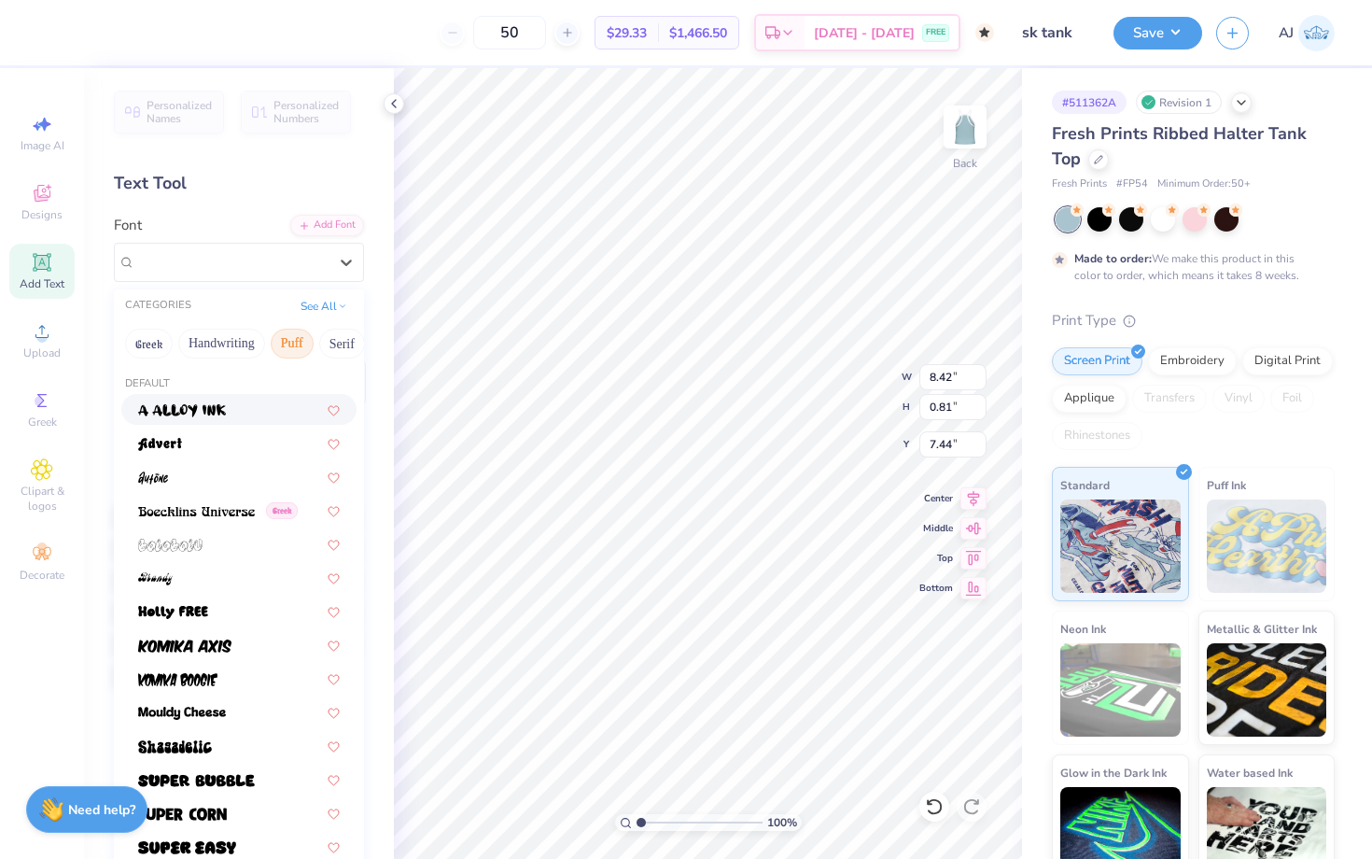
click at [206, 408] on img at bounding box center [182, 410] width 88 height 13
click at [271, 268] on div "a Alloy Ink" at bounding box center [231, 261] width 196 height 29
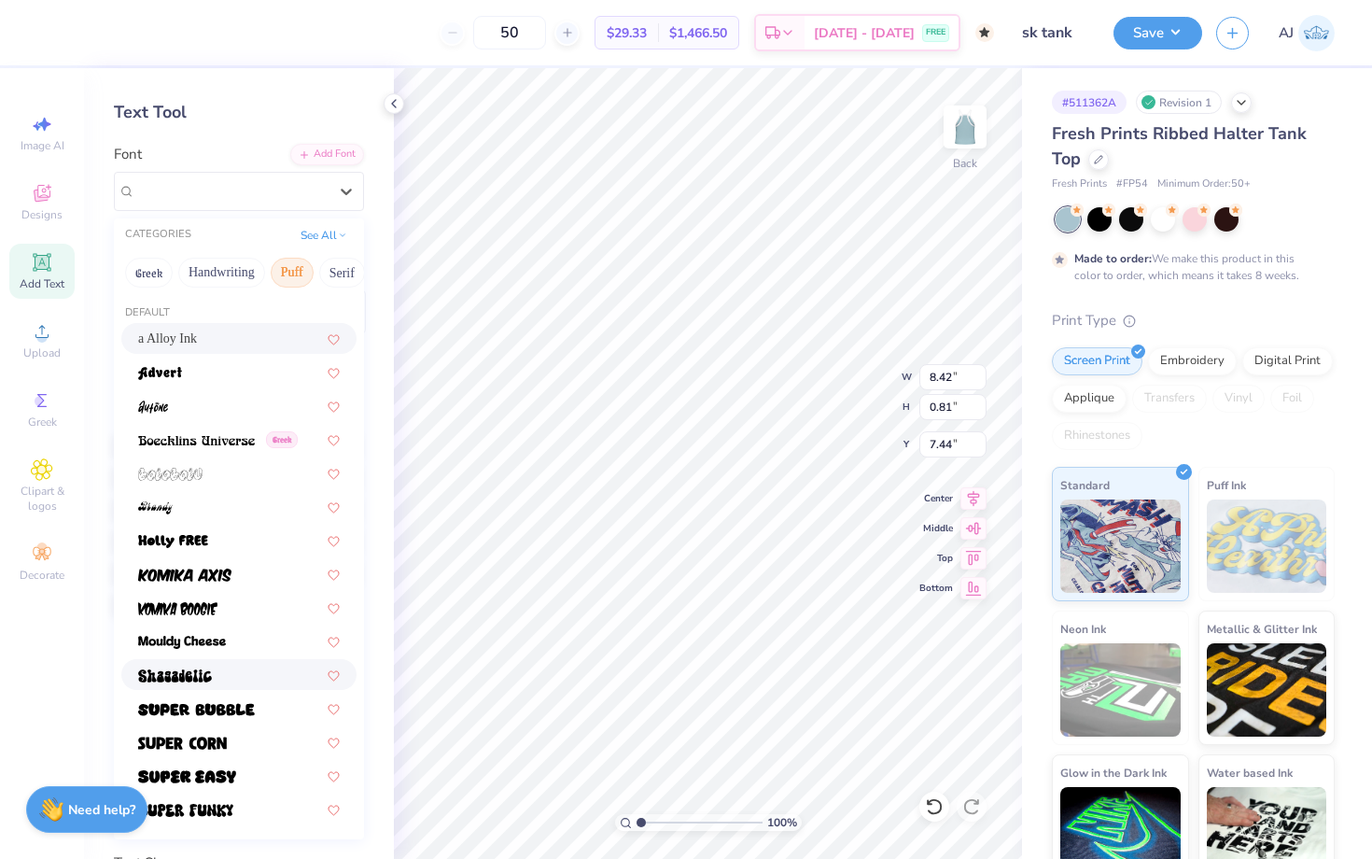
scroll to position [73, 0]
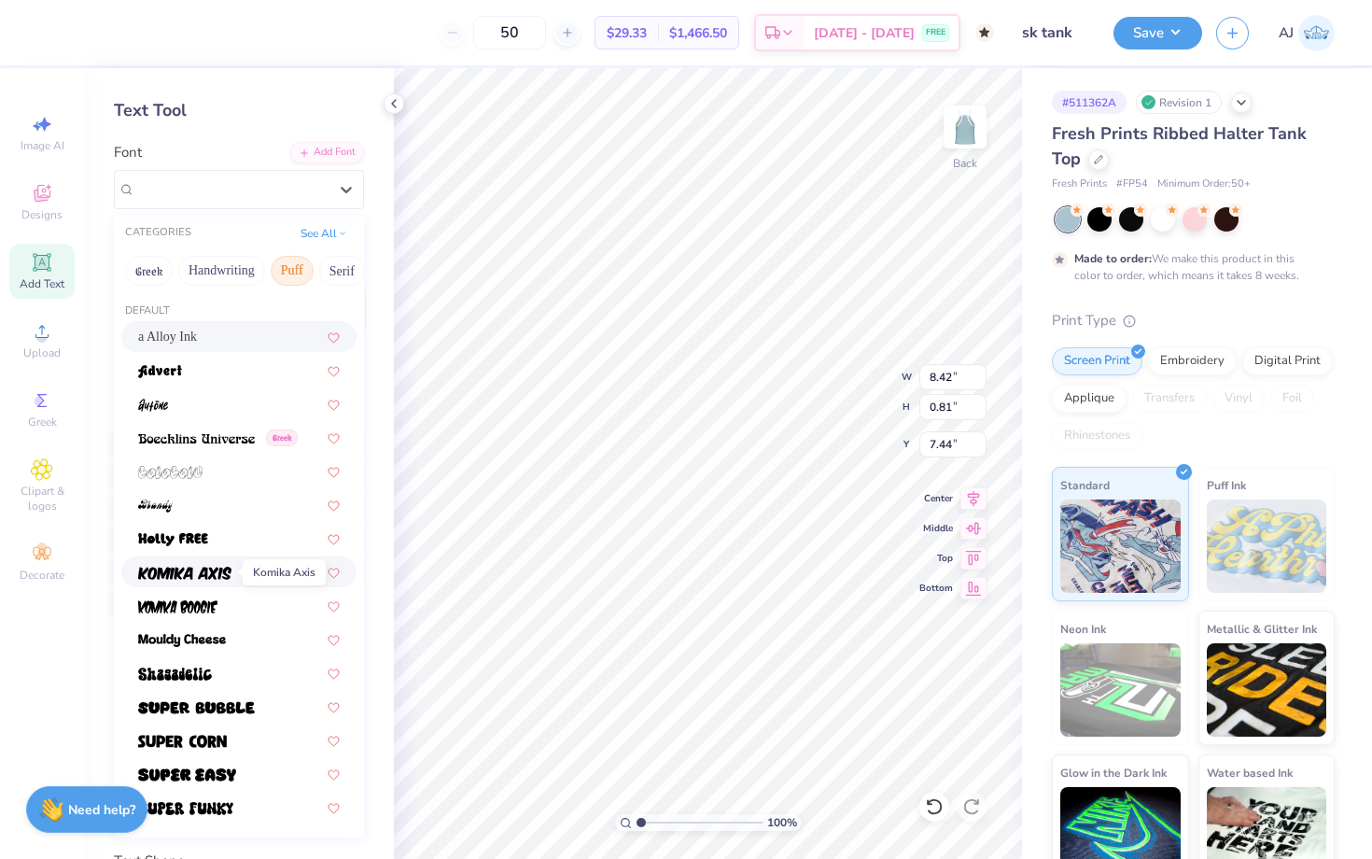
click at [192, 575] on img at bounding box center [184, 572] width 93 height 13
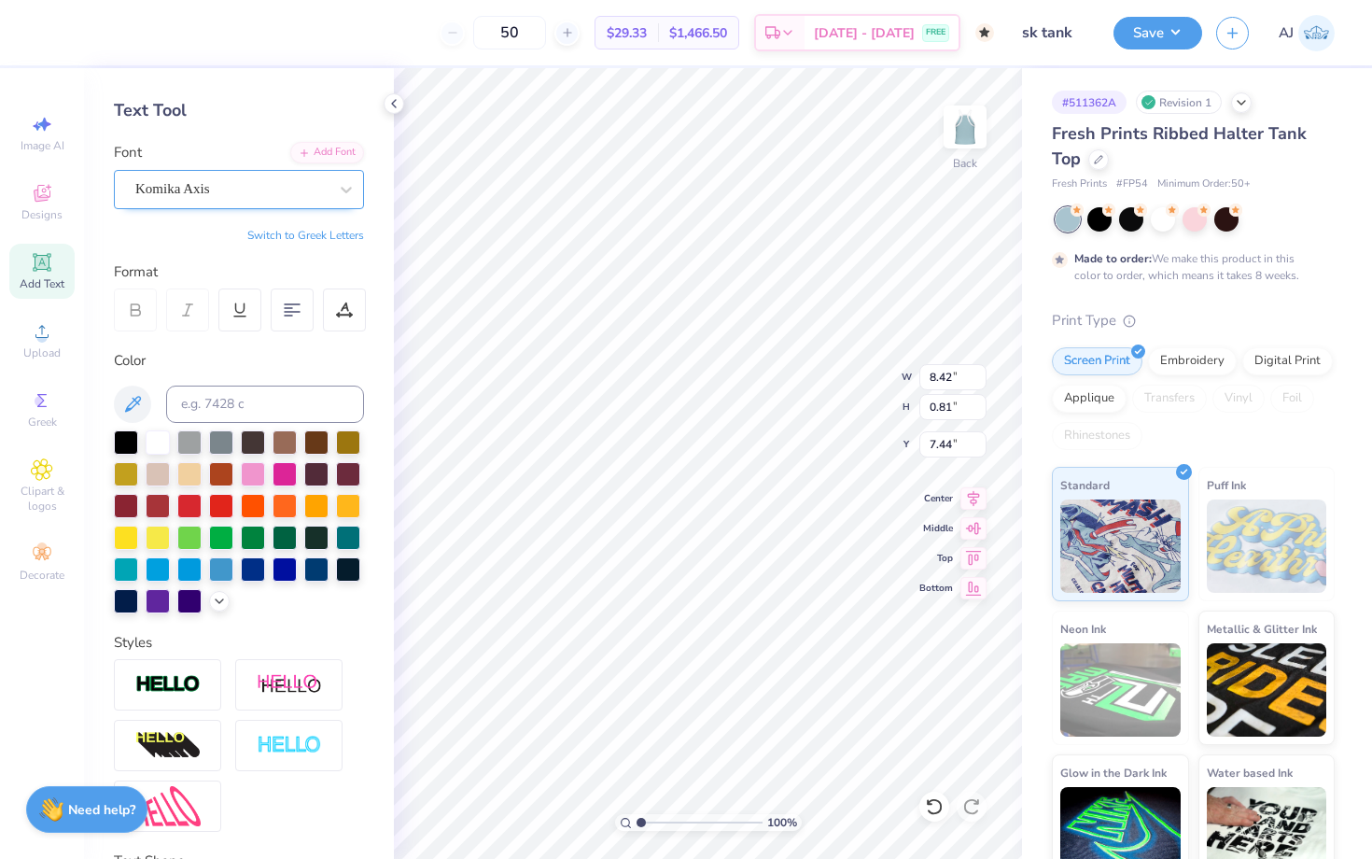
click at [232, 193] on div "Komika Axis" at bounding box center [231, 189] width 196 height 29
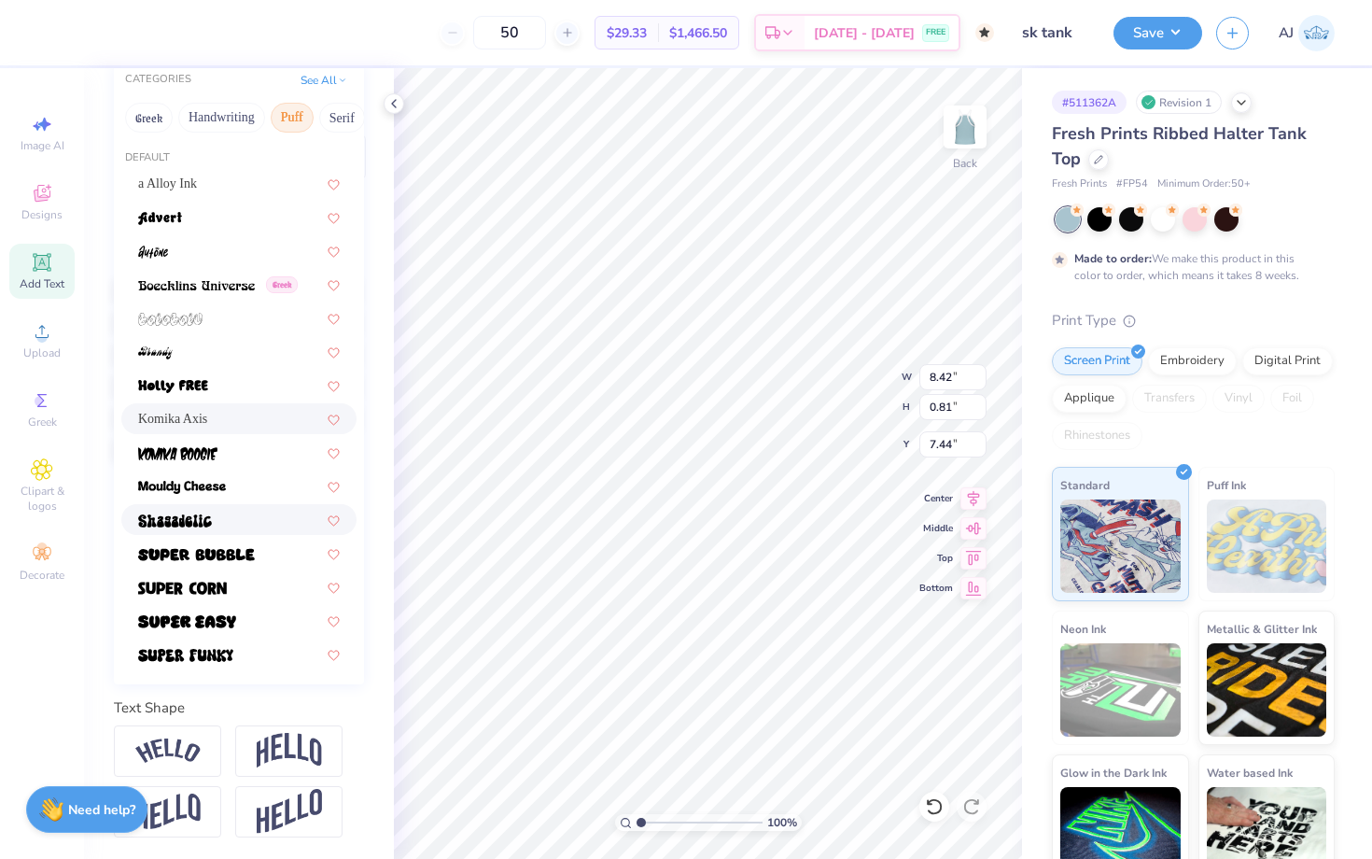
scroll to position [225, 0]
click at [251, 585] on div at bounding box center [239, 588] width 202 height 20
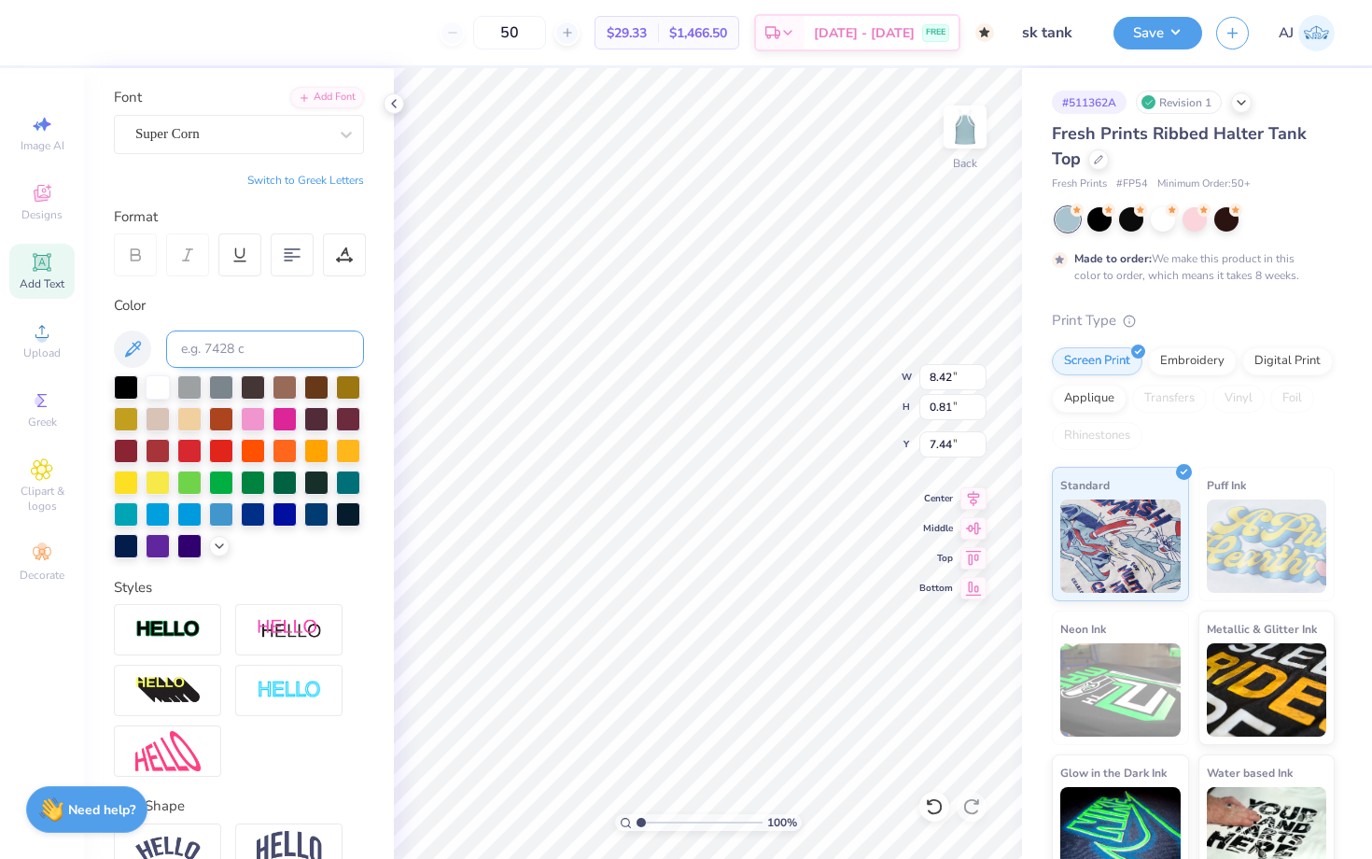
scroll to position [0, 0]
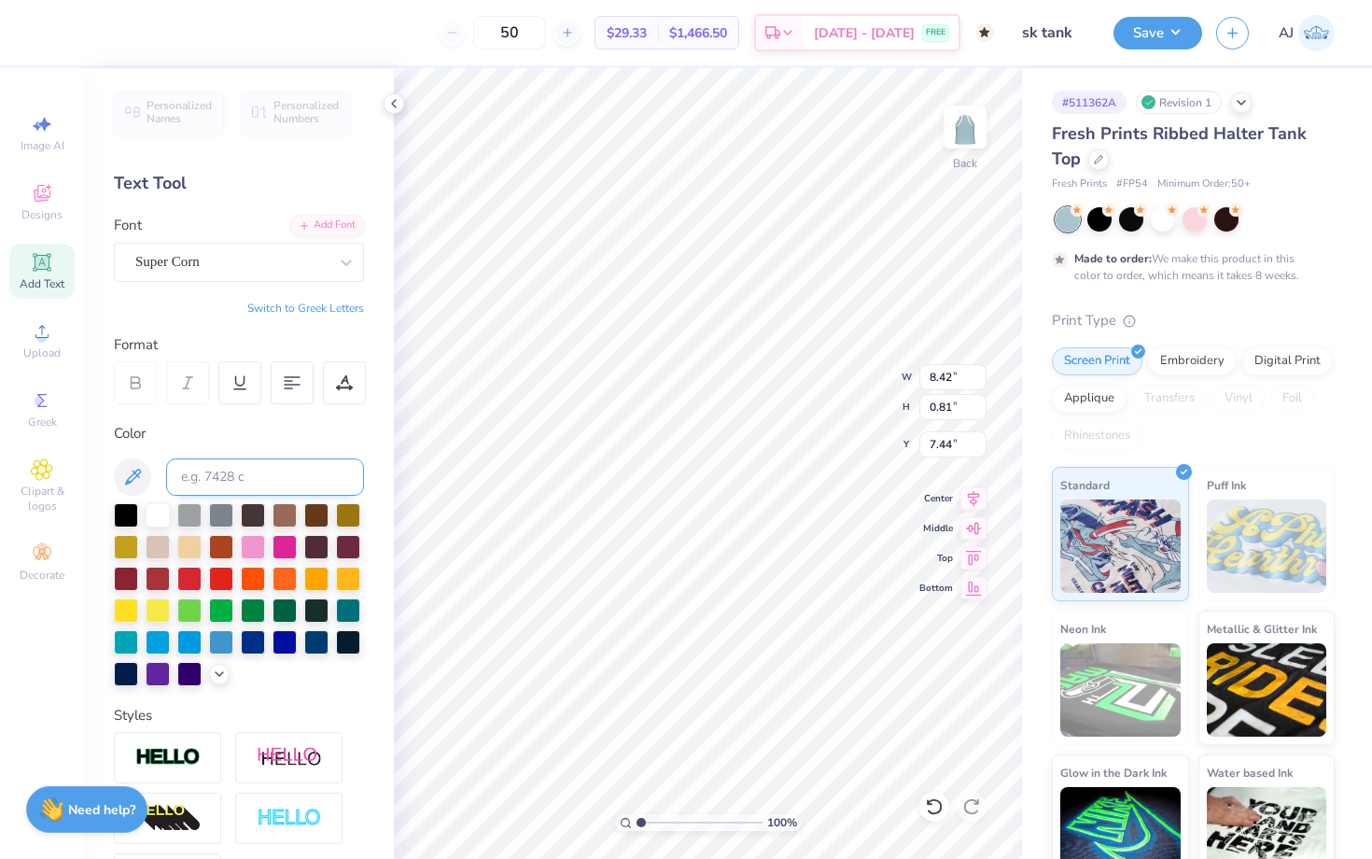
click at [266, 258] on div "Super Corn" at bounding box center [231, 261] width 196 height 29
click at [156, 267] on span "Super Corn" at bounding box center [167, 261] width 64 height 21
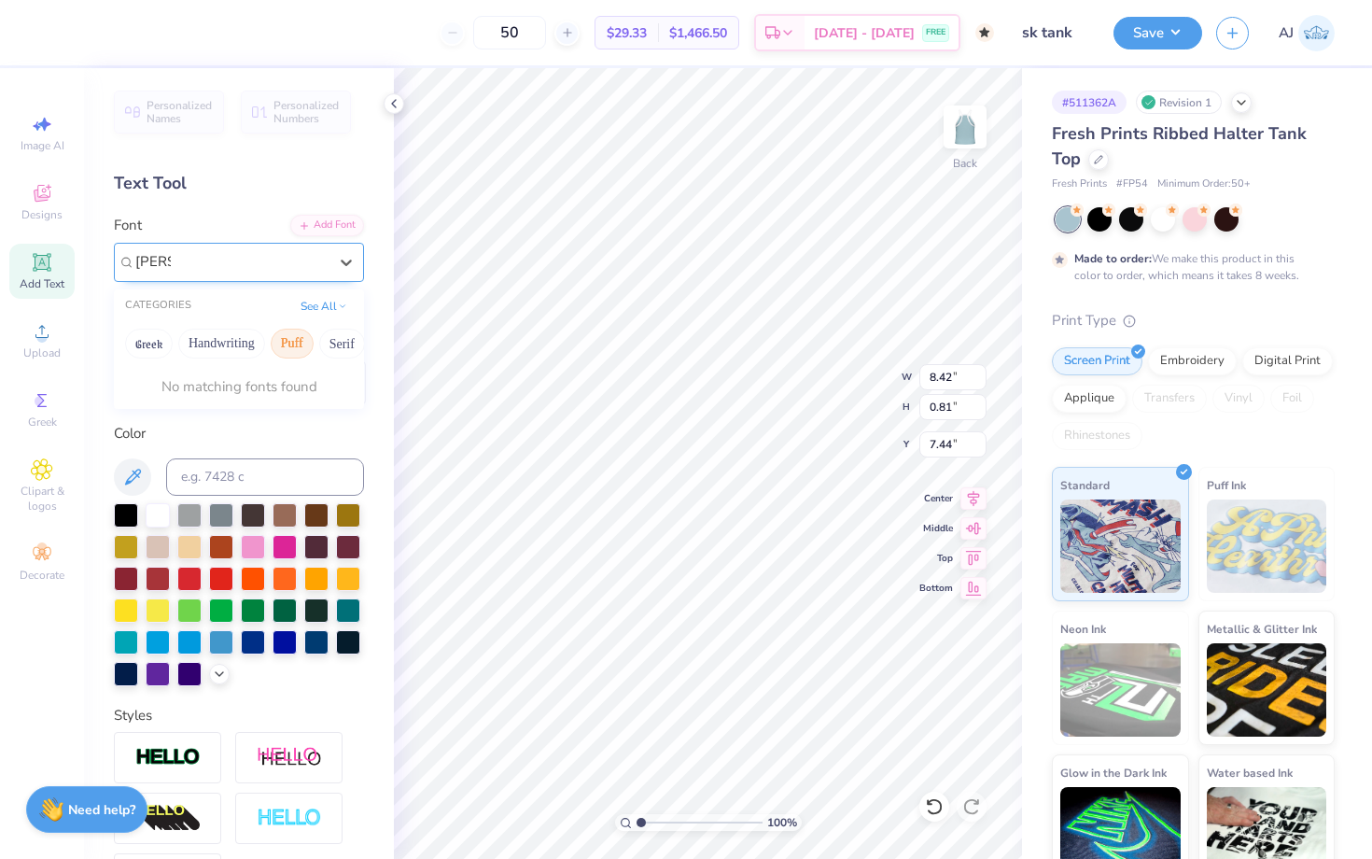
type input "bodoni"
drag, startPoint x: 230, startPoint y: 266, endPoint x: 91, endPoint y: 264, distance: 139.1
click at [90, 264] on div "Personalized Names Personalized Numbers Text Tool Add Font Font Select is focus…" at bounding box center [239, 463] width 310 height 790
click at [266, 234] on div "Font Select is focused ,type to refine list, press Down to open the menu, Super…" at bounding box center [239, 248] width 250 height 67
click at [266, 260] on div "Super Corn" at bounding box center [231, 261] width 196 height 29
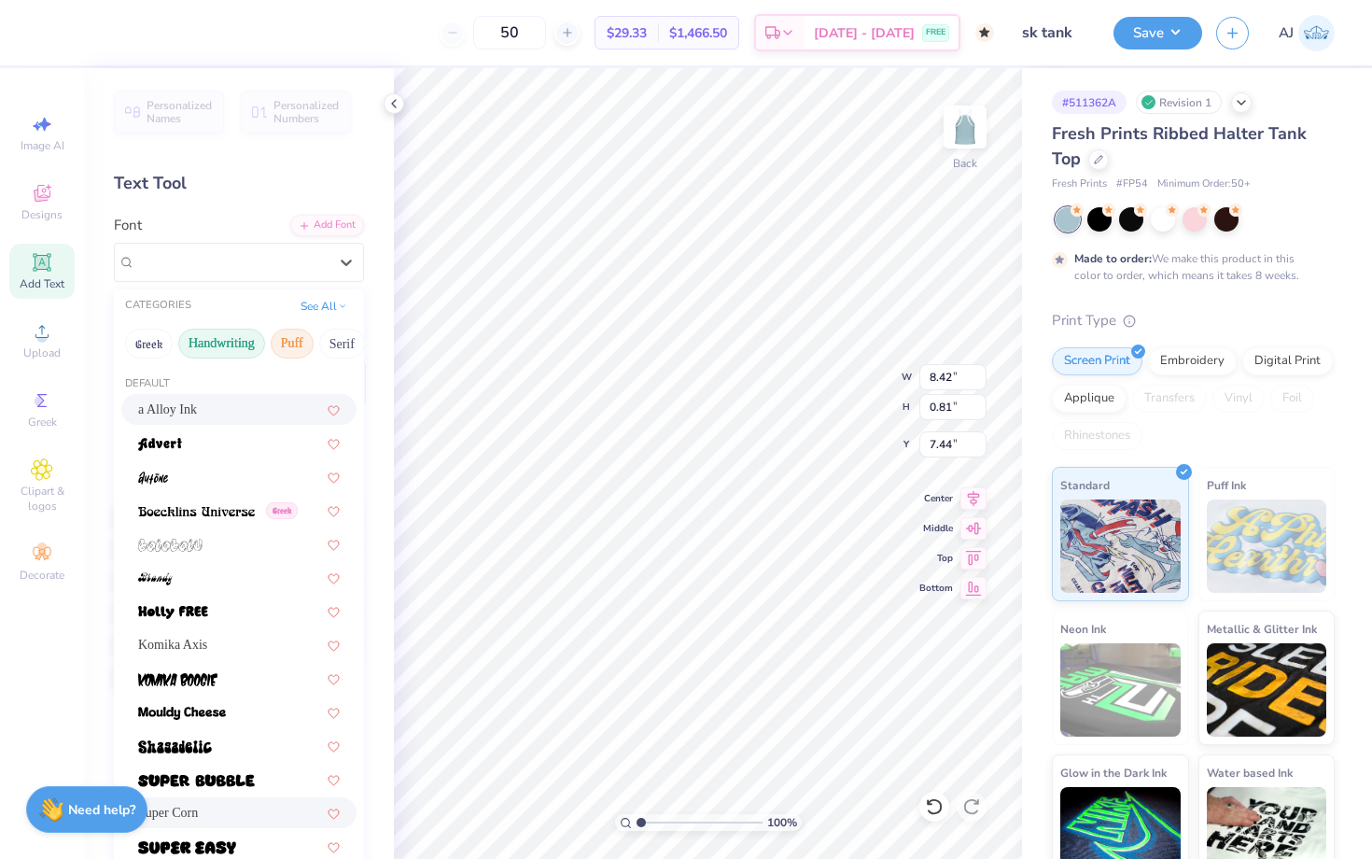
click at [231, 343] on button "Handwriting" at bounding box center [221, 343] width 87 height 30
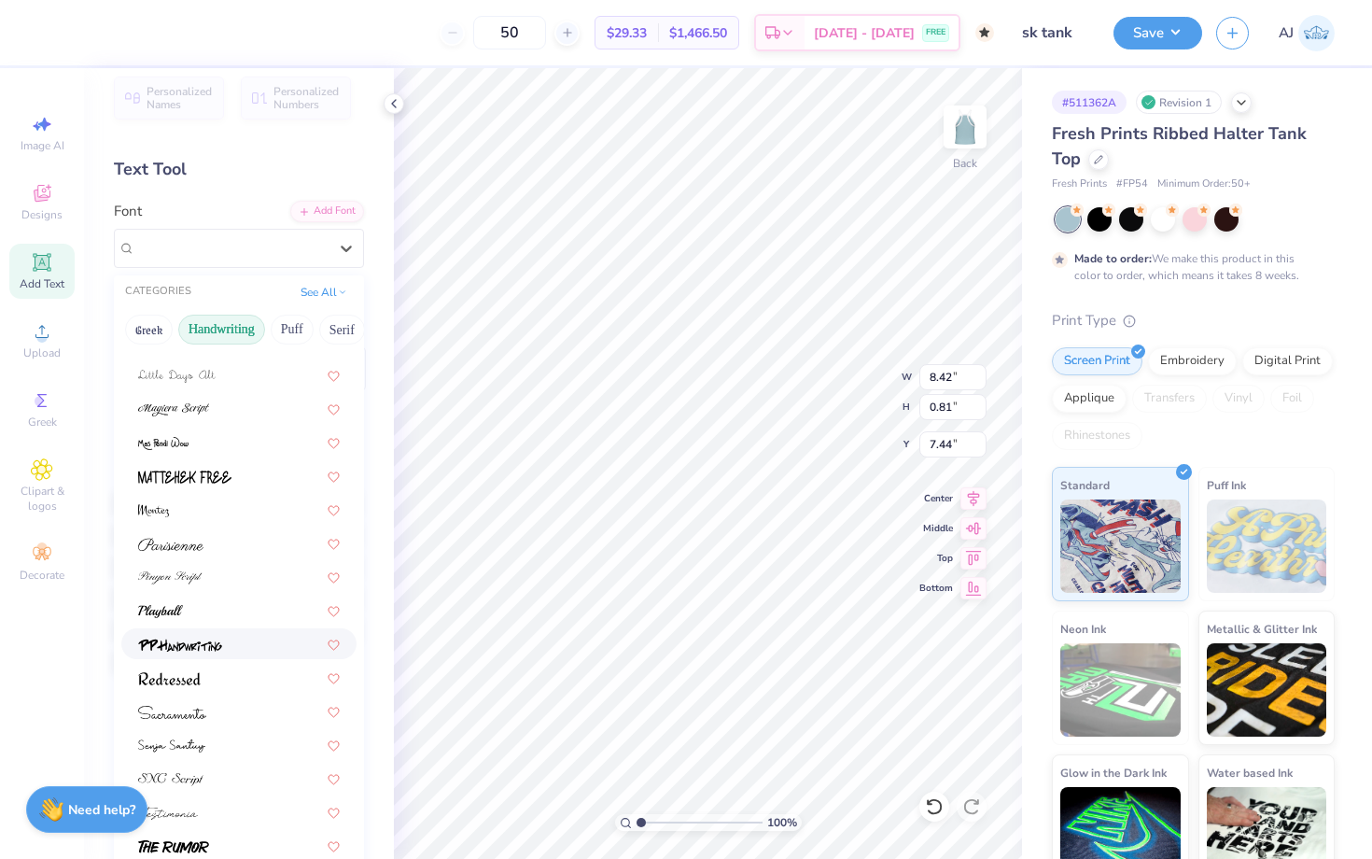
scroll to position [226, 0]
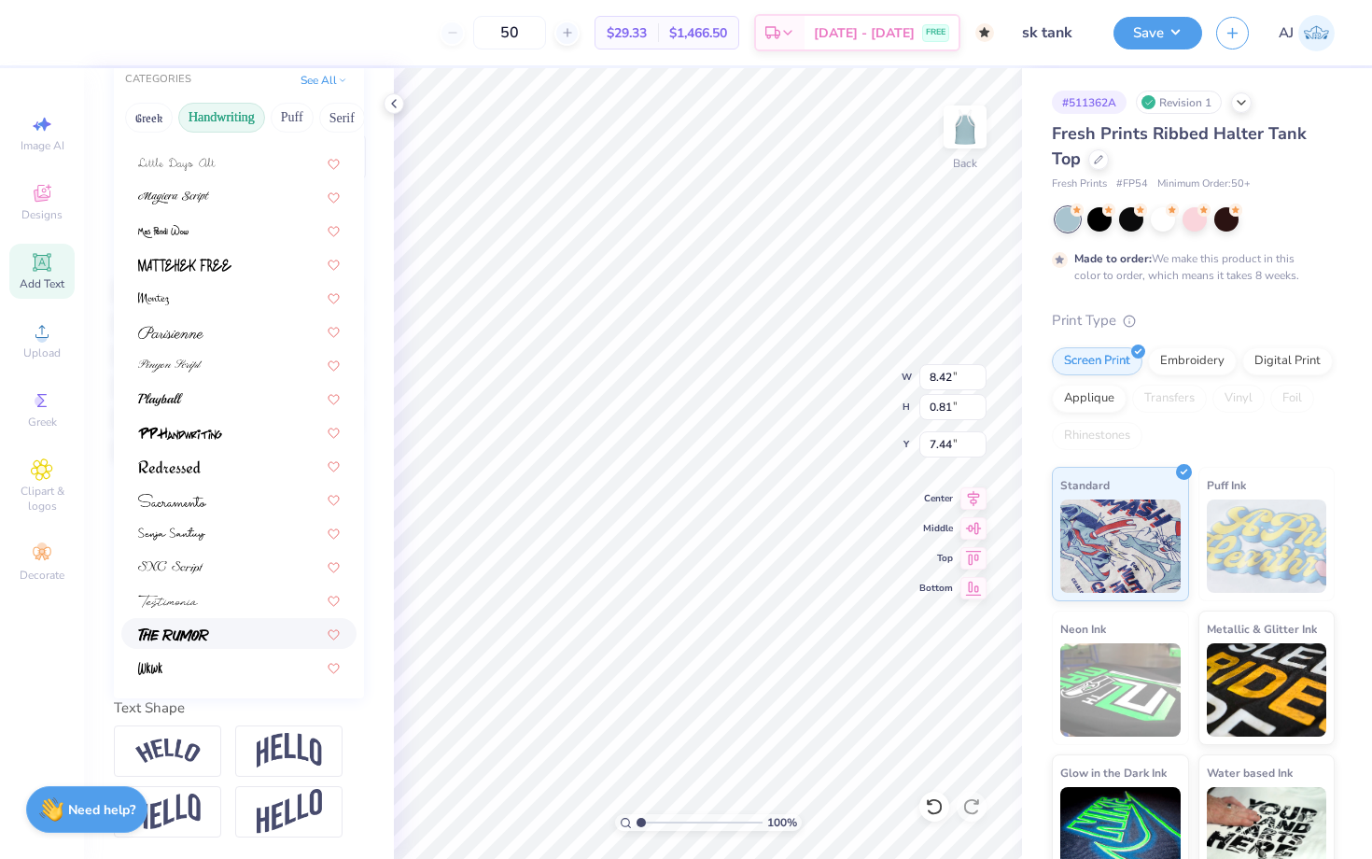
click at [213, 647] on div at bounding box center [238, 633] width 235 height 31
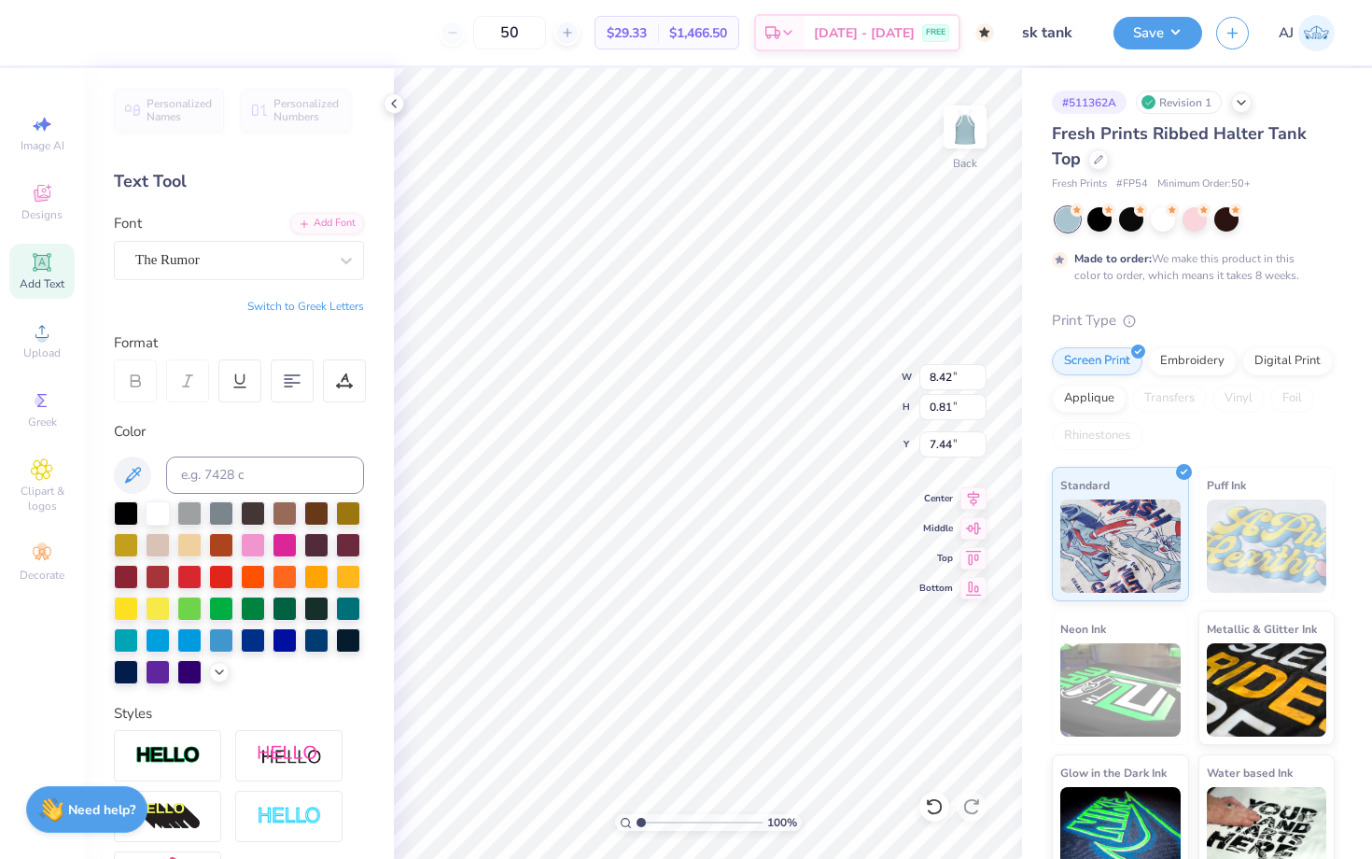
scroll to position [0, 0]
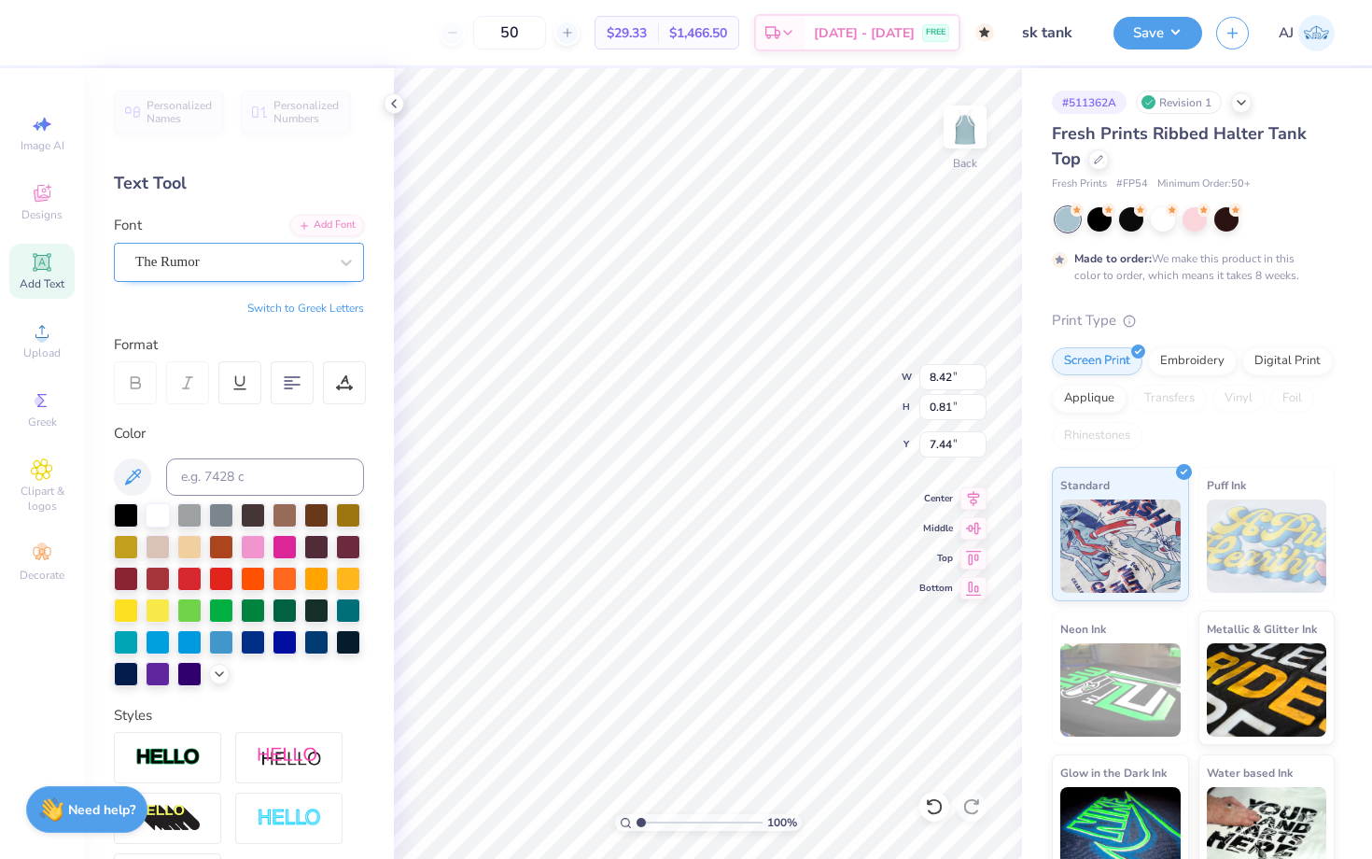
click at [294, 255] on div "The Rumor" at bounding box center [231, 261] width 196 height 29
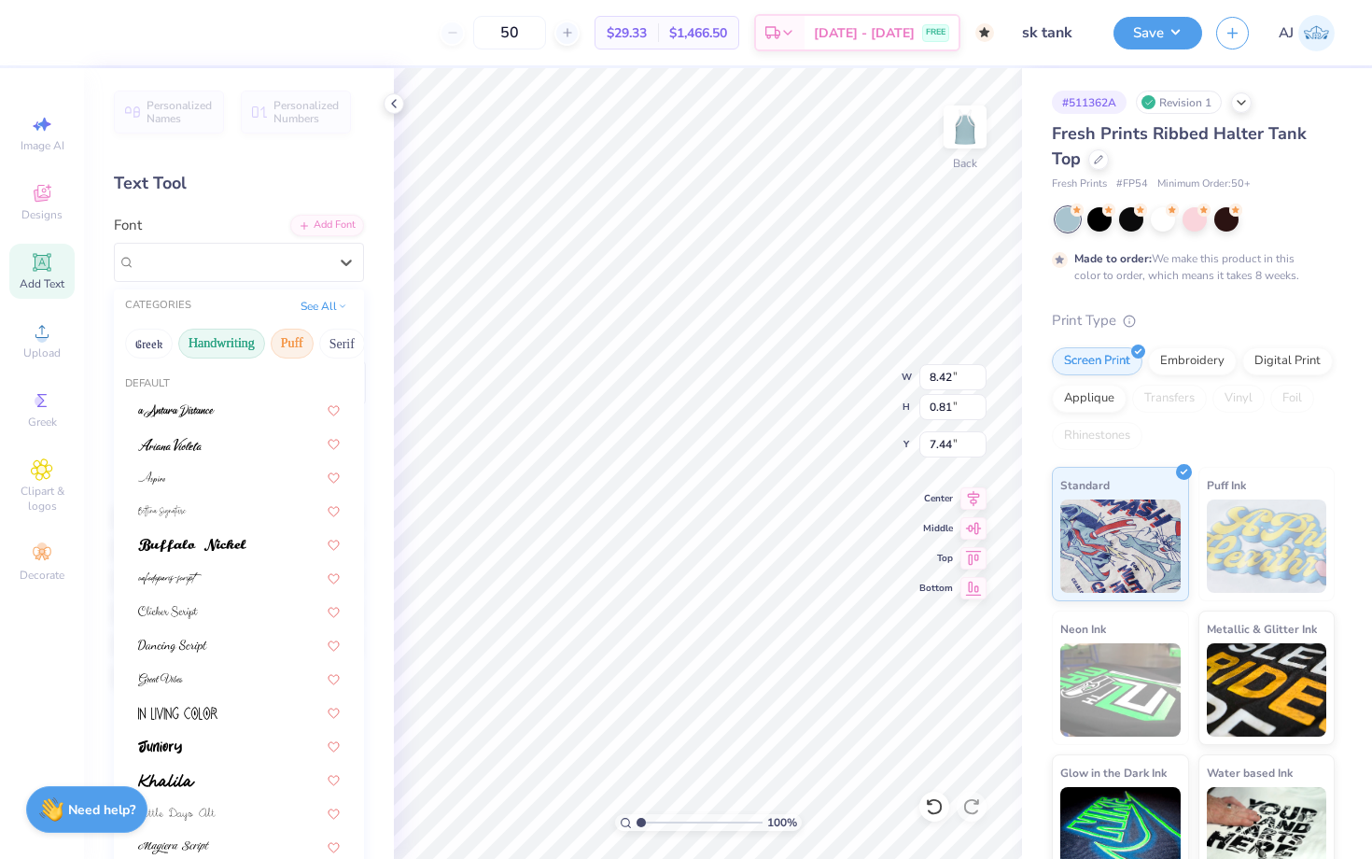
click at [286, 339] on button "Puff" at bounding box center [292, 343] width 43 height 30
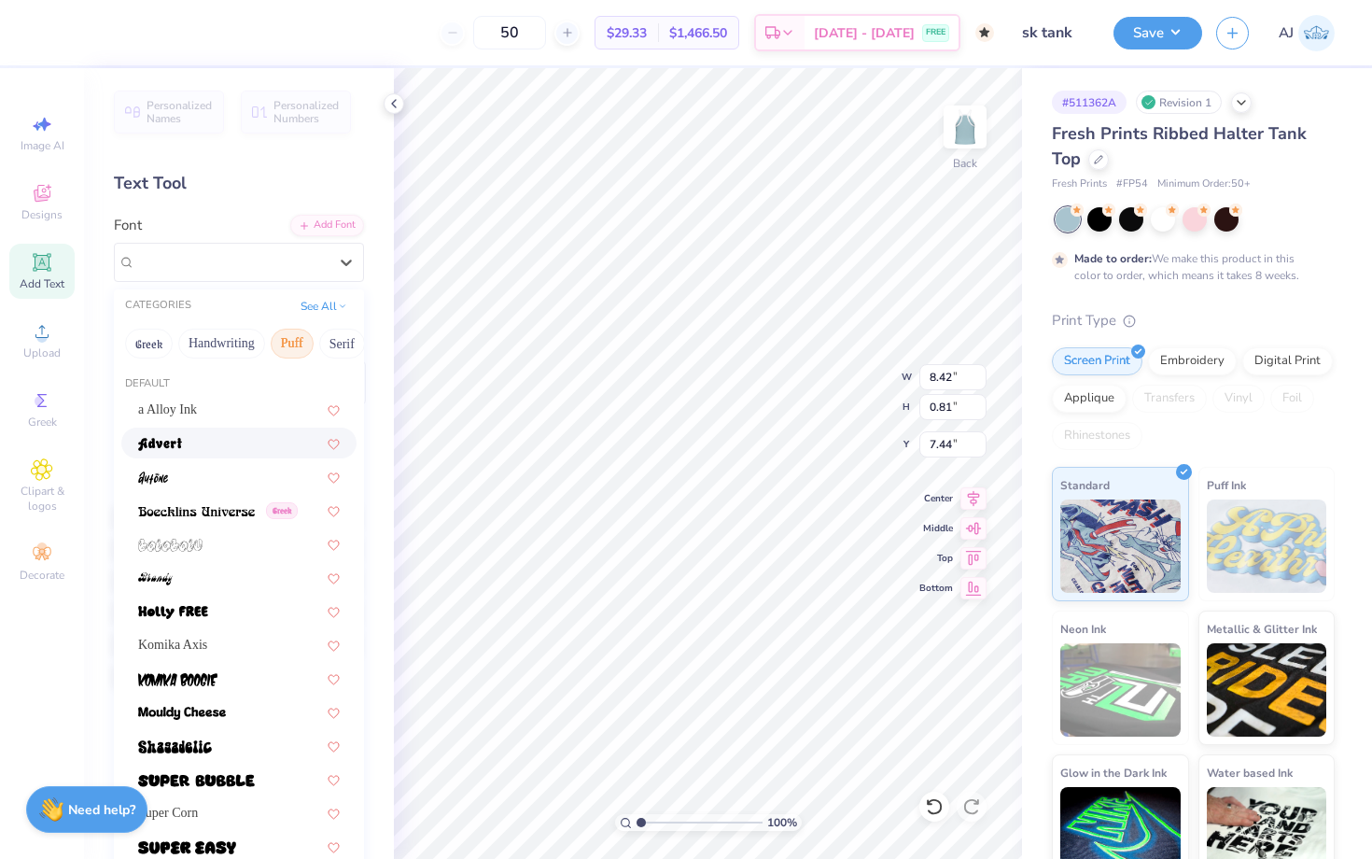
scroll to position [61, 0]
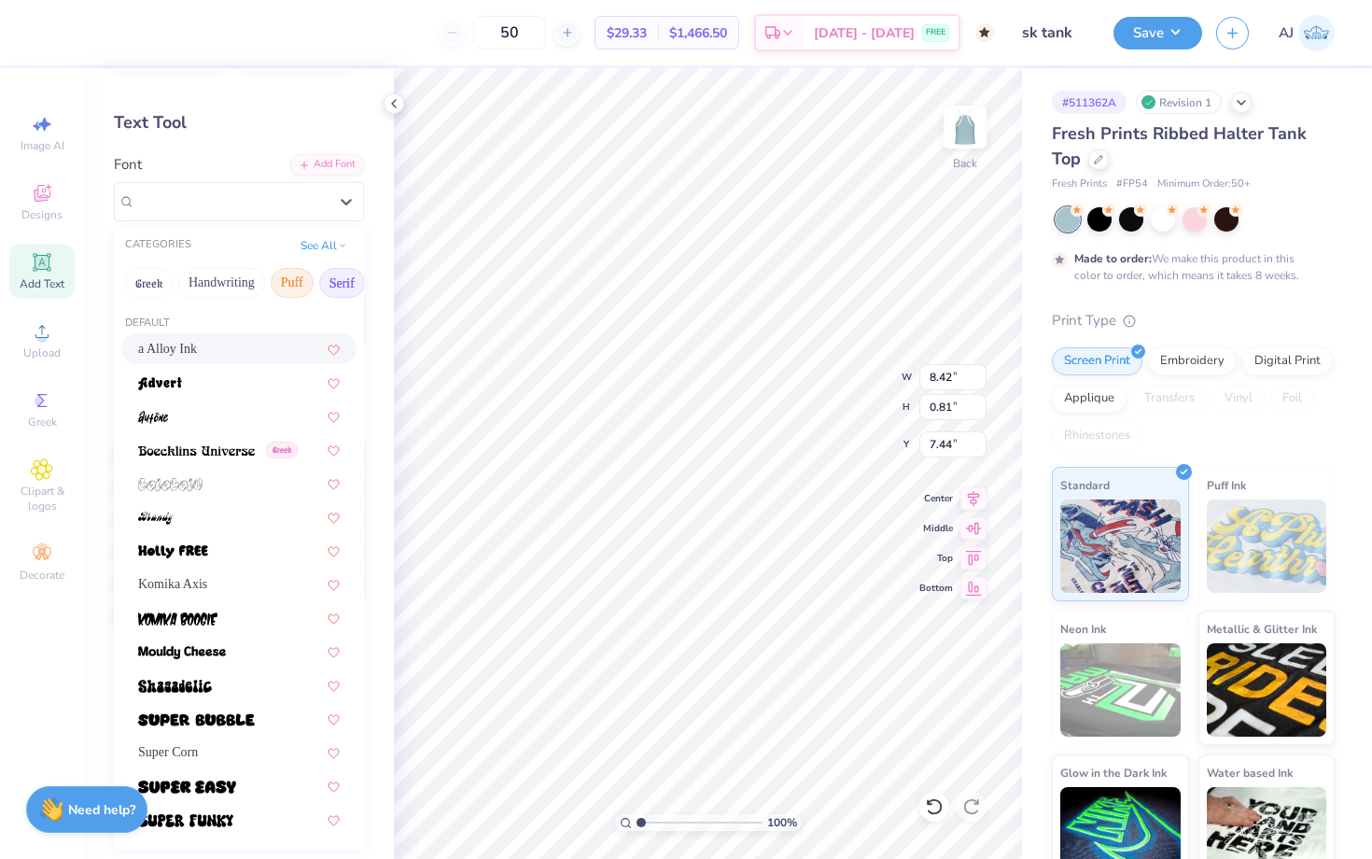
click at [348, 278] on button "Serif" at bounding box center [342, 283] width 46 height 30
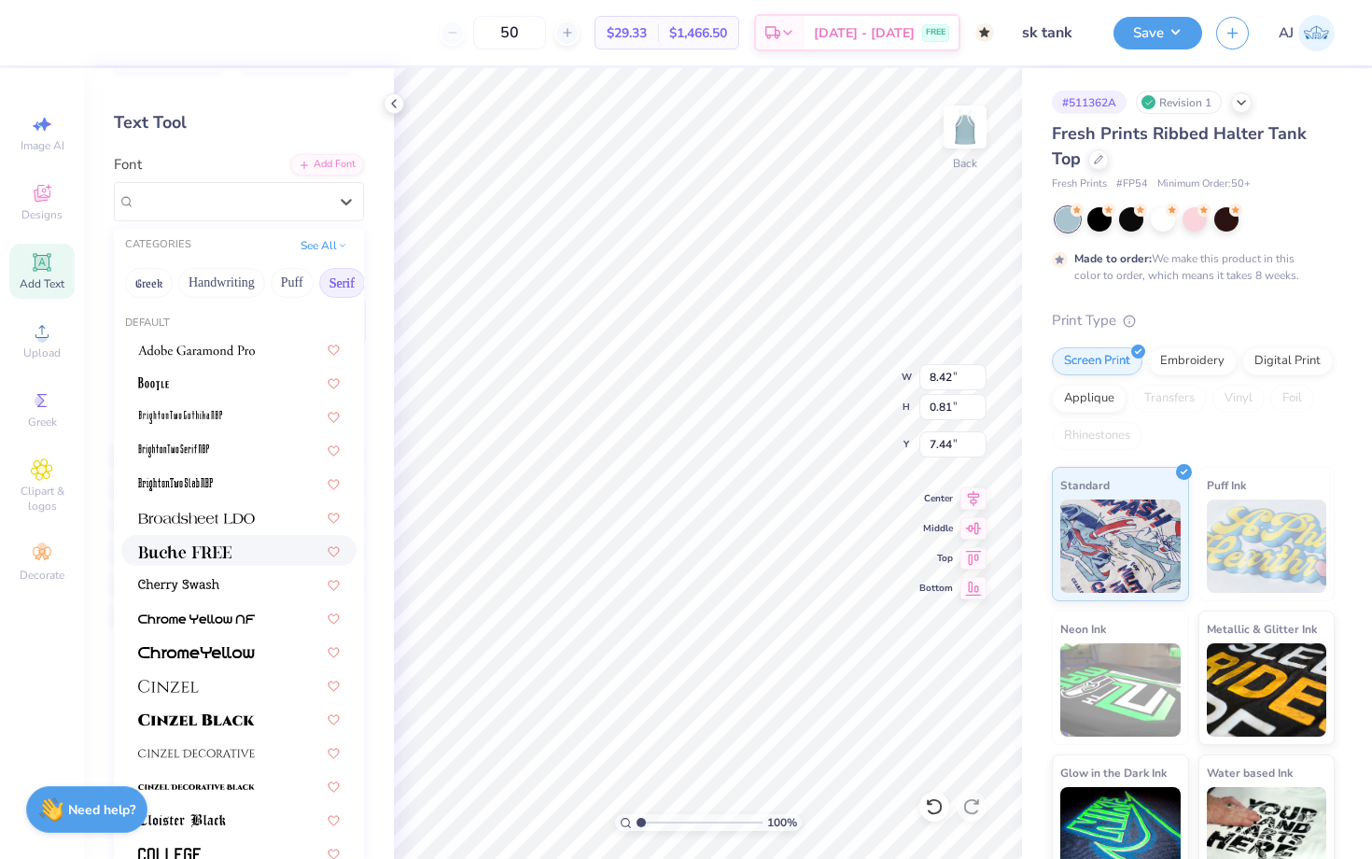
click at [243, 547] on div at bounding box center [239, 550] width 202 height 20
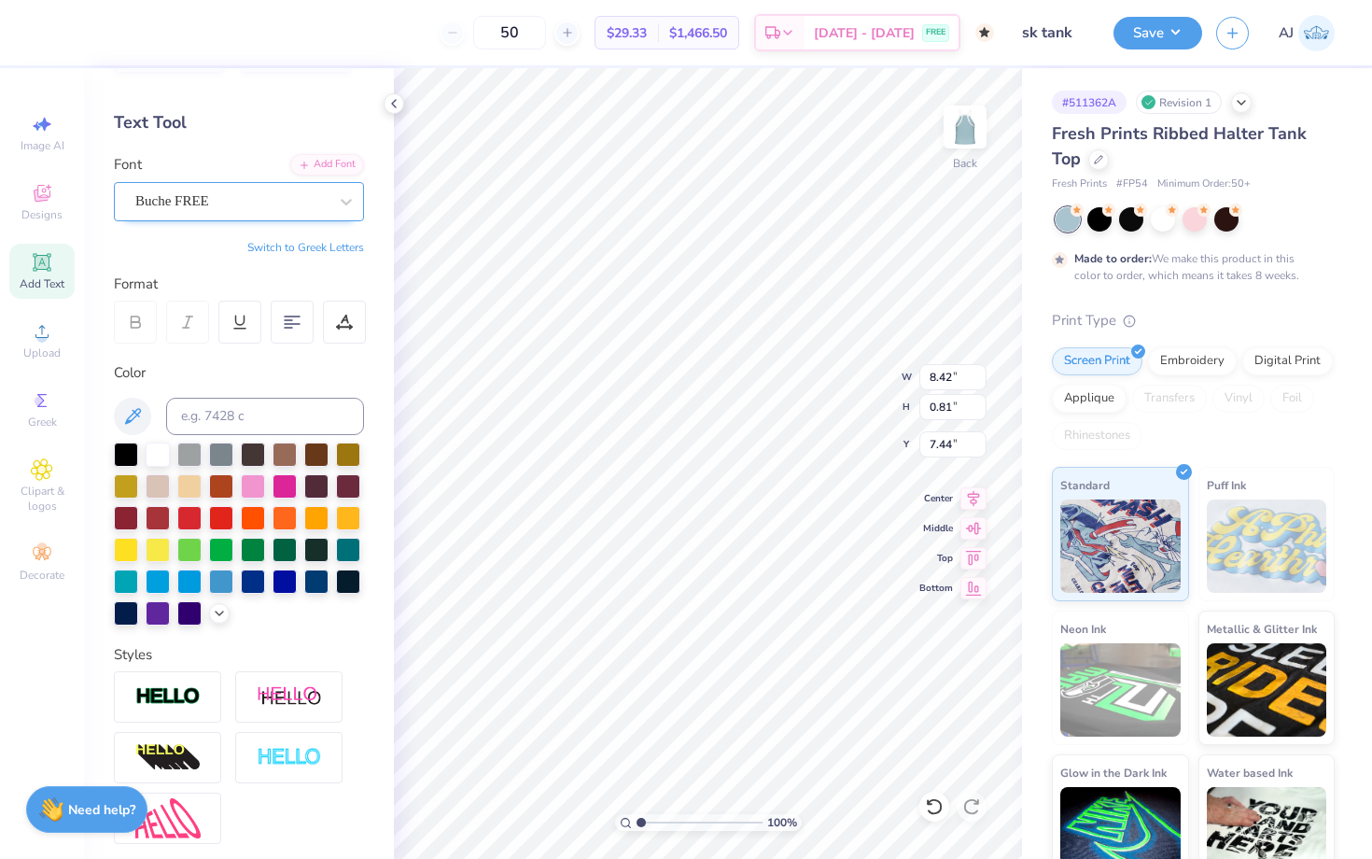
click at [297, 216] on div "Buche FREE" at bounding box center [239, 201] width 250 height 39
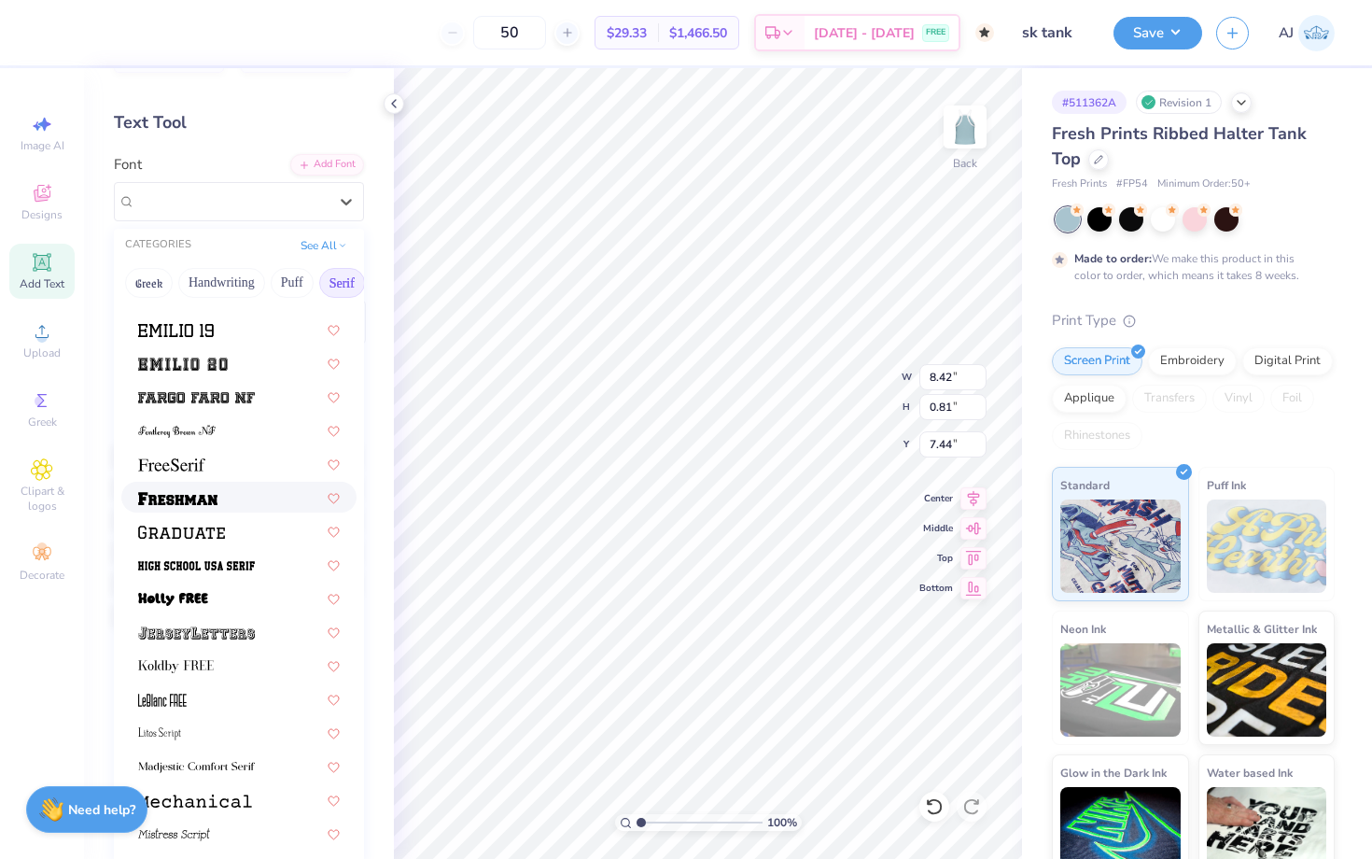
scroll to position [1465, 0]
click at [217, 606] on div at bounding box center [239, 597] width 202 height 20
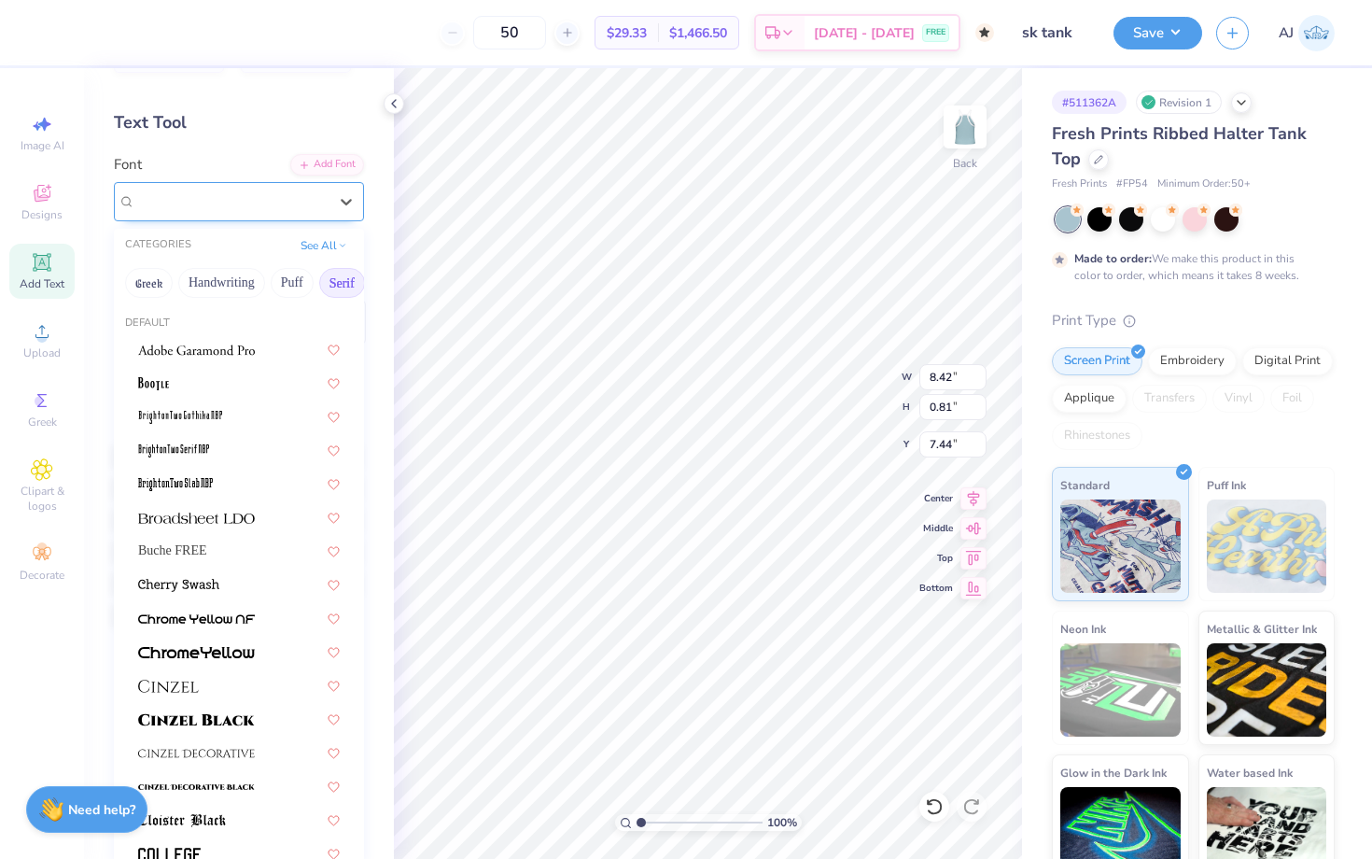
click at [282, 211] on div at bounding box center [231, 200] width 192 height 25
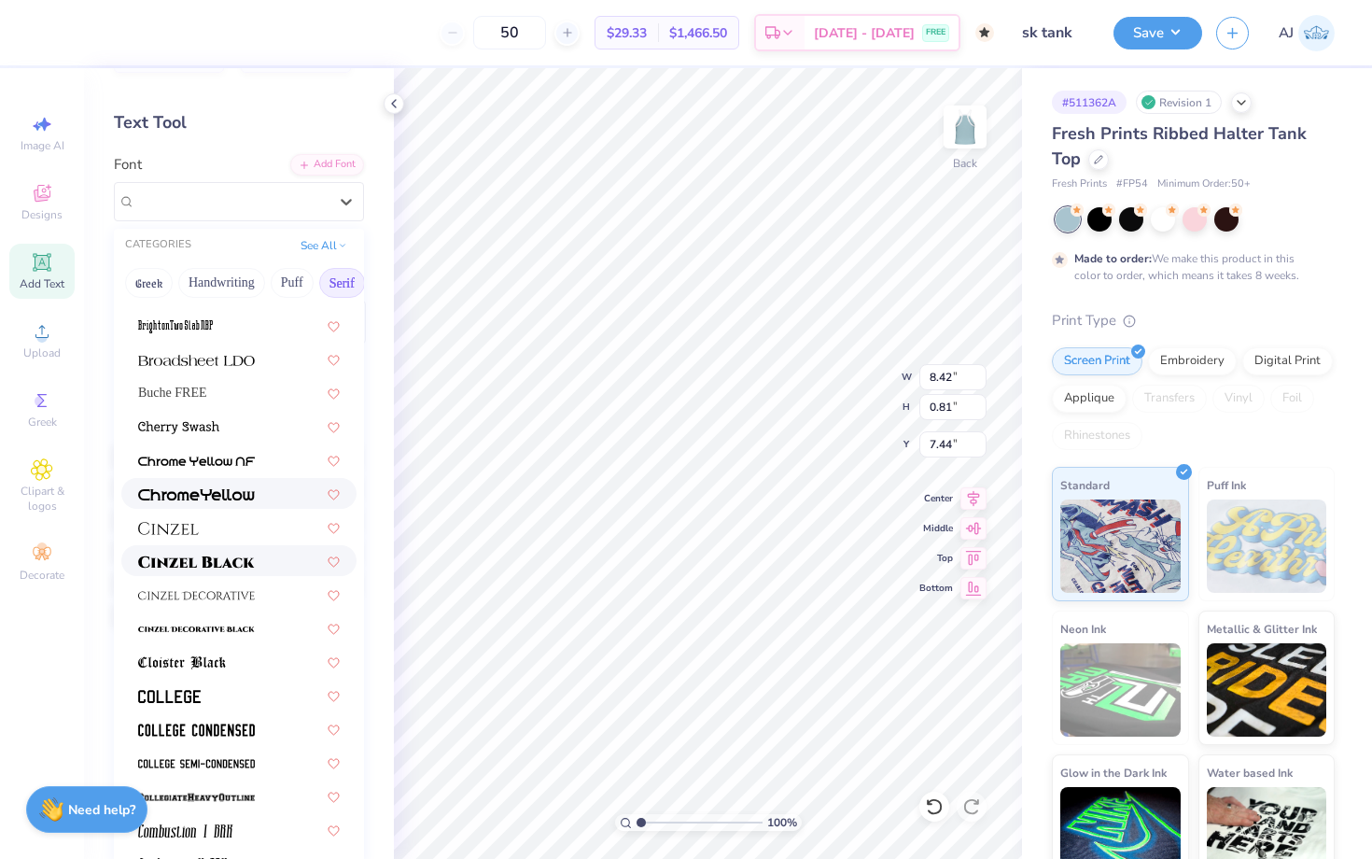
scroll to position [161, 0]
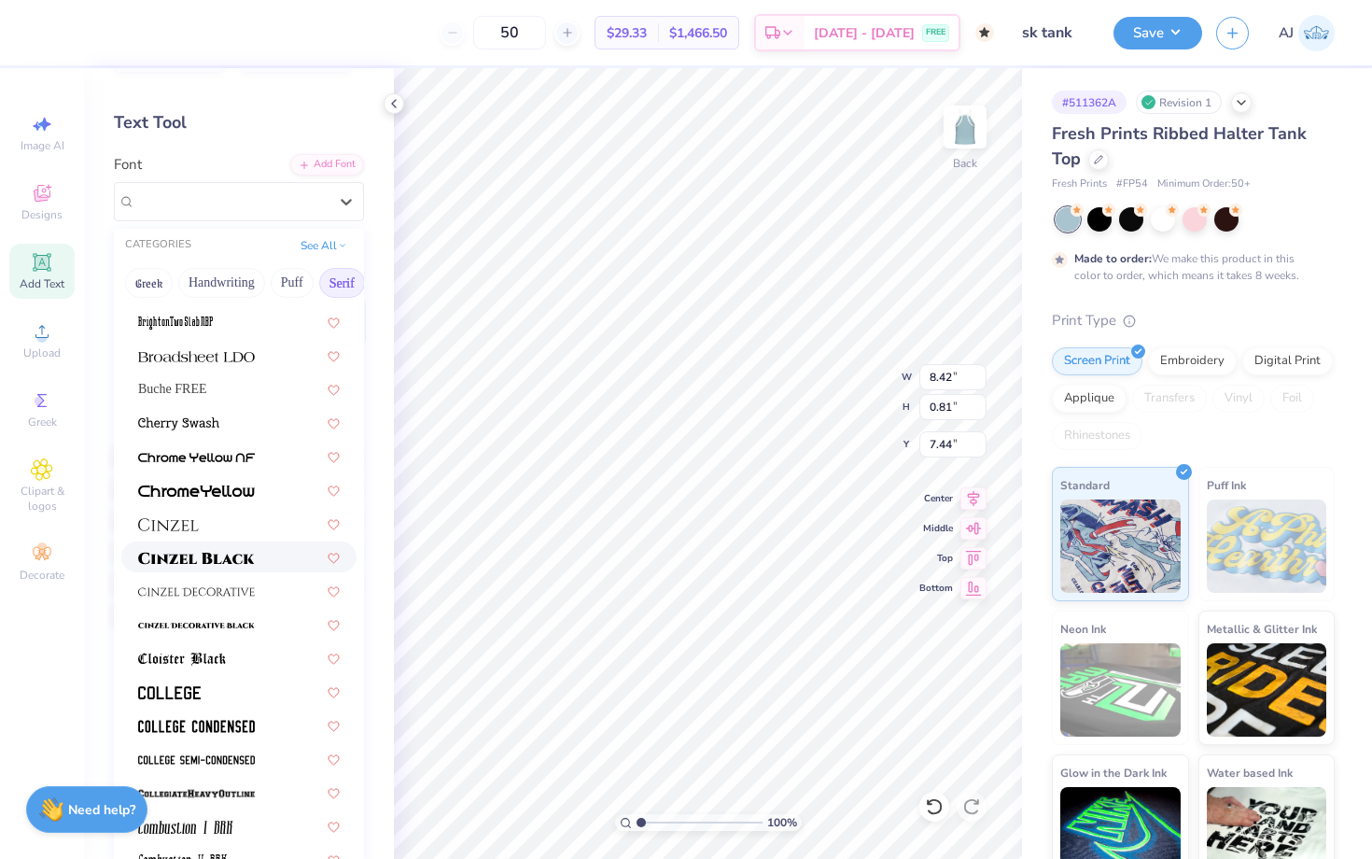
click at [219, 557] on img at bounding box center [196, 557] width 117 height 13
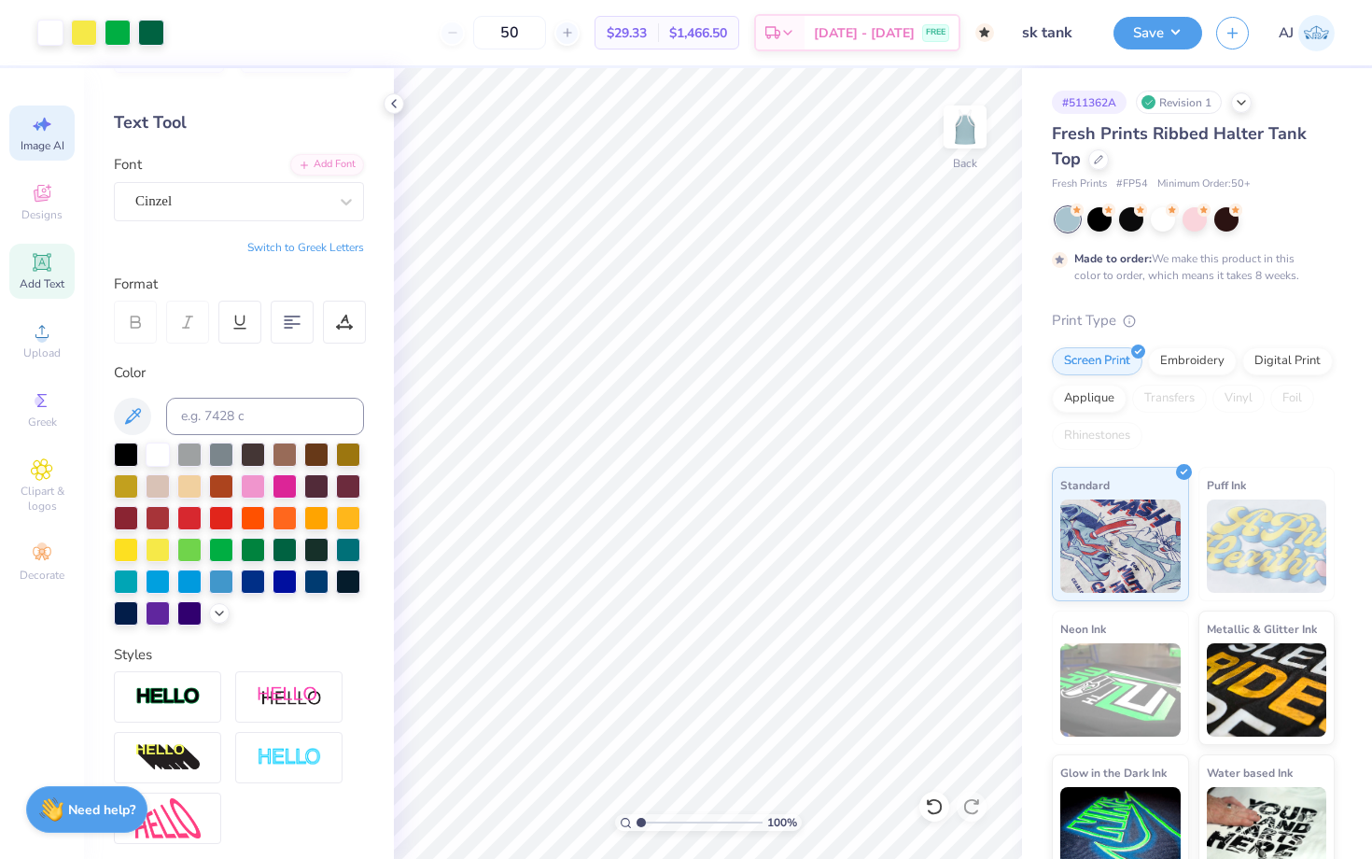
click at [37, 153] on div "Image AI" at bounding box center [41, 132] width 65 height 55
select select "4"
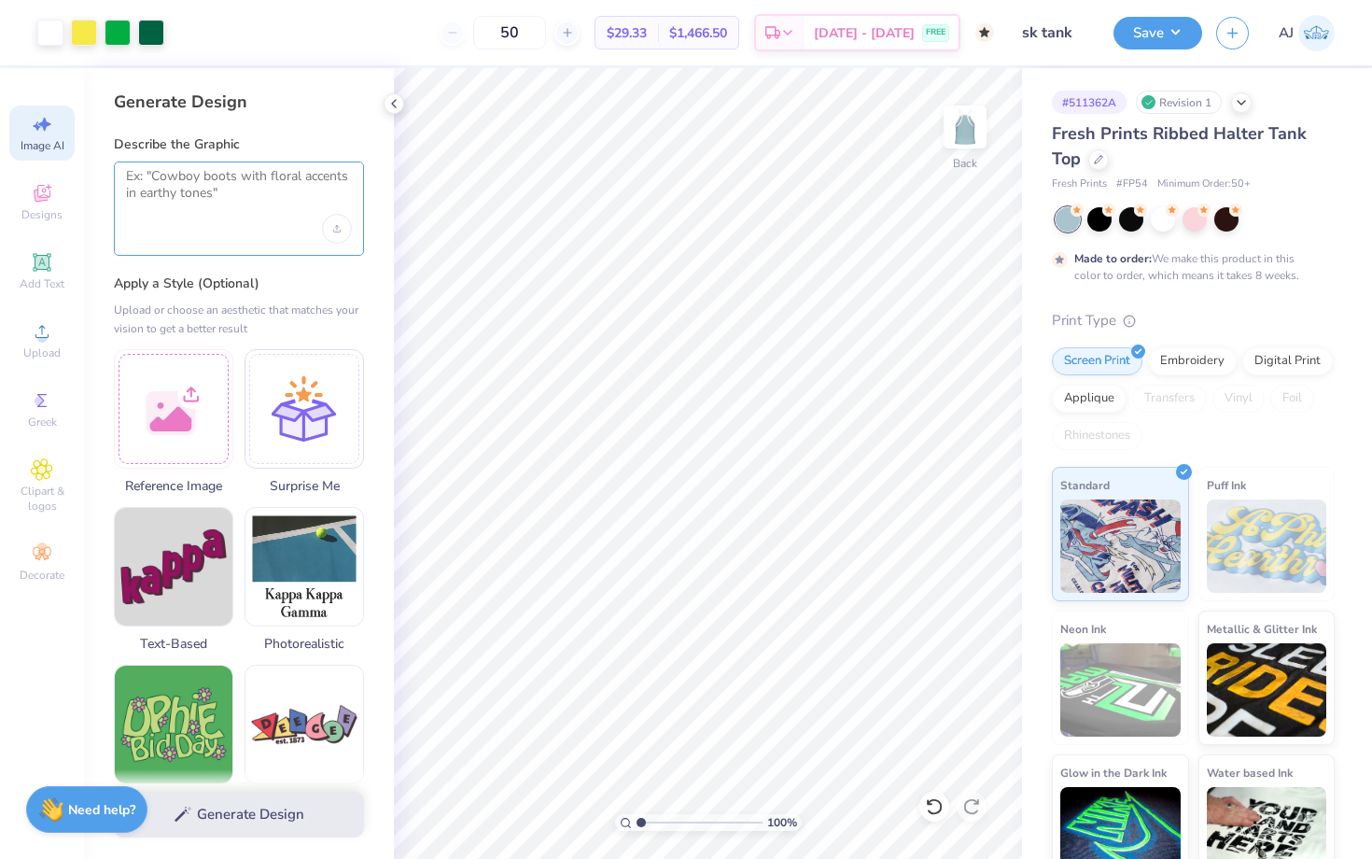
click at [199, 183] on textarea at bounding box center [239, 191] width 226 height 47
click at [179, 432] on div at bounding box center [173, 405] width 119 height 119
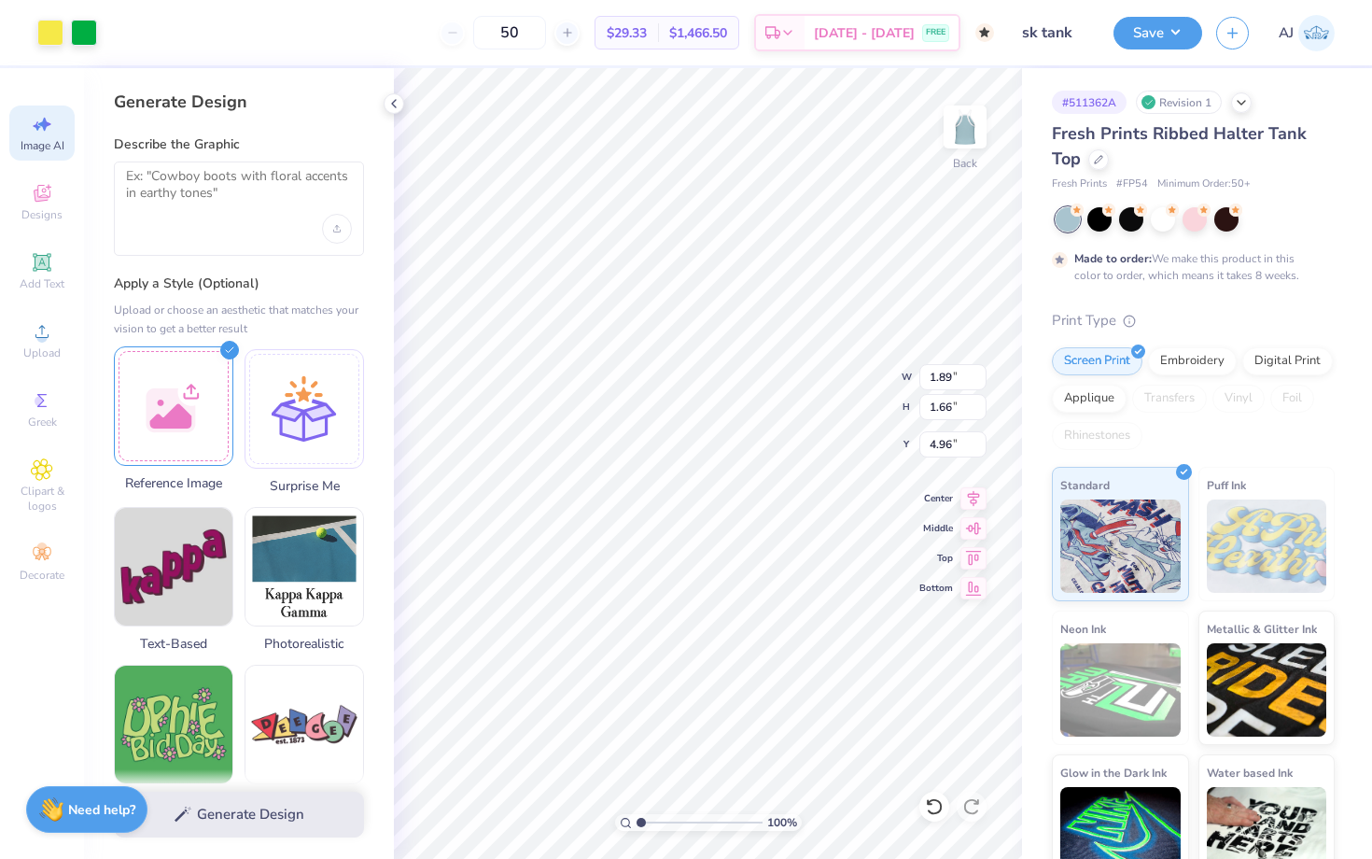
type input "5.87"
type input "1.77"
type input "4.94"
click at [306, 176] on textarea at bounding box center [239, 191] width 226 height 47
type textarea "n"
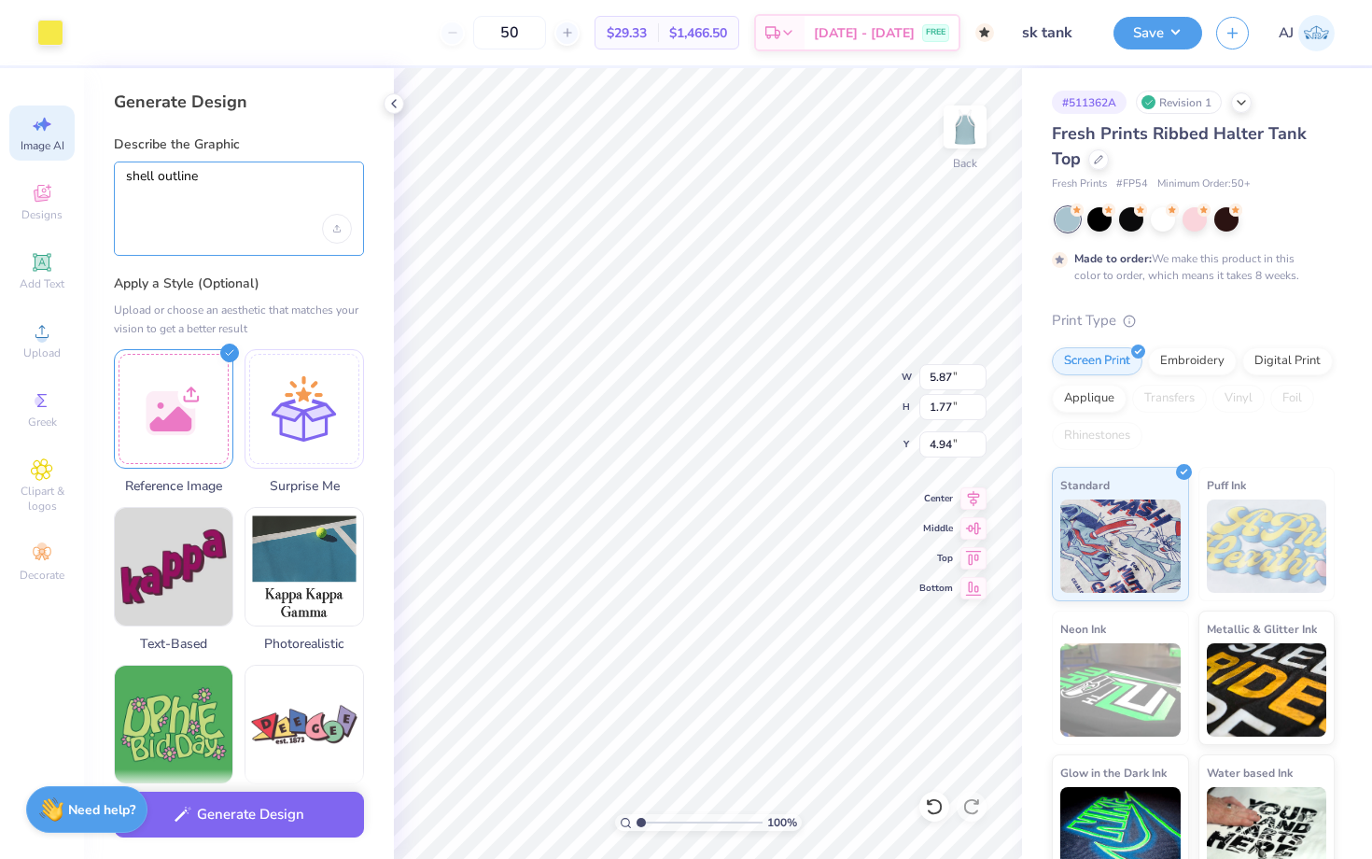
click at [238, 193] on textarea "shell outline" at bounding box center [239, 191] width 226 height 47
click at [238, 187] on textarea "shell outline" at bounding box center [239, 191] width 226 height 47
click at [226, 177] on textarea "shell outline" at bounding box center [239, 191] width 226 height 47
type textarea "shell outline"
click at [209, 820] on button "Generate Design" at bounding box center [239, 810] width 250 height 46
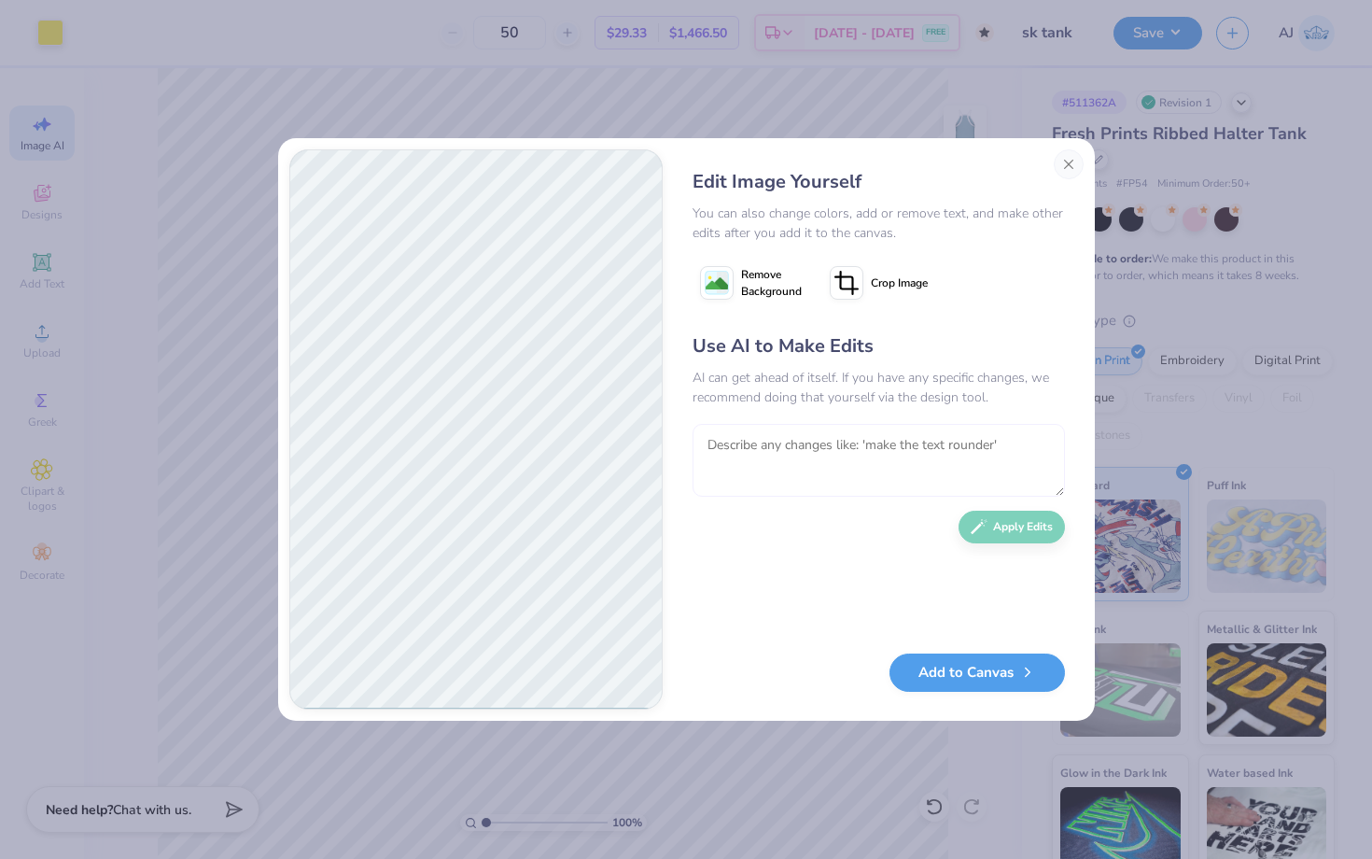
click at [782, 451] on textarea at bounding box center [878, 460] width 372 height 73
type textarea "can it be rounder and look more drawn"
click at [982, 525] on icon "button" at bounding box center [978, 521] width 17 height 17
click at [1063, 167] on button "Close" at bounding box center [1069, 164] width 30 height 30
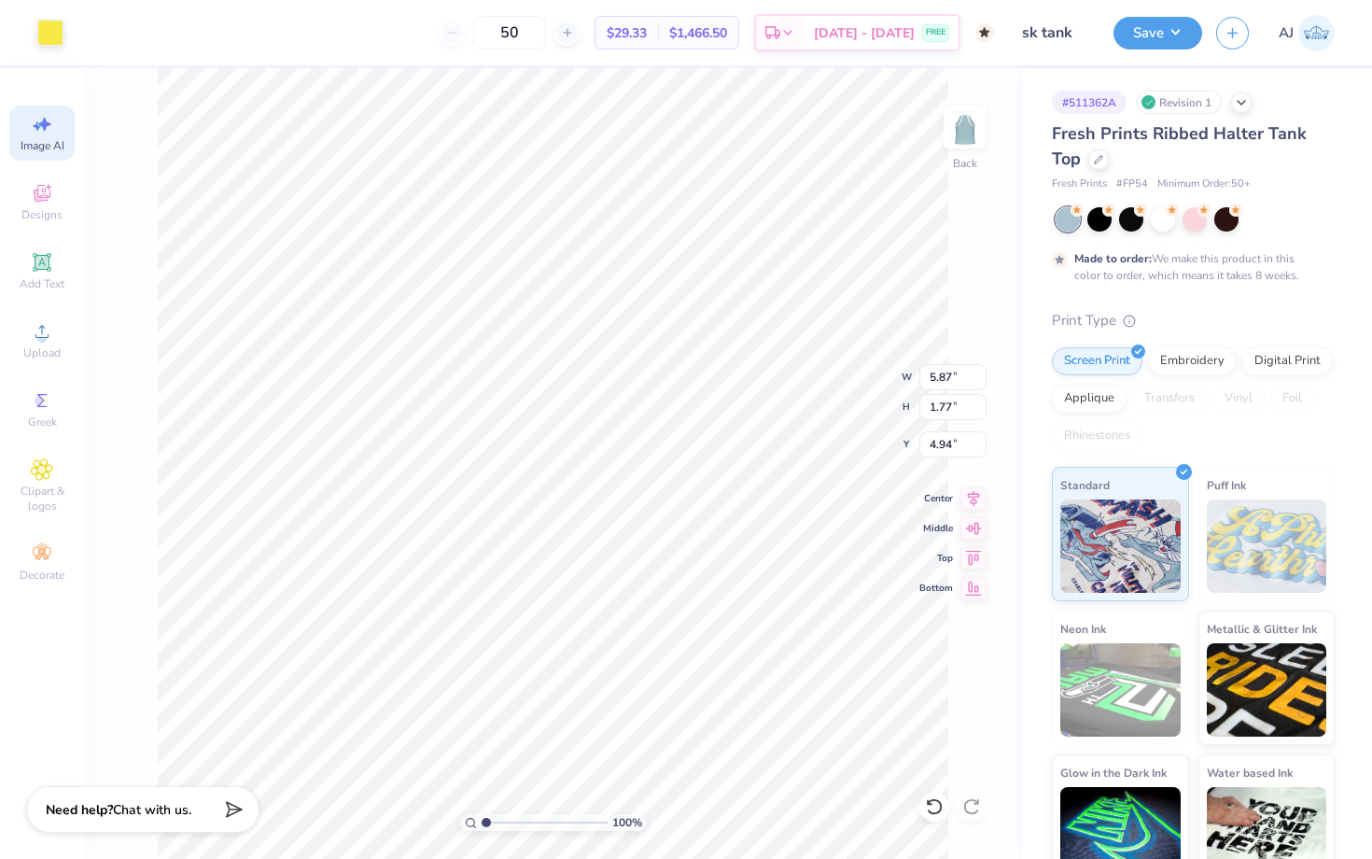
scroll to position [0, 42]
type input "1.89"
type input "1.66"
type input "4.96"
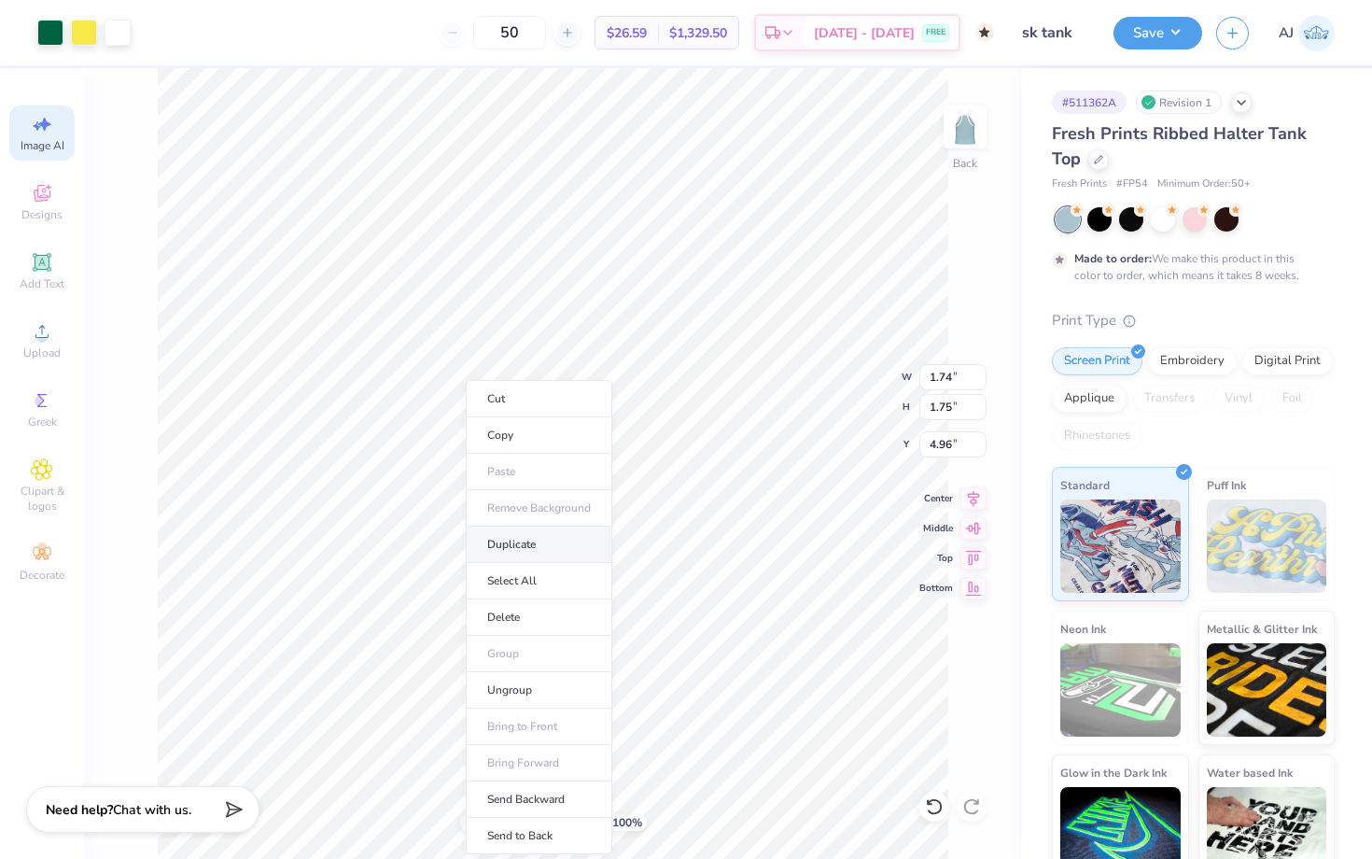
click at [502, 549] on li "Duplicate" at bounding box center [539, 544] width 147 height 36
type input "5.14"
type input "1.78"
type input "1.71"
type input "5.14"
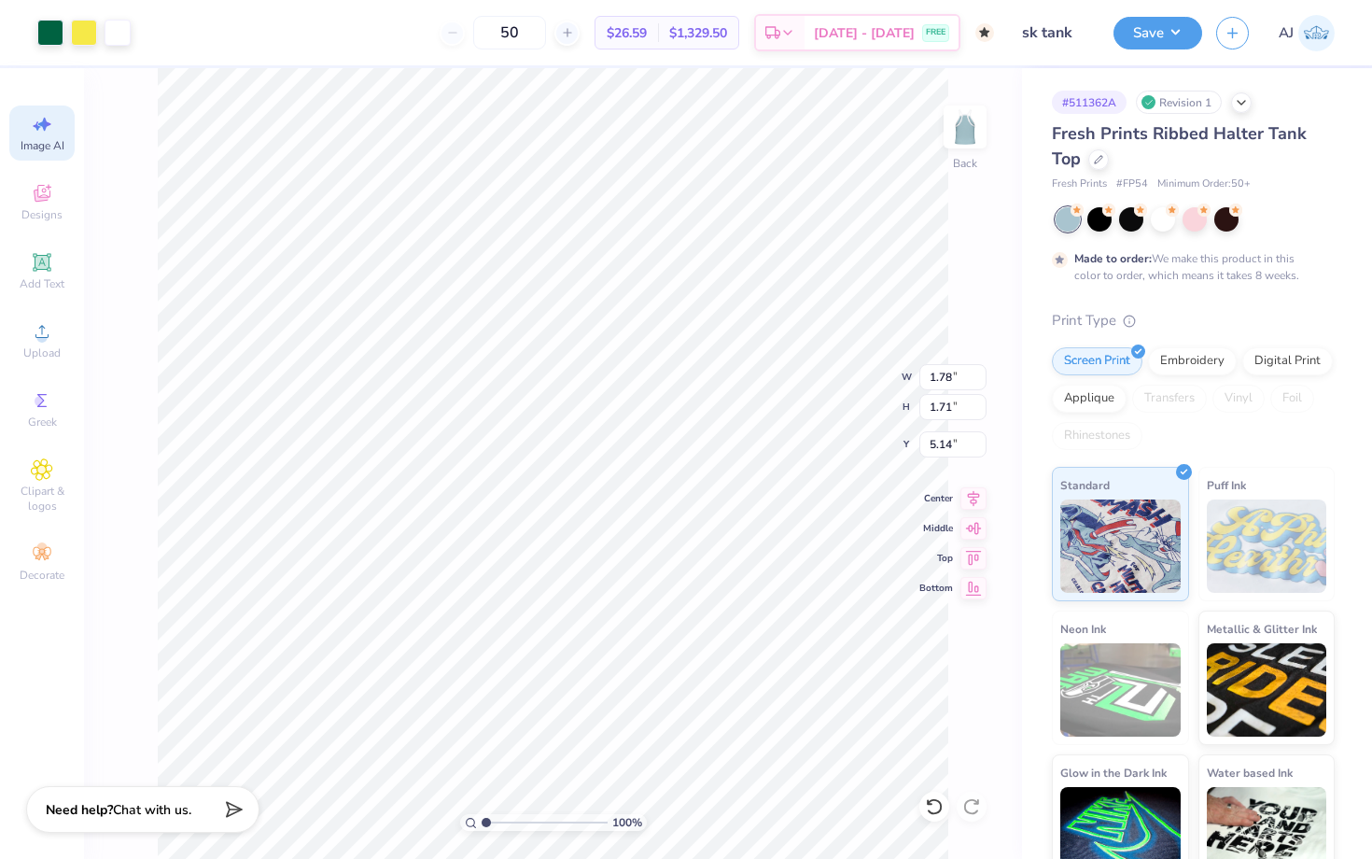
type input "1.77"
type input "1.72"
type input "4.99"
type input "5.87"
type input "1.77"
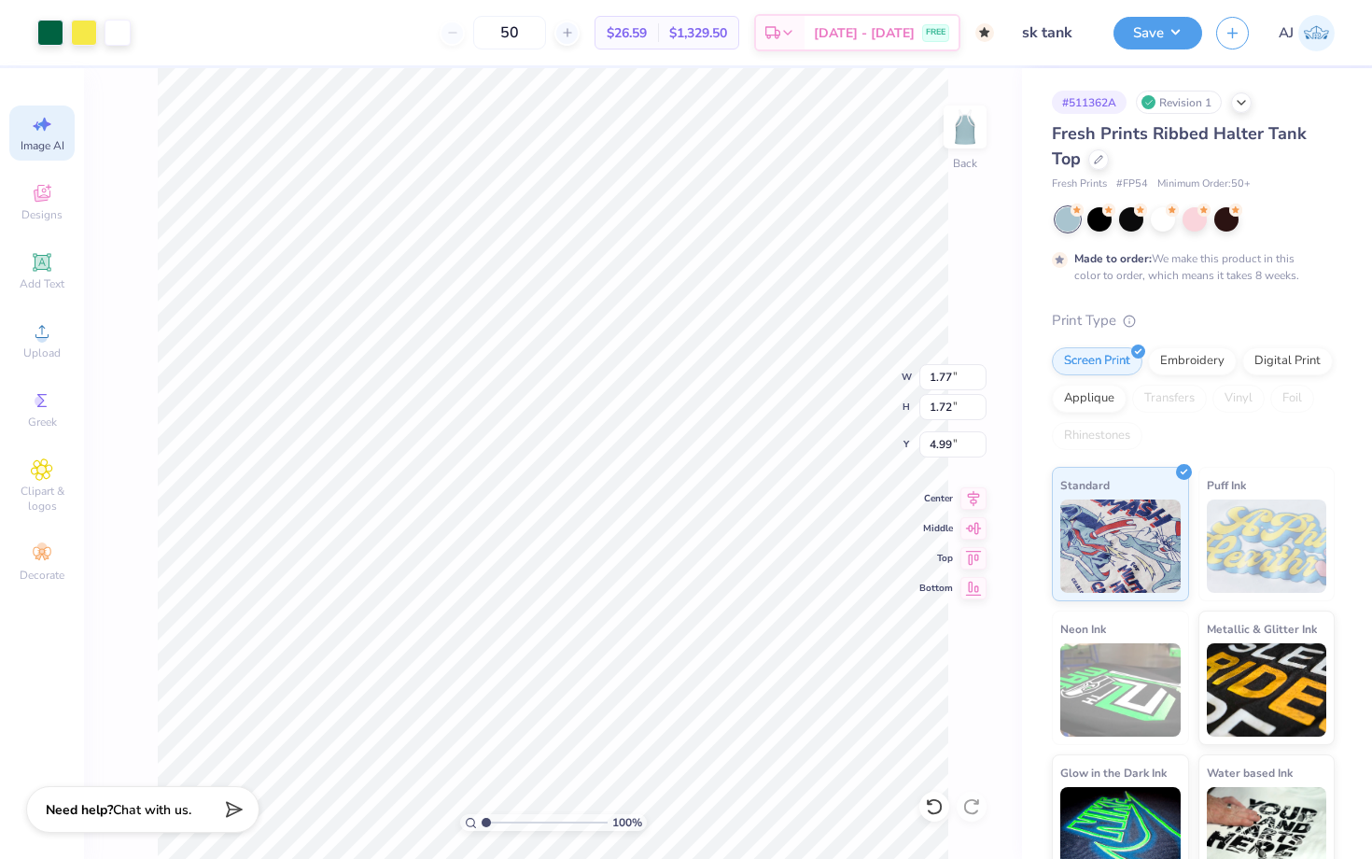
type input "4.94"
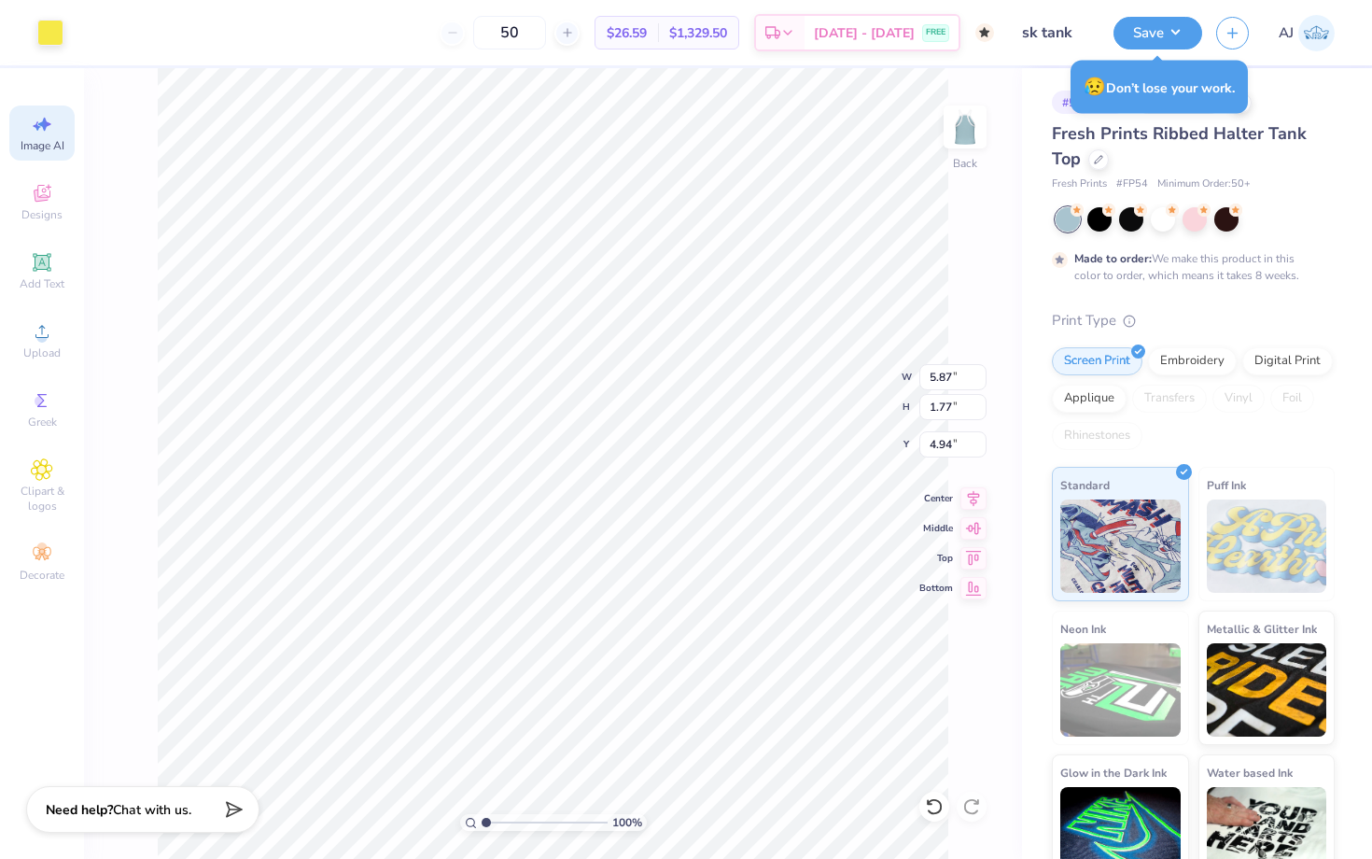
type input "5.44"
type input "1.64"
type input "4.99"
type input "1.60"
type input "1.61"
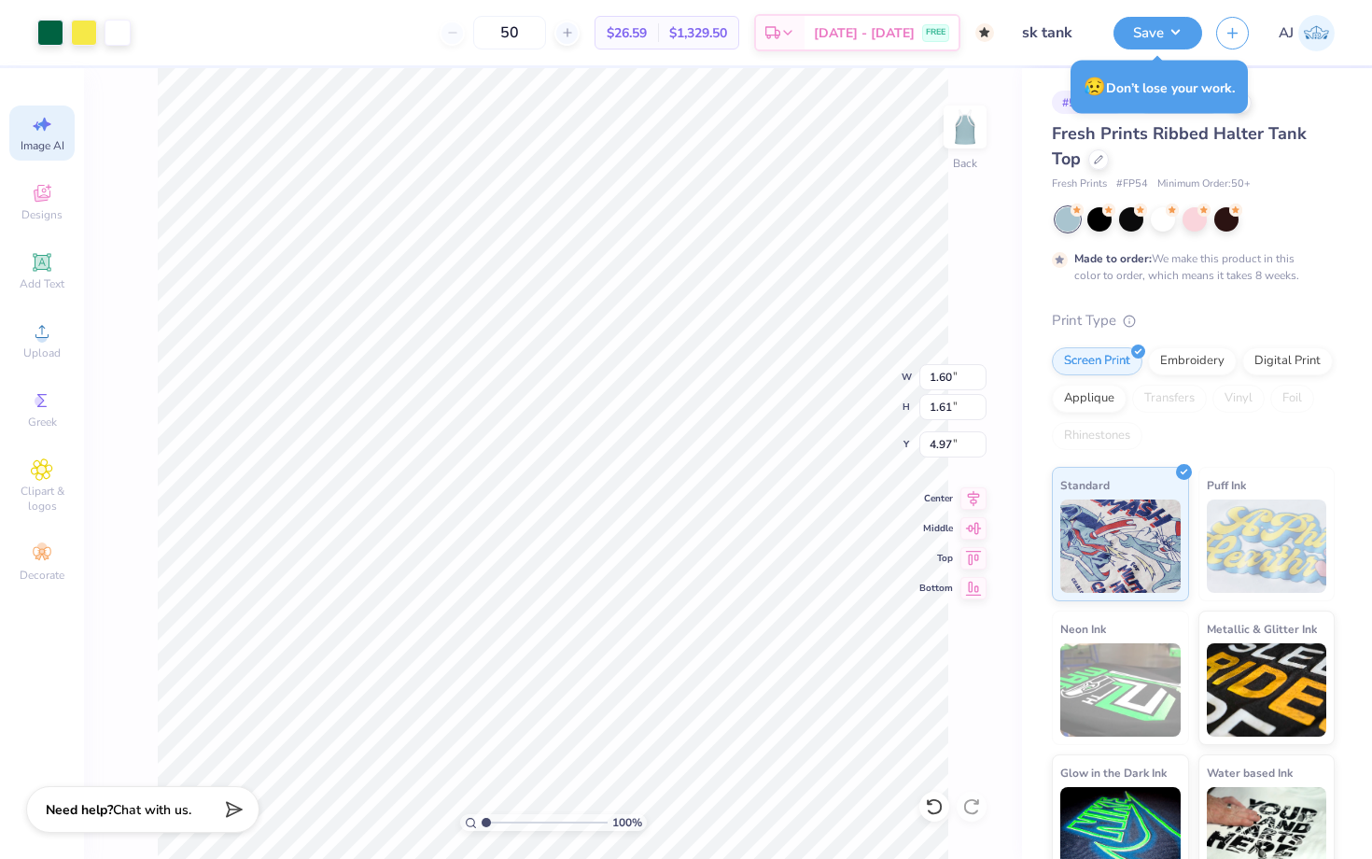
type input "5.10"
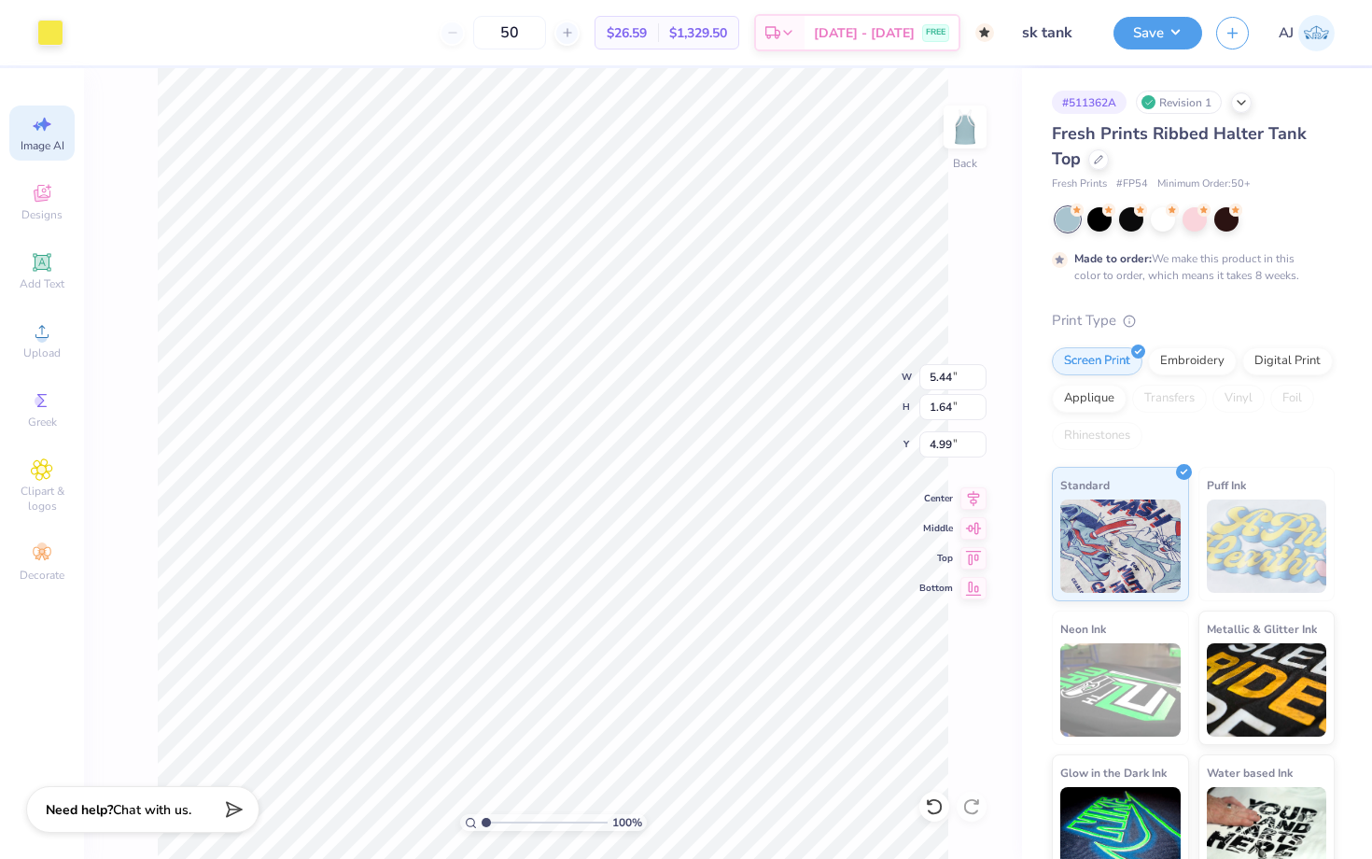
type input "1.77"
type input "1.72"
type input "1.60"
type input "1.56"
type input "5.02"
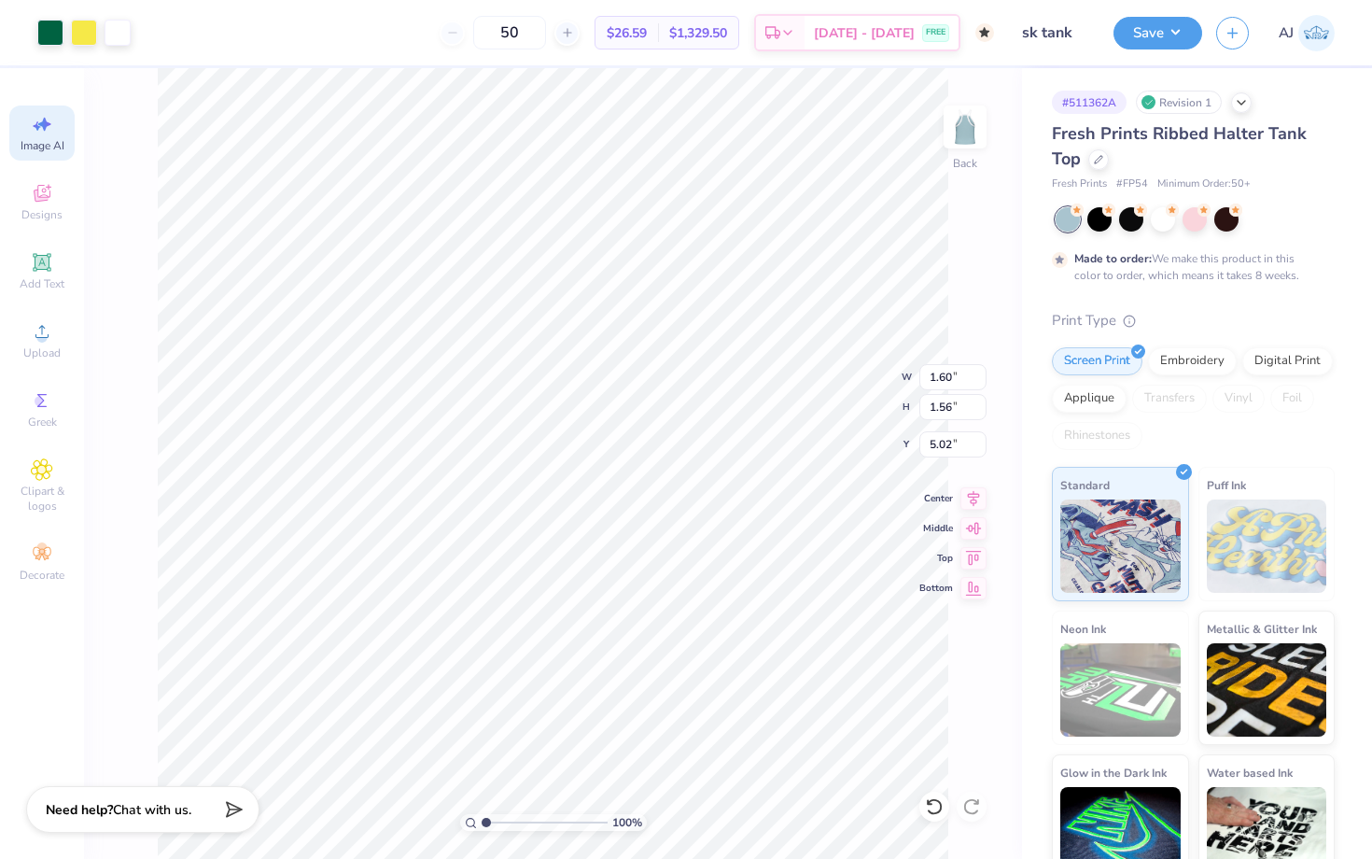
type input "1.59"
type input "1.57"
type input "5.10"
type input "5.44"
type input "1.64"
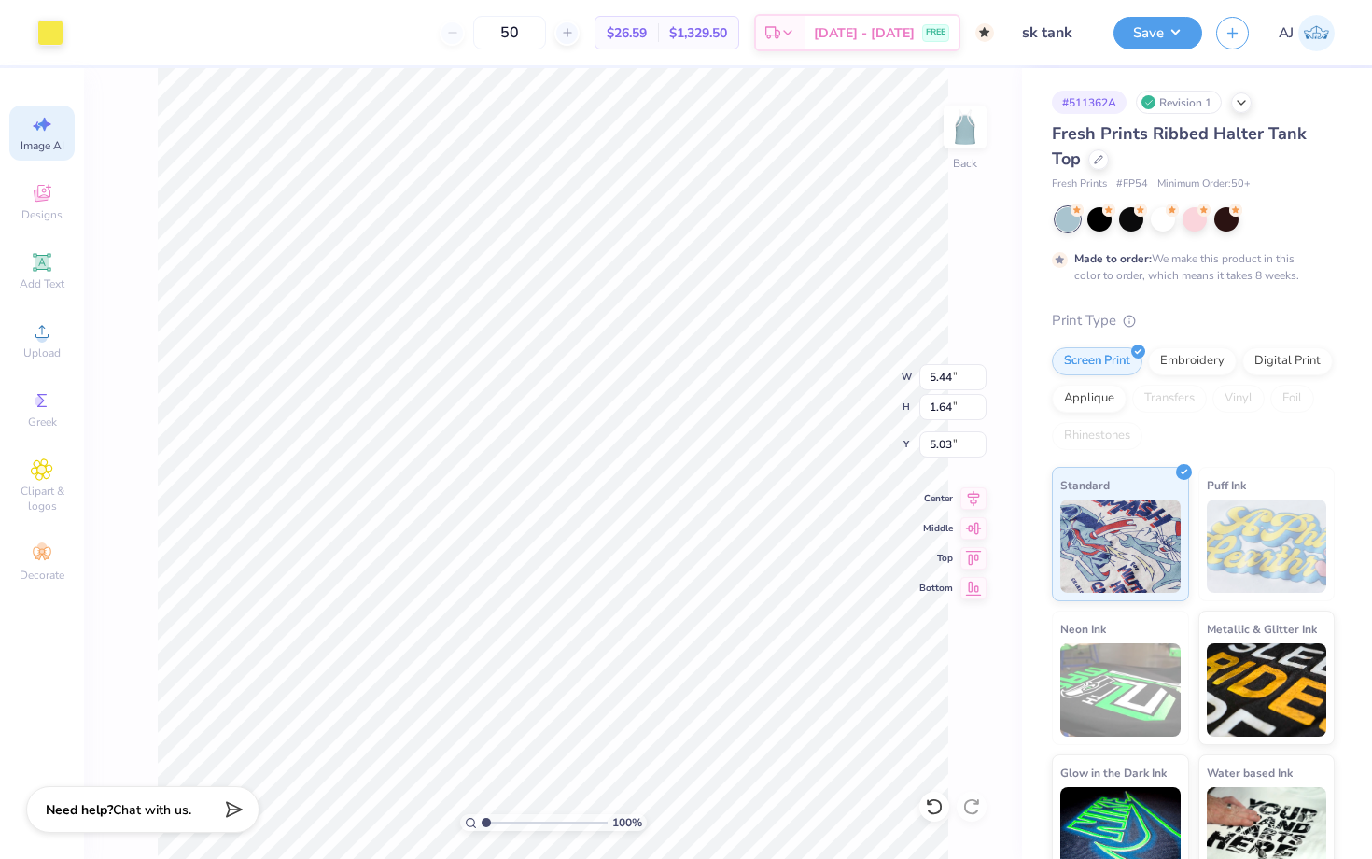
type input "5.06"
type input "1.60"
type input "1.61"
type input "5.10"
type input "1.59"
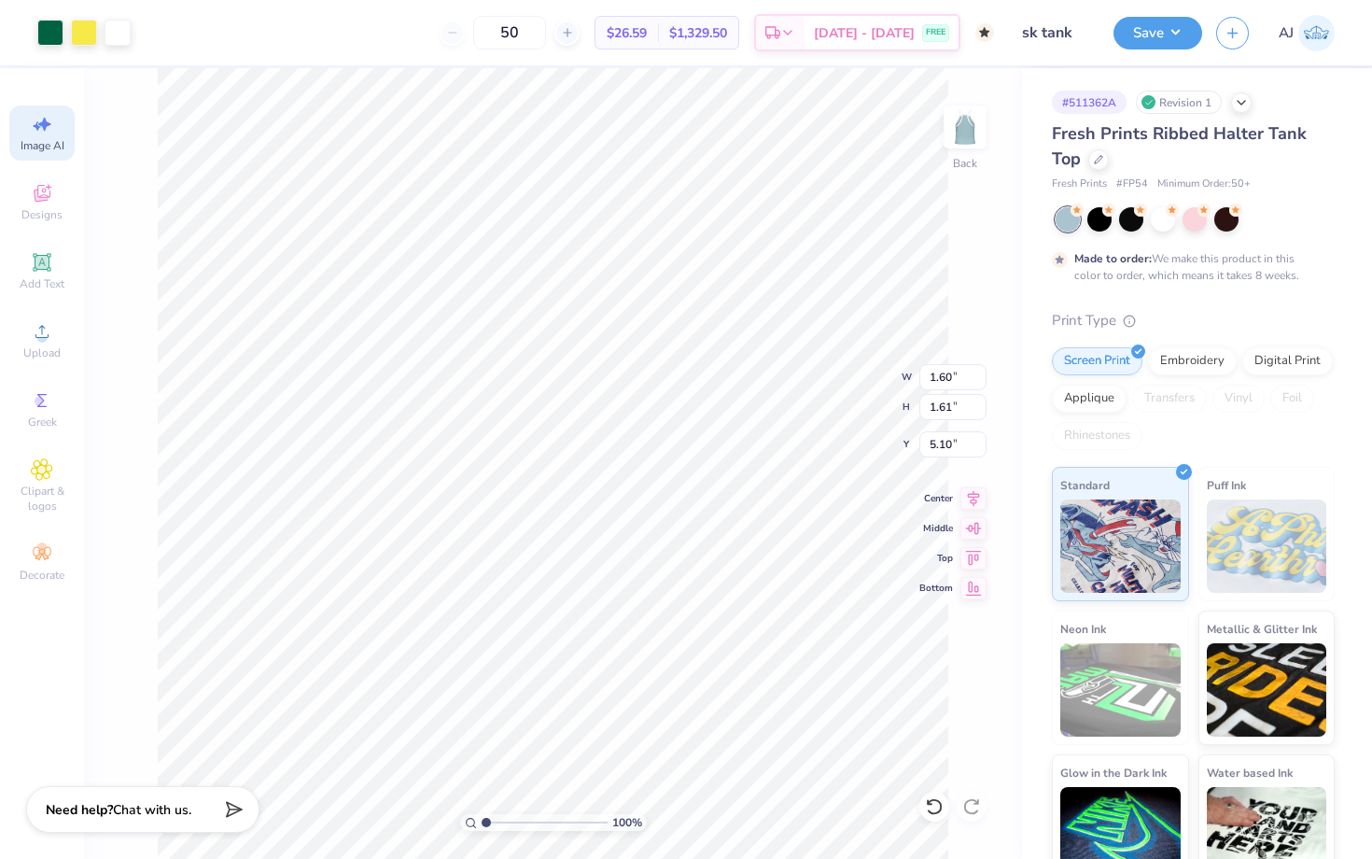
type input "1.57"
type input "5.14"
type input "5.44"
type input "1.64"
type input "5.05"
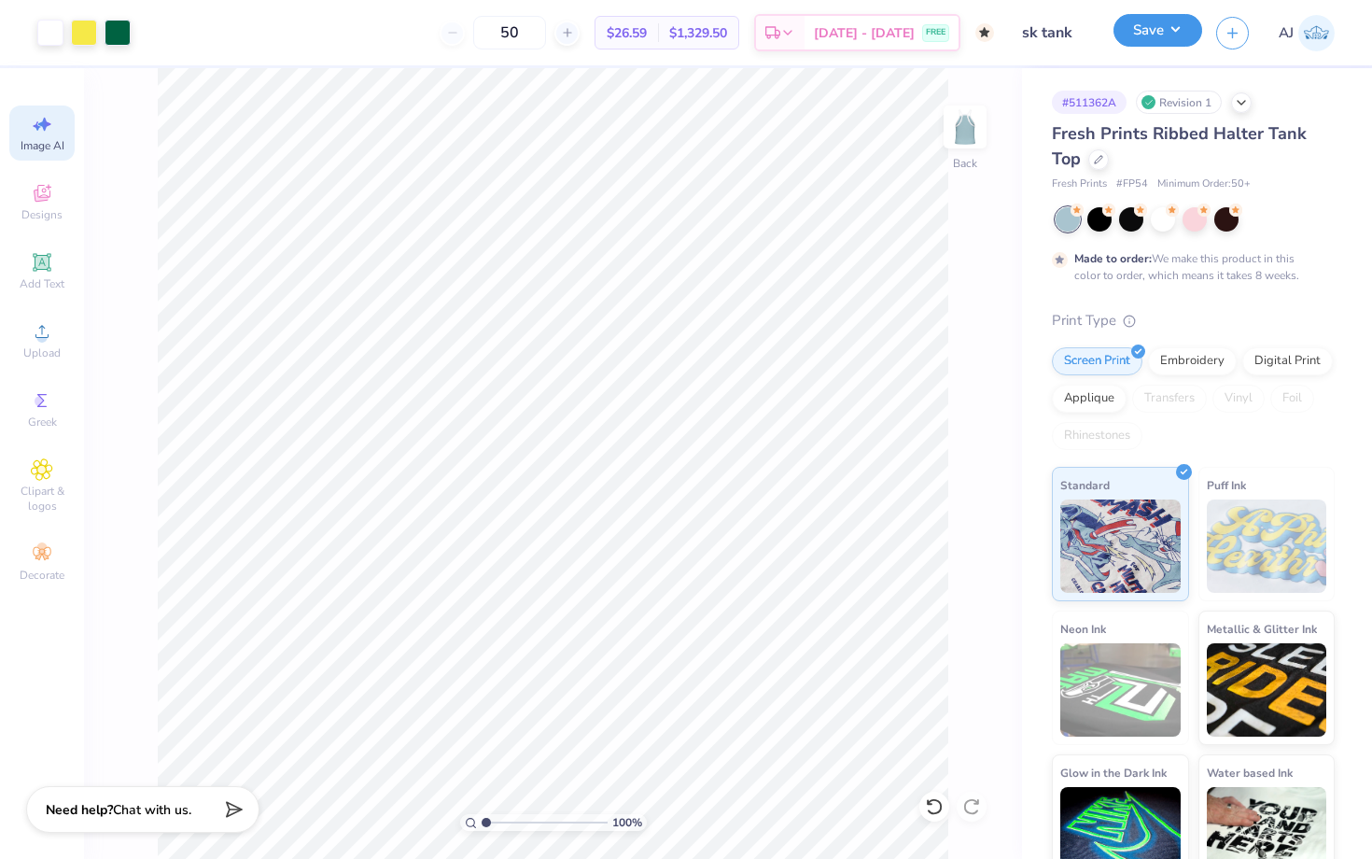
click at [1142, 27] on button "Save" at bounding box center [1157, 30] width 89 height 33
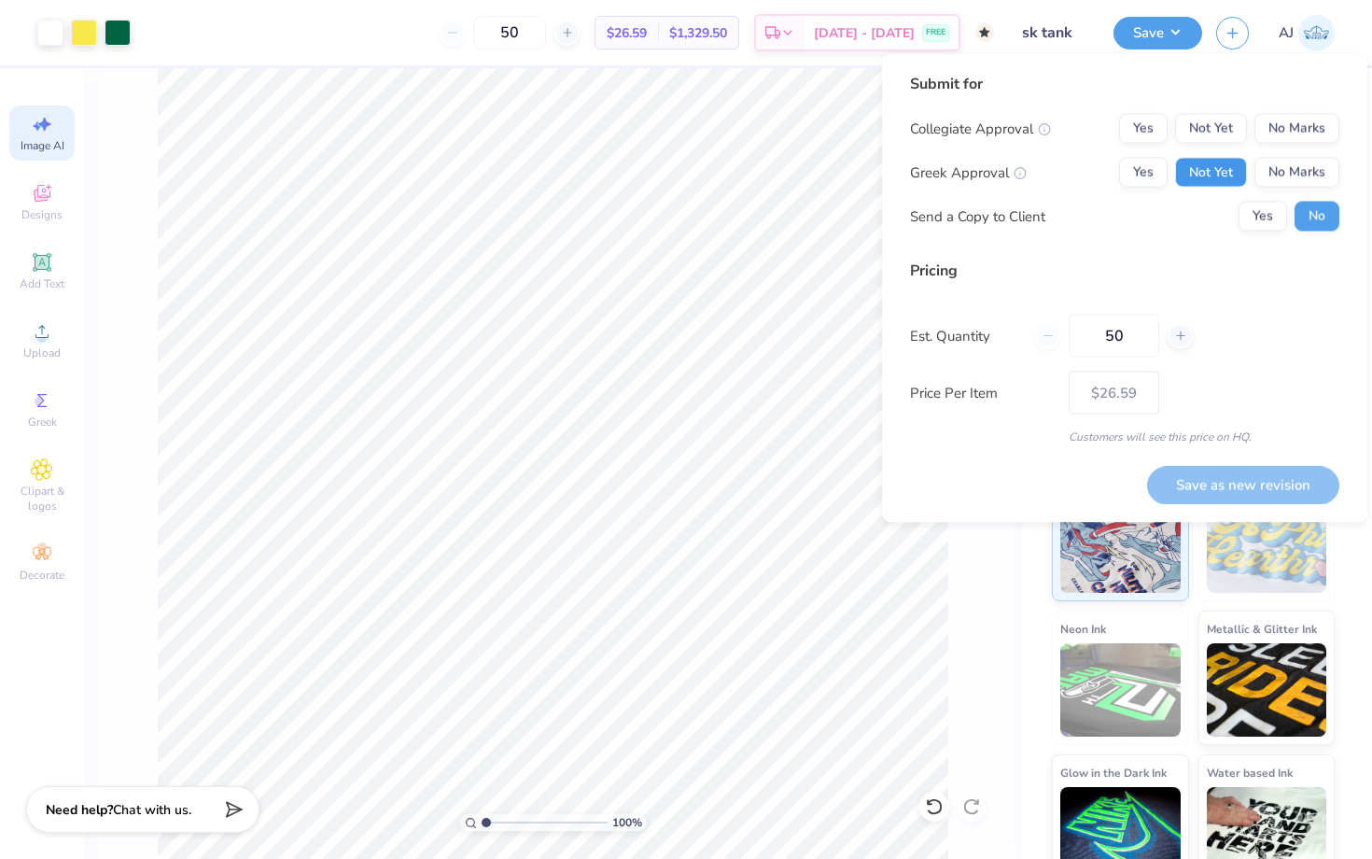
click at [1212, 167] on button "Not Yet" at bounding box center [1211, 173] width 72 height 30
click at [1212, 117] on button "Not Yet" at bounding box center [1211, 129] width 72 height 30
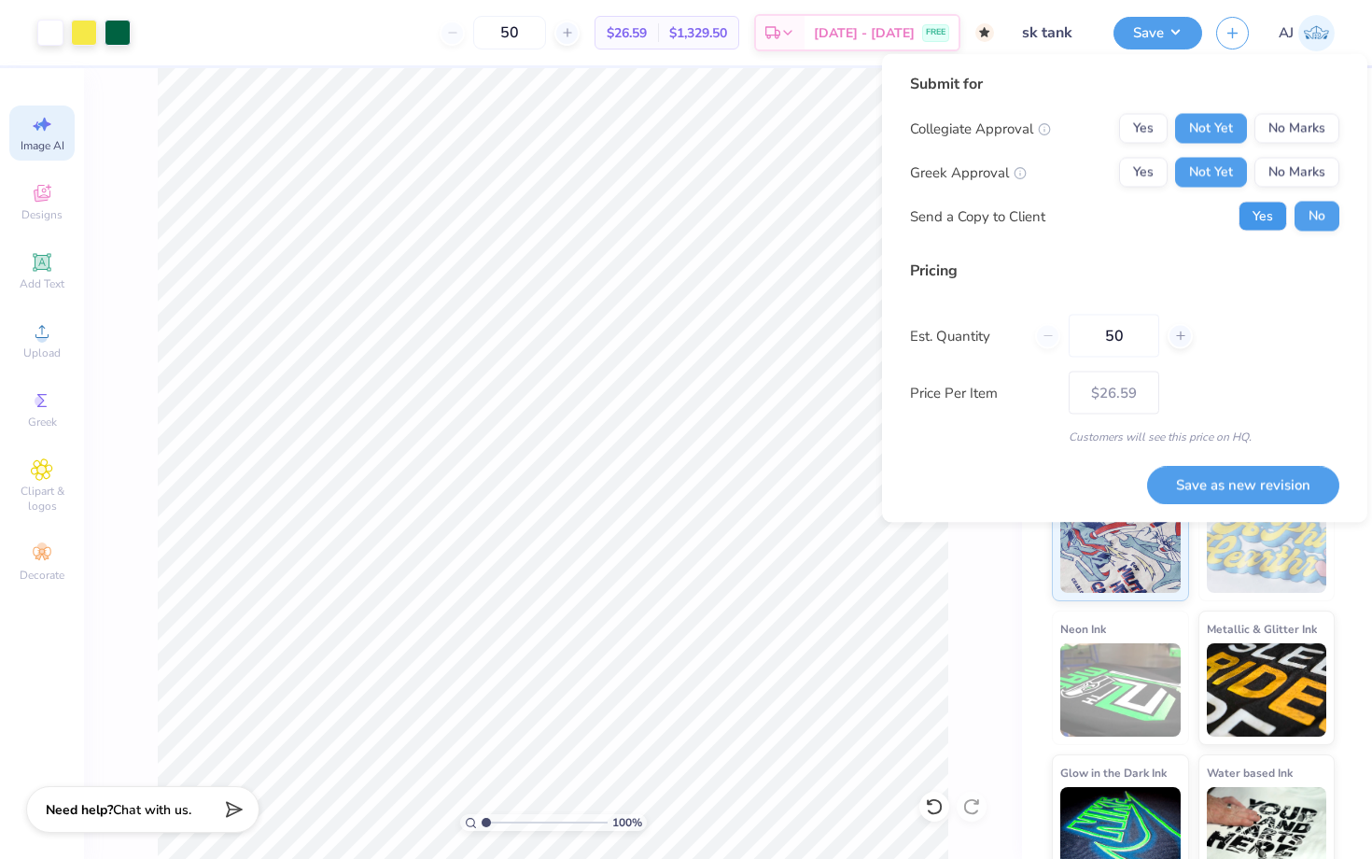
click at [1258, 225] on button "Yes" at bounding box center [1262, 217] width 49 height 30
click at [1266, 485] on button "Save as new revision" at bounding box center [1243, 485] width 192 height 38
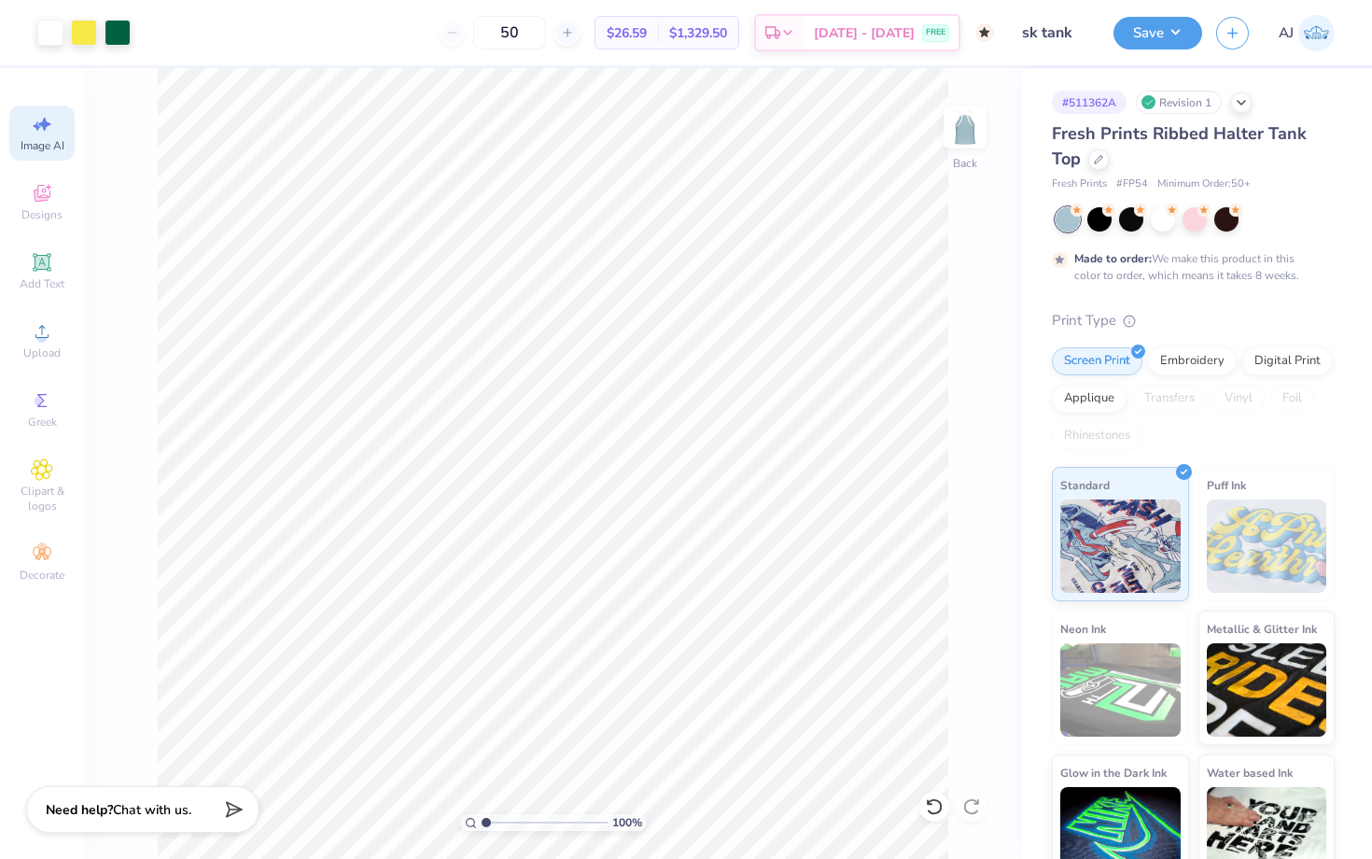
type input "$26.59"
type input "4.99"
type input "8.95"
type input "0.54"
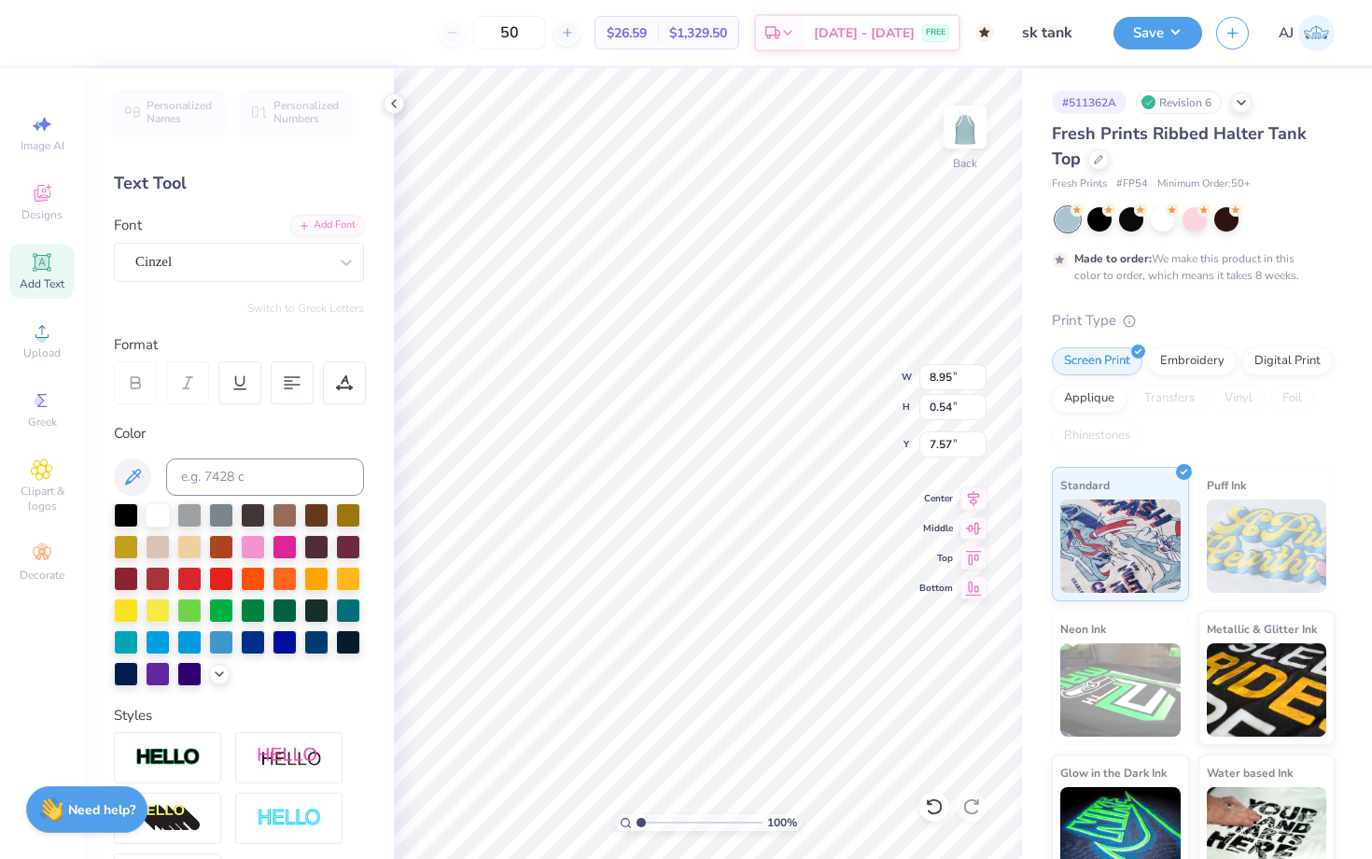
type input "7.03"
type input "5.44"
type input "1.64"
type input "4.99"
click at [54, 41] on div at bounding box center [50, 31] width 26 height 26
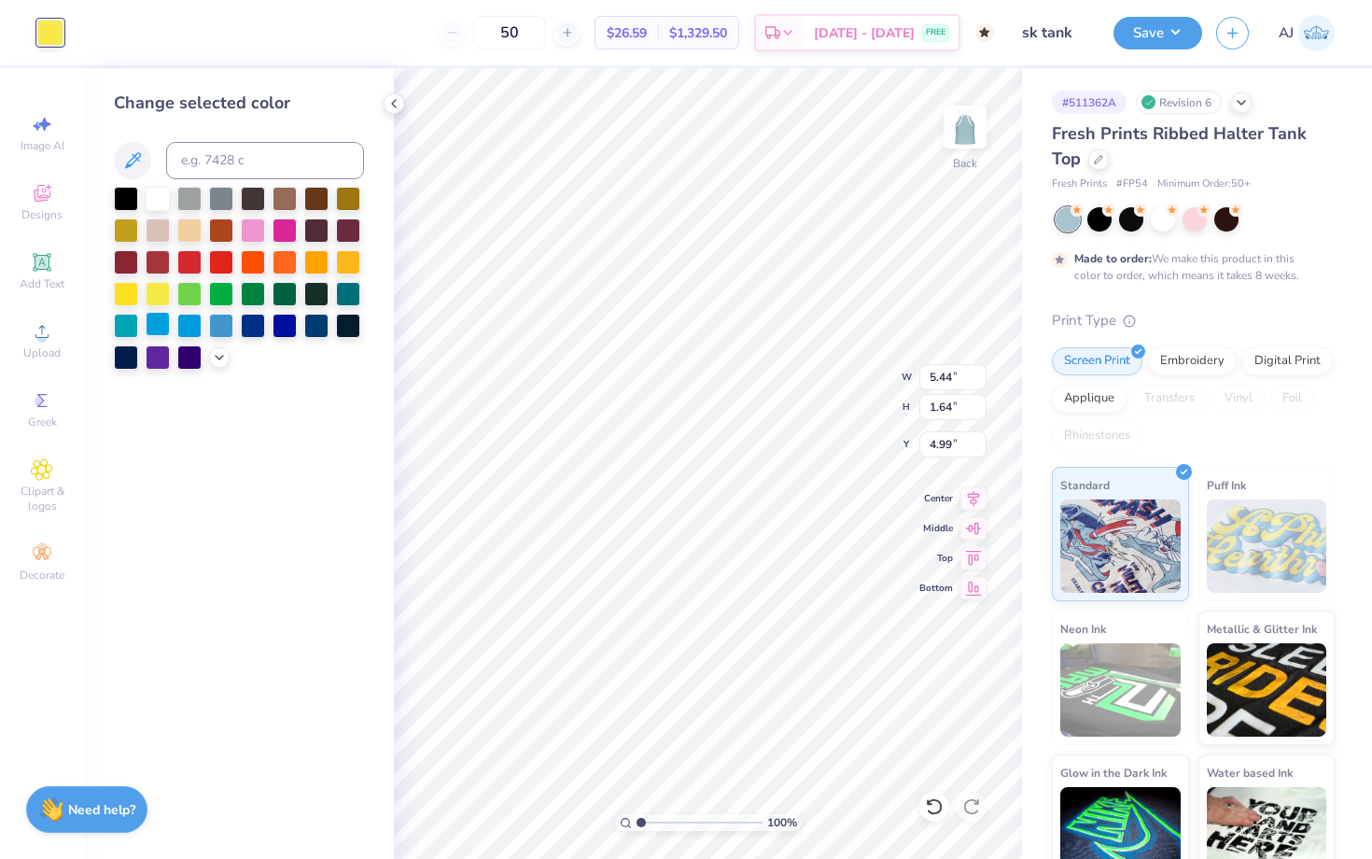
click at [158, 328] on div at bounding box center [158, 324] width 24 height 24
click at [138, 332] on div at bounding box center [126, 324] width 24 height 24
click at [131, 330] on div at bounding box center [126, 324] width 24 height 24
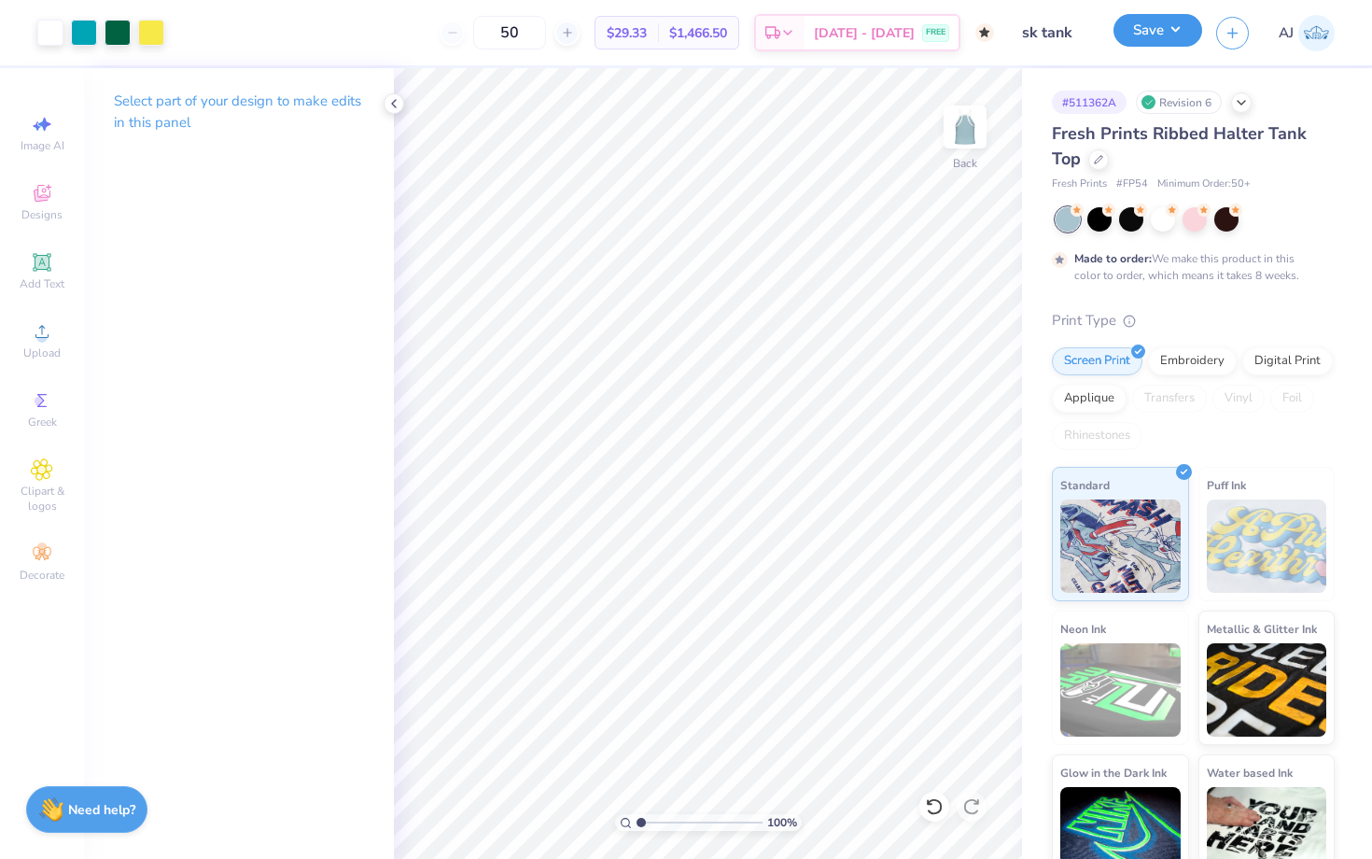
click at [1139, 28] on button "Save" at bounding box center [1157, 30] width 89 height 33
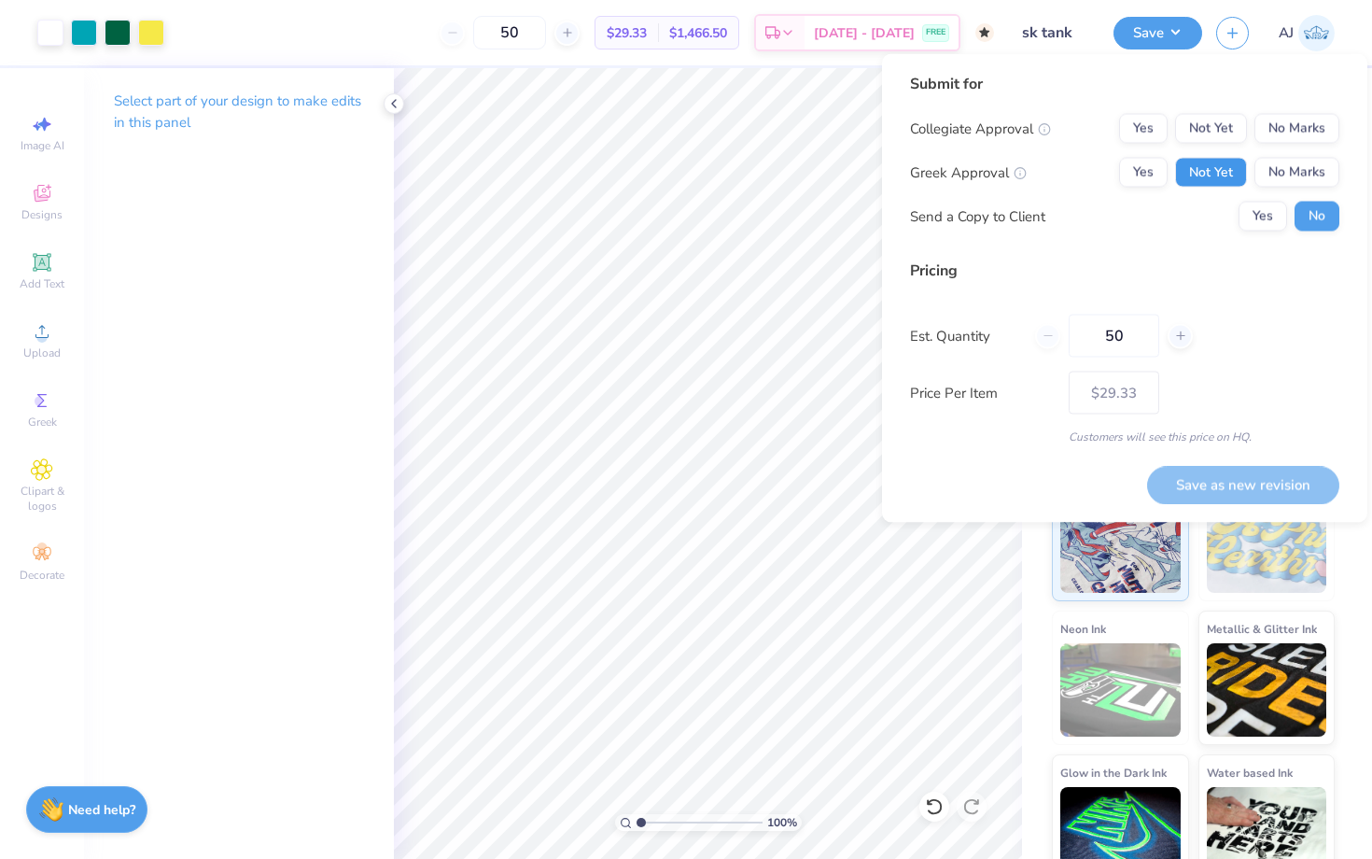
click at [1220, 183] on button "Not Yet" at bounding box center [1211, 173] width 72 height 30
click at [1220, 135] on button "Not Yet" at bounding box center [1211, 129] width 72 height 30
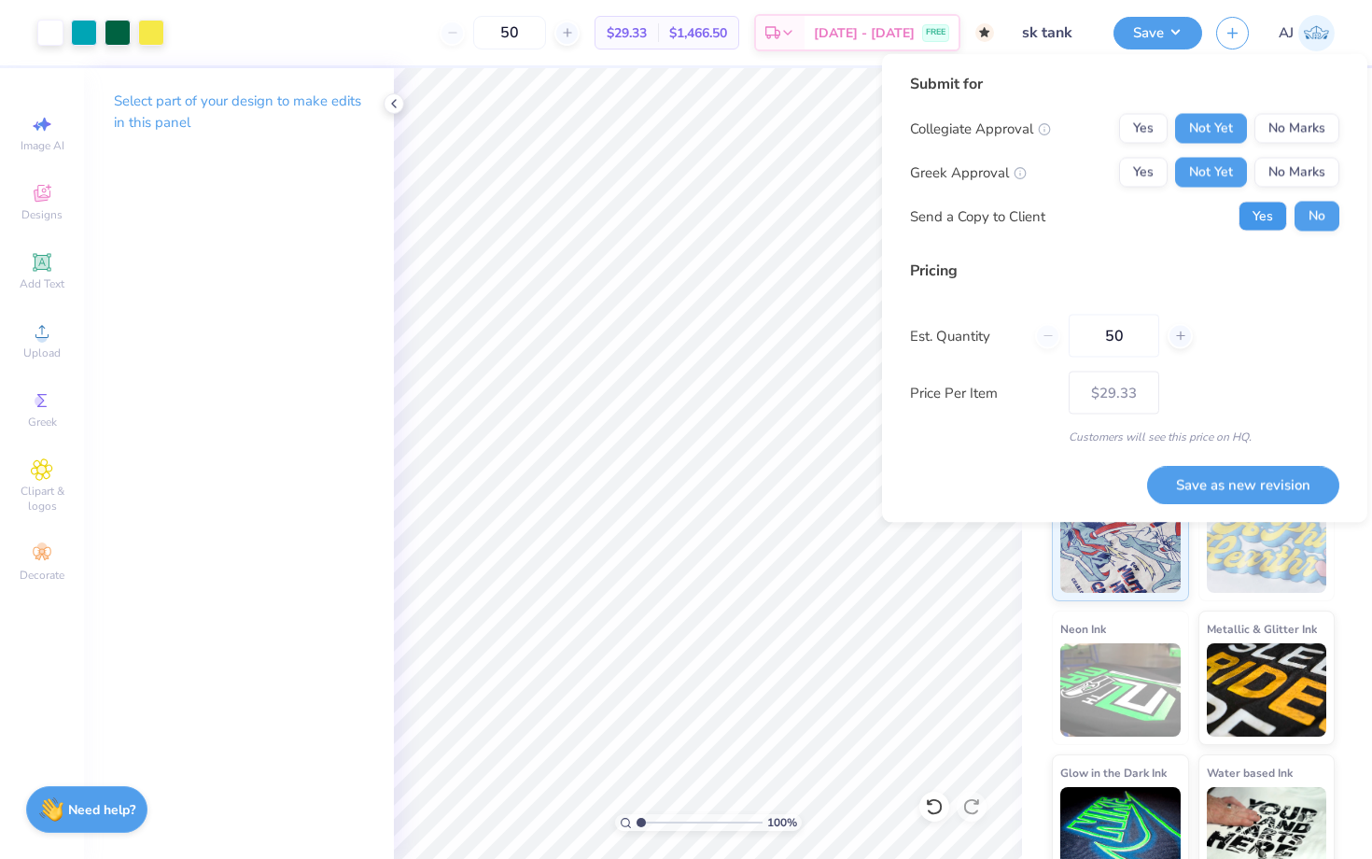
click at [1253, 228] on button "Yes" at bounding box center [1262, 217] width 49 height 30
click at [1252, 477] on button "Save as new revision" at bounding box center [1243, 485] width 192 height 38
type input "$29.33"
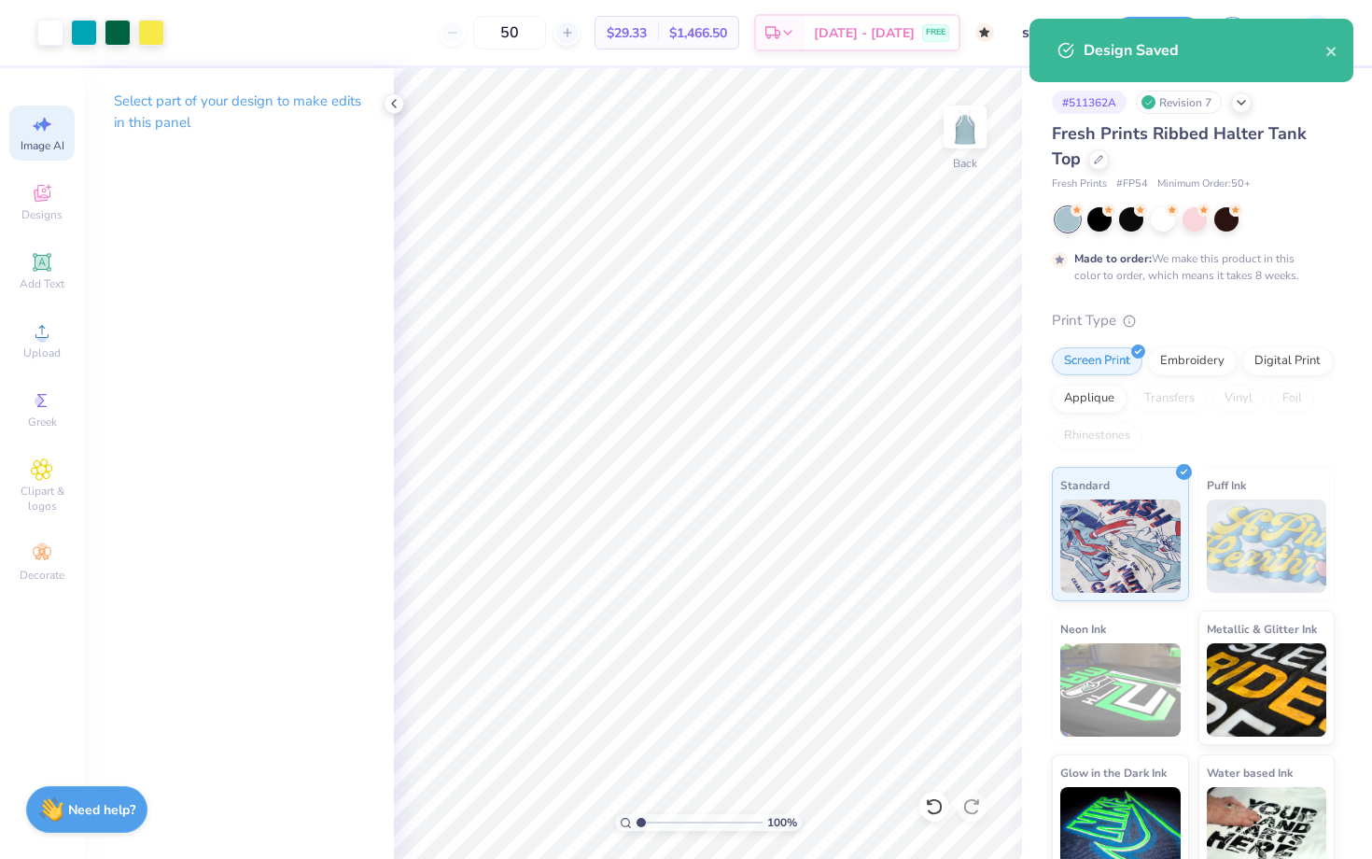
click at [36, 145] on span "Image AI" at bounding box center [43, 145] width 44 height 15
select select "4"
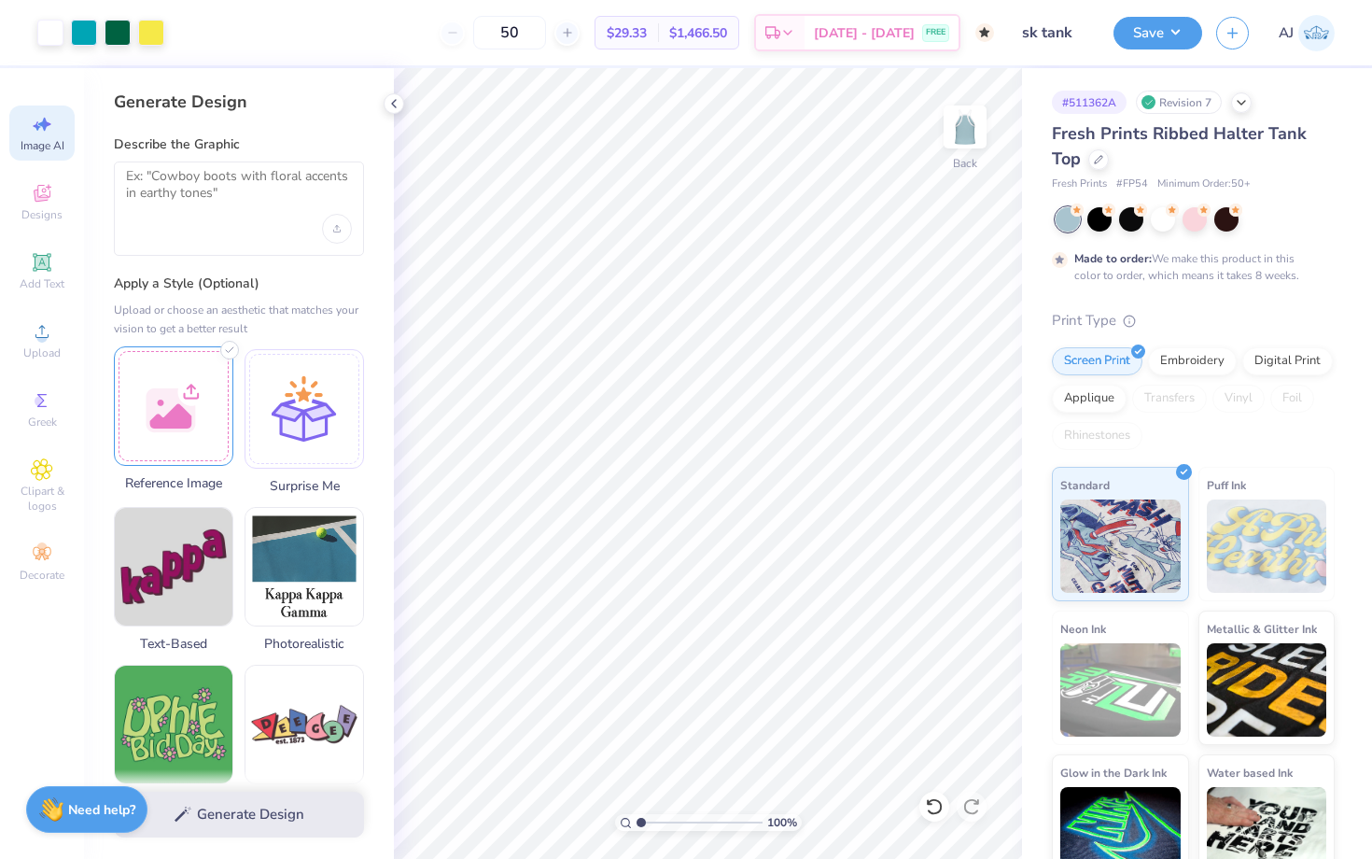
click at [190, 423] on div at bounding box center [173, 405] width 119 height 119
click at [235, 794] on div "Generate Design" at bounding box center [239, 814] width 310 height 91
click at [217, 184] on textarea at bounding box center [239, 191] width 226 height 47
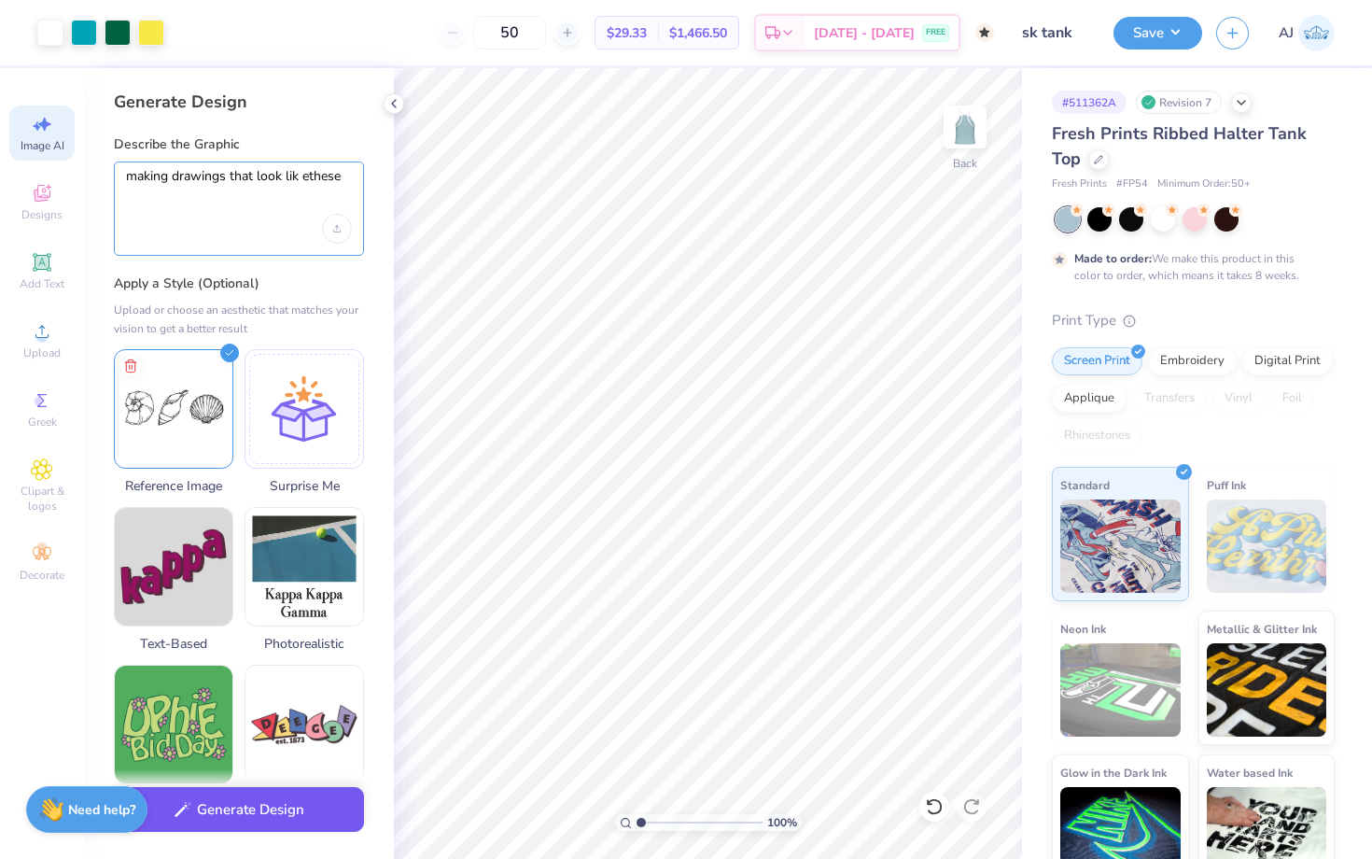
type textarea "making drawings that look lik ethese"
click at [231, 806] on button "Generate Design" at bounding box center [239, 810] width 250 height 46
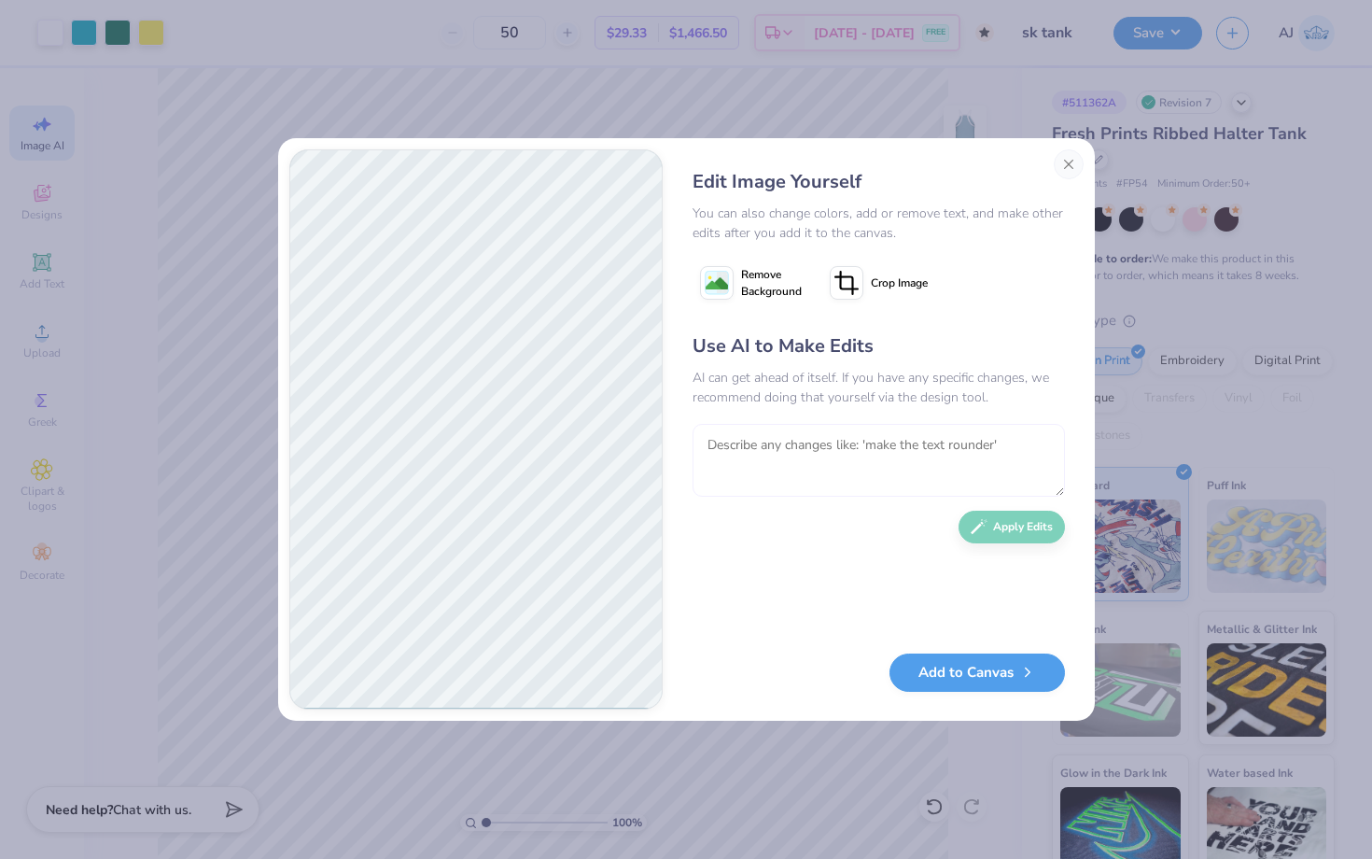
click at [794, 454] on textarea at bounding box center [878, 460] width 372 height 73
type textarea "make them white"
click at [997, 539] on div "Use AI to Make Edits AI can get ahead of itself. If you have any specific chang…" at bounding box center [878, 483] width 372 height 302
click at [992, 524] on button "Apply Edits" at bounding box center [1011, 522] width 106 height 33
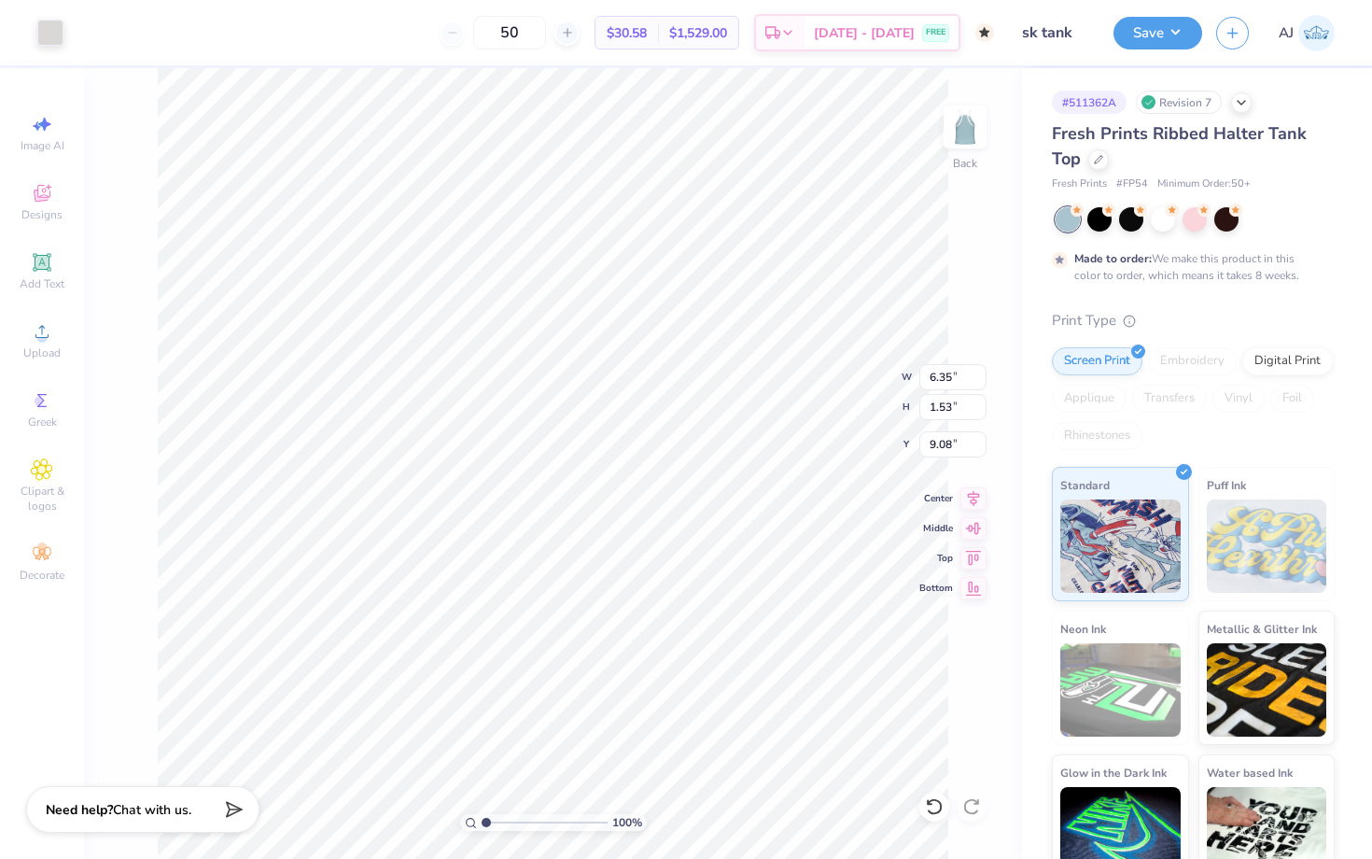
type input "9.08"
type input "6.61"
type input "1.66"
type input "3.57"
